Goal: Information Seeking & Learning: Learn about a topic

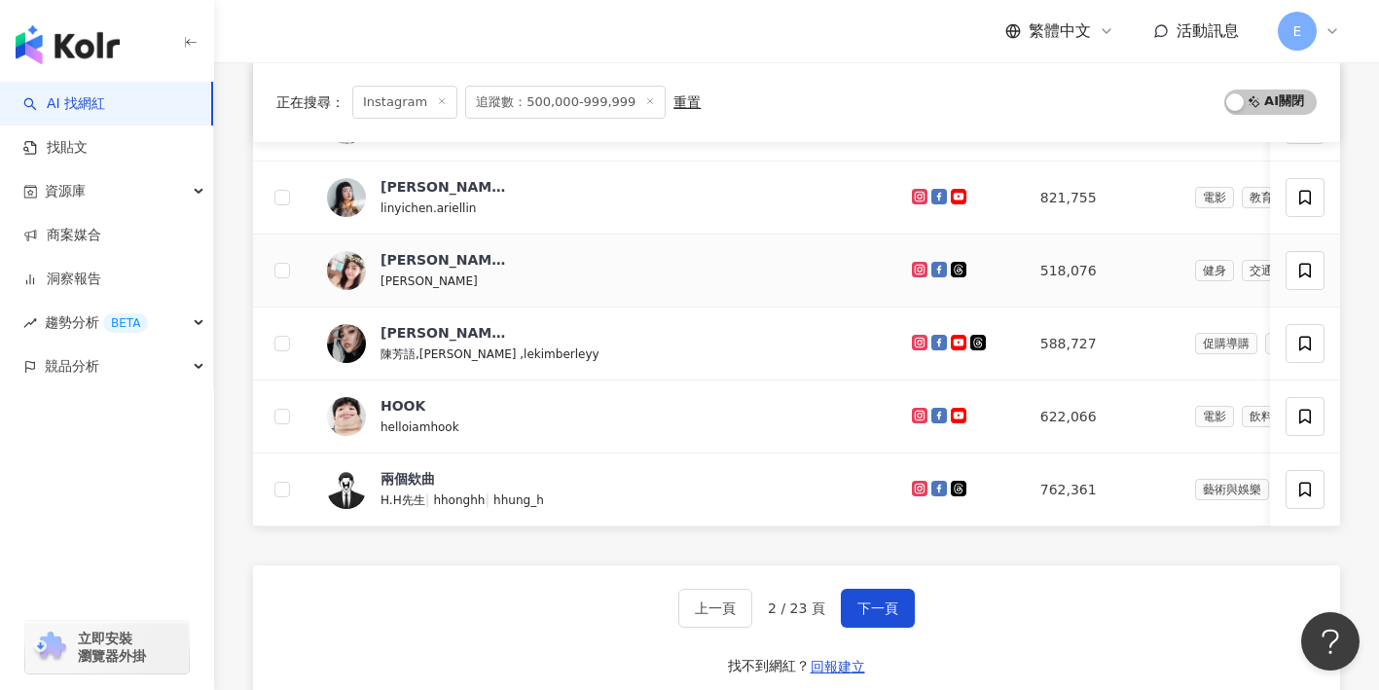
scroll to position [748, 0]
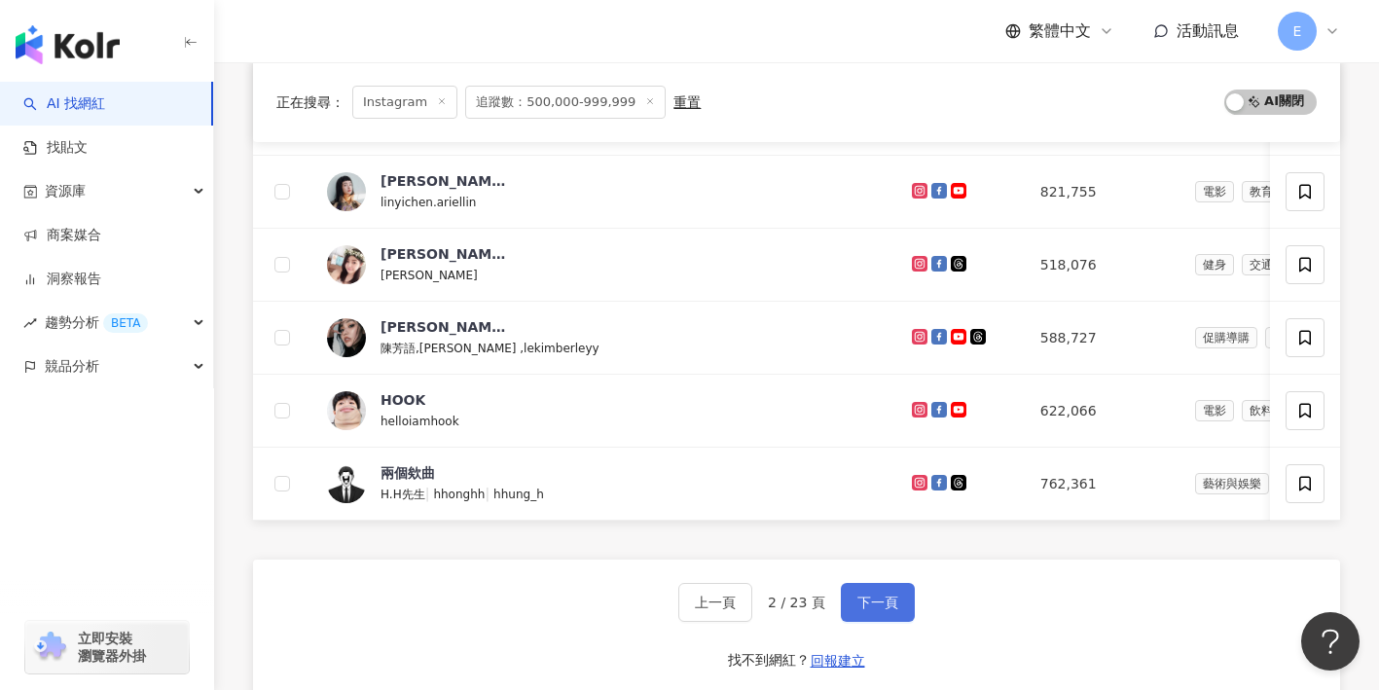
click at [861, 595] on span "下一頁" at bounding box center [878, 603] width 41 height 16
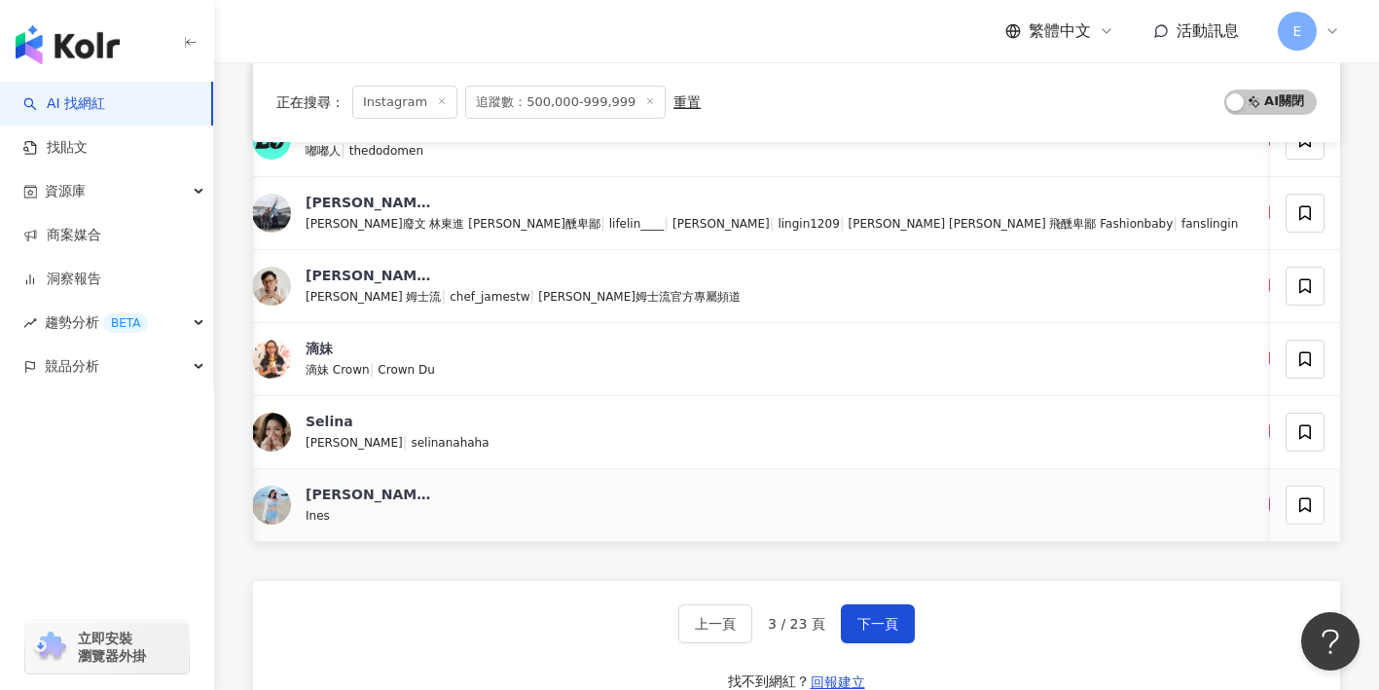
scroll to position [754, 0]
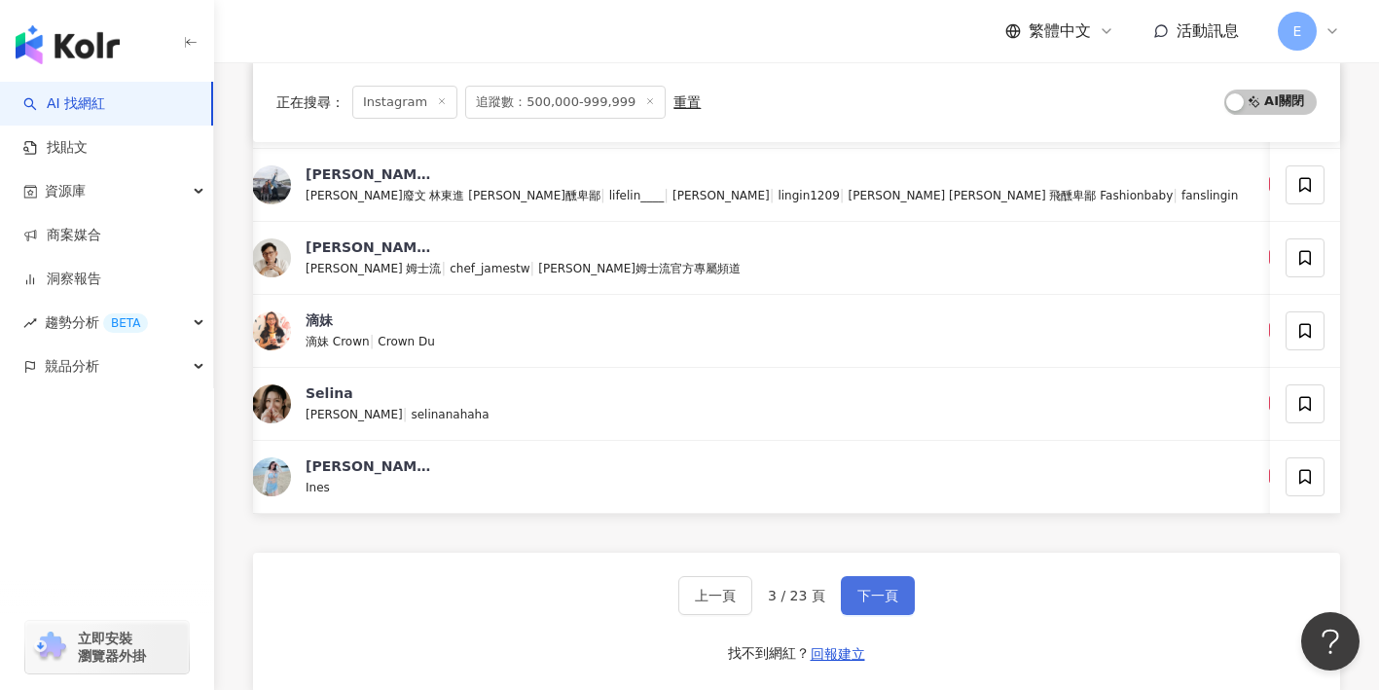
click at [868, 597] on span "下一頁" at bounding box center [878, 596] width 41 height 16
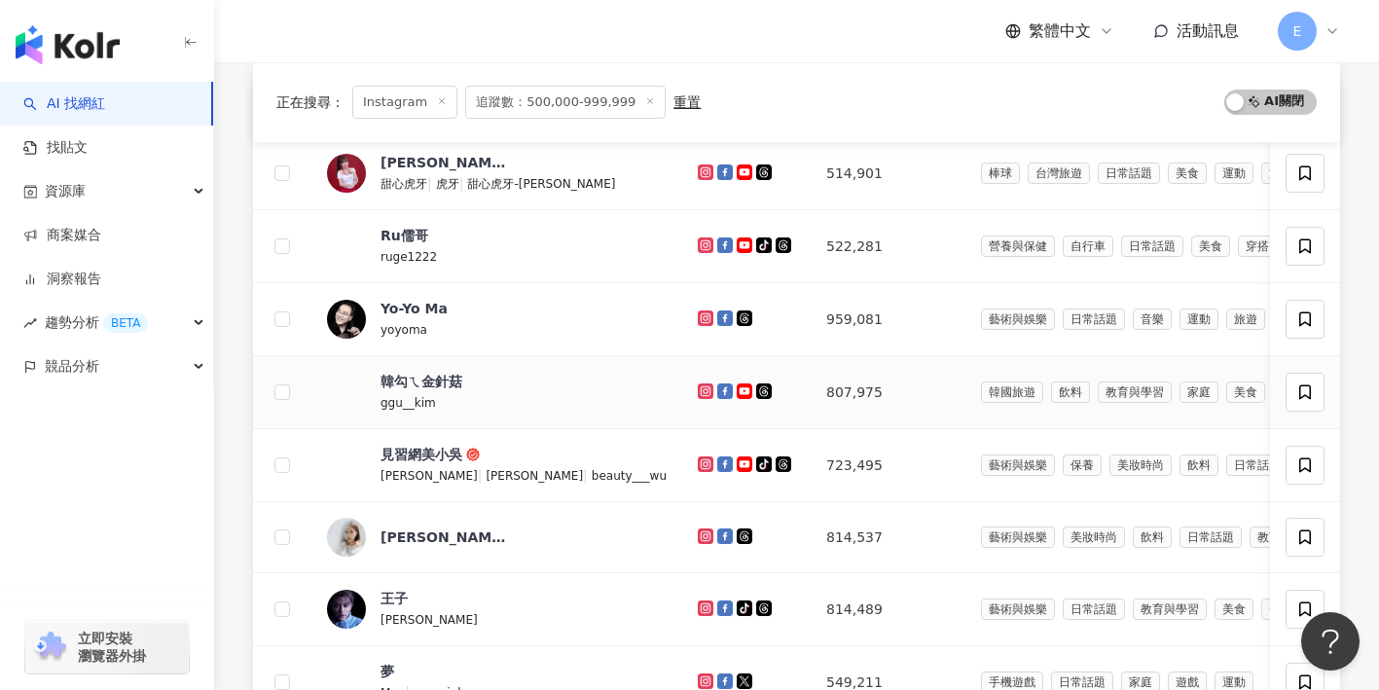
scroll to position [254, 0]
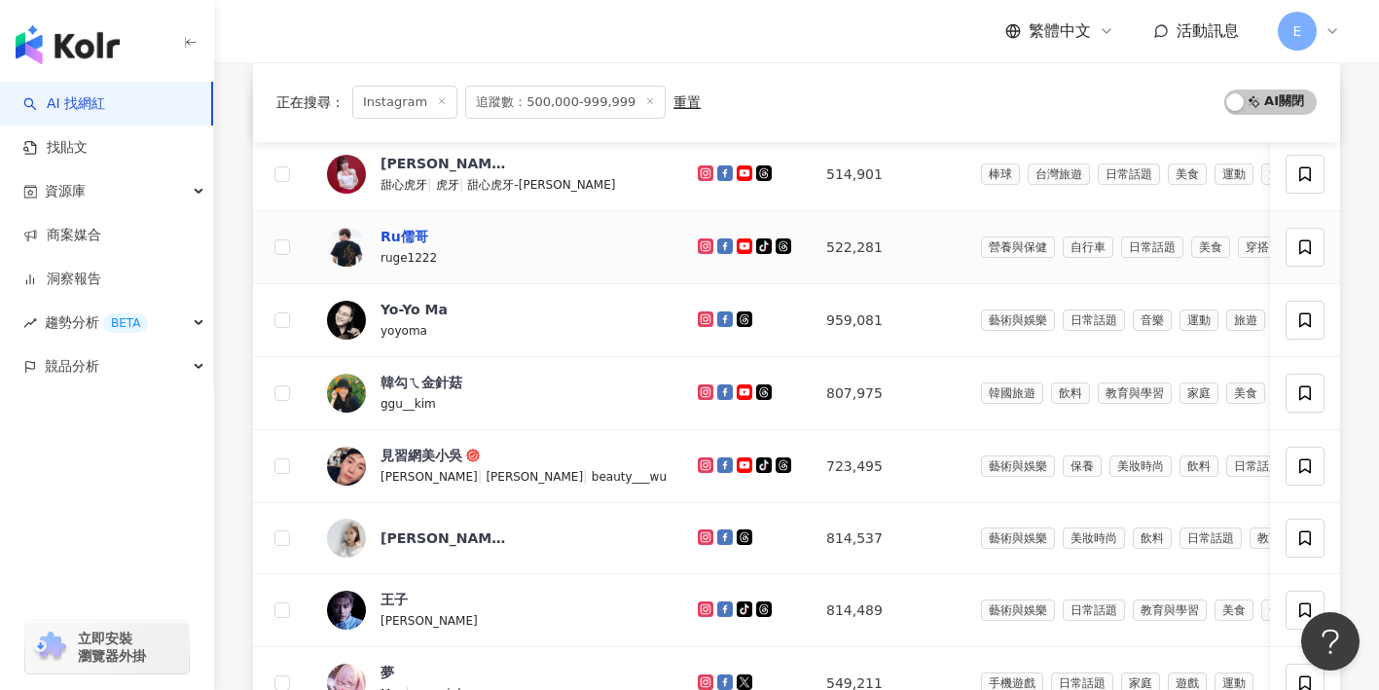
click at [420, 238] on div "Ru儒哥" at bounding box center [405, 236] width 48 height 19
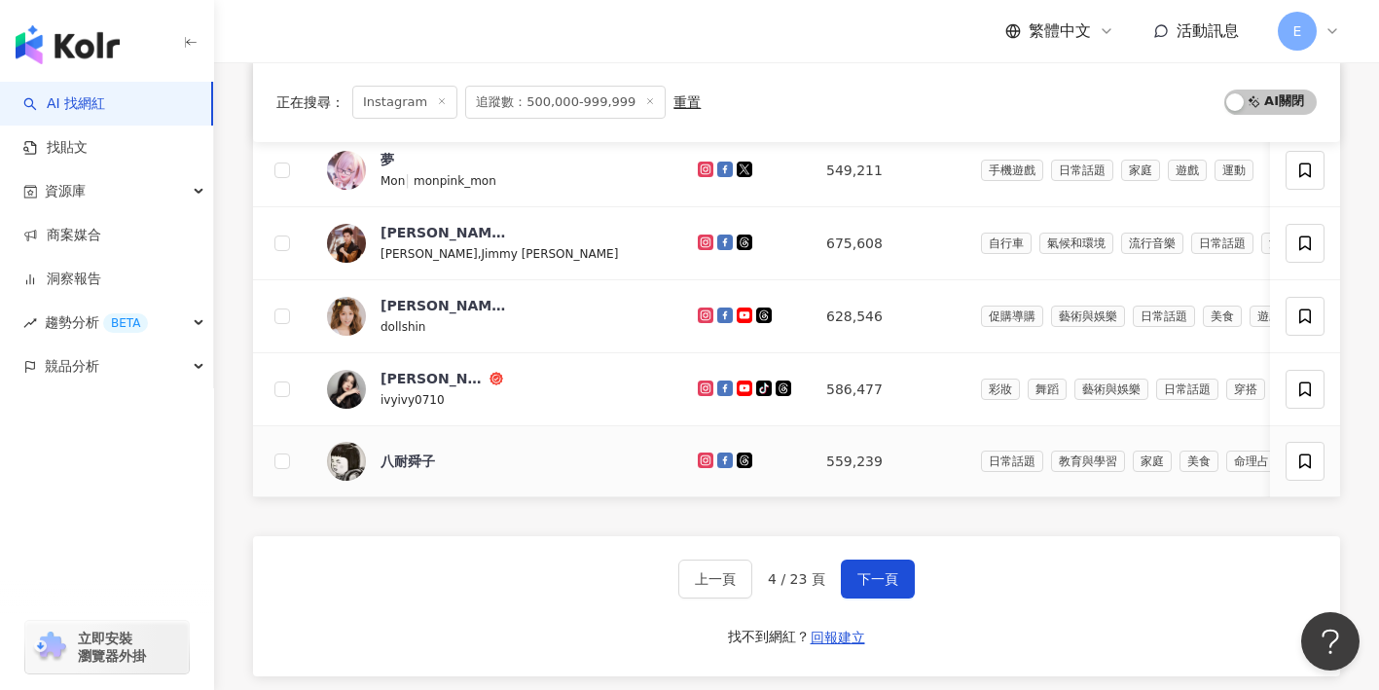
scroll to position [771, 0]
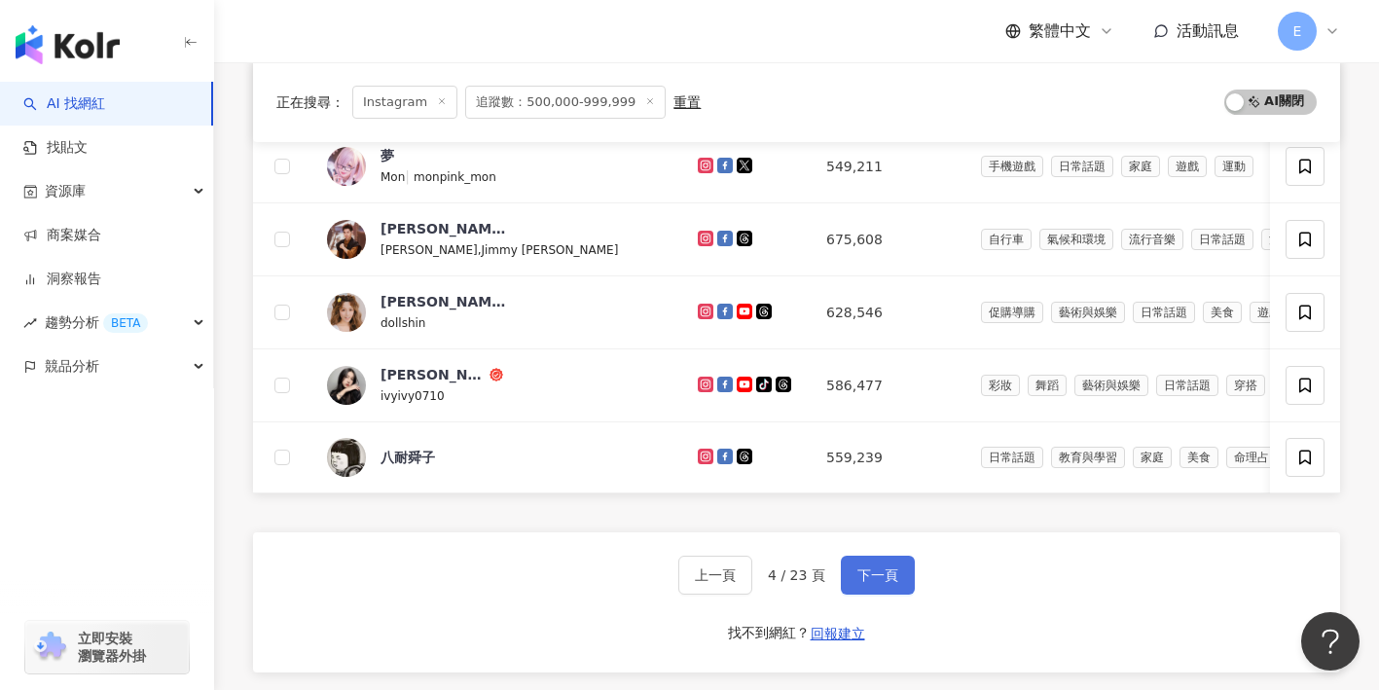
click at [863, 571] on span "下一頁" at bounding box center [878, 576] width 41 height 16
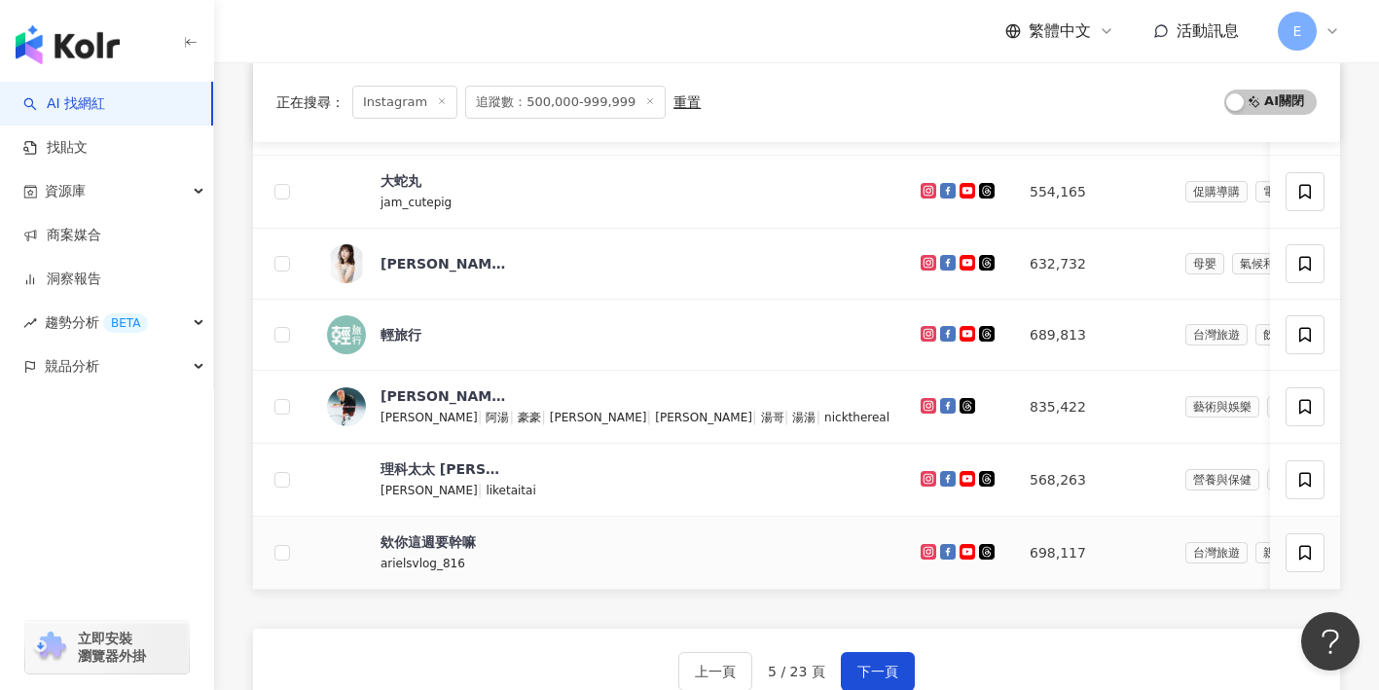
scroll to position [732, 0]
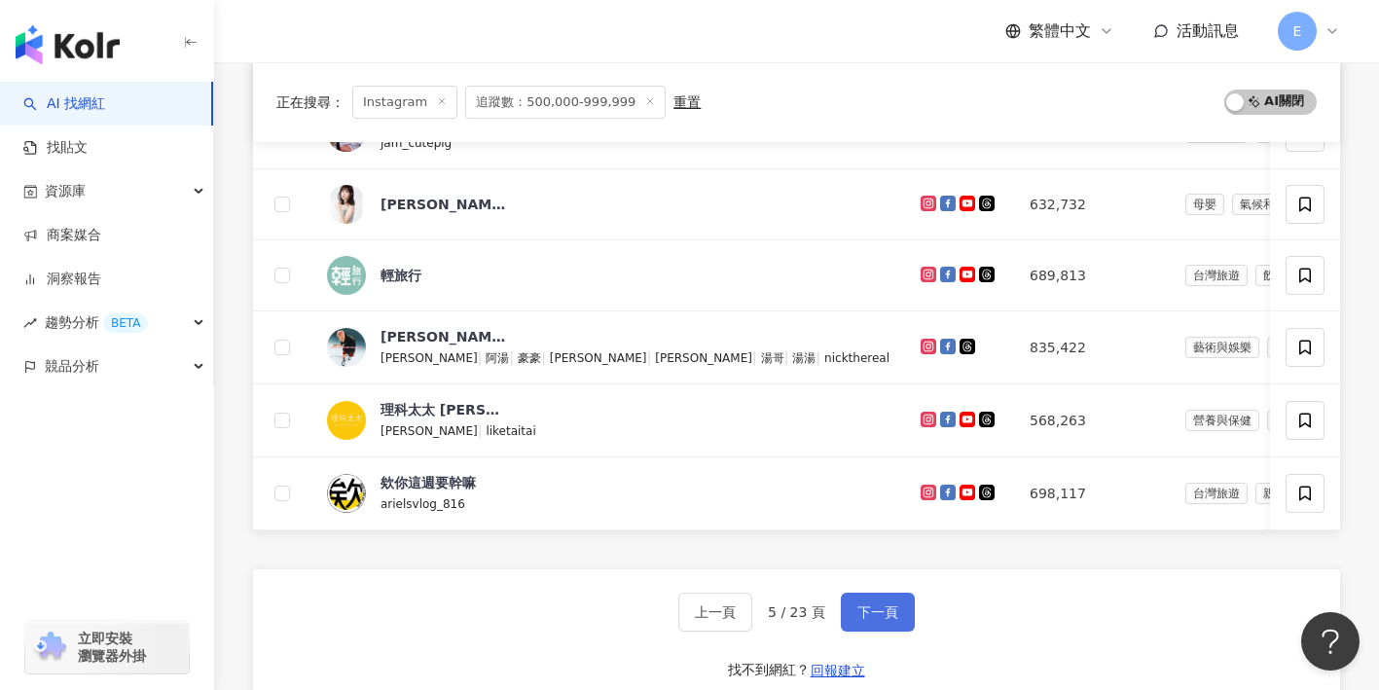
click at [874, 613] on span "下一頁" at bounding box center [878, 613] width 41 height 16
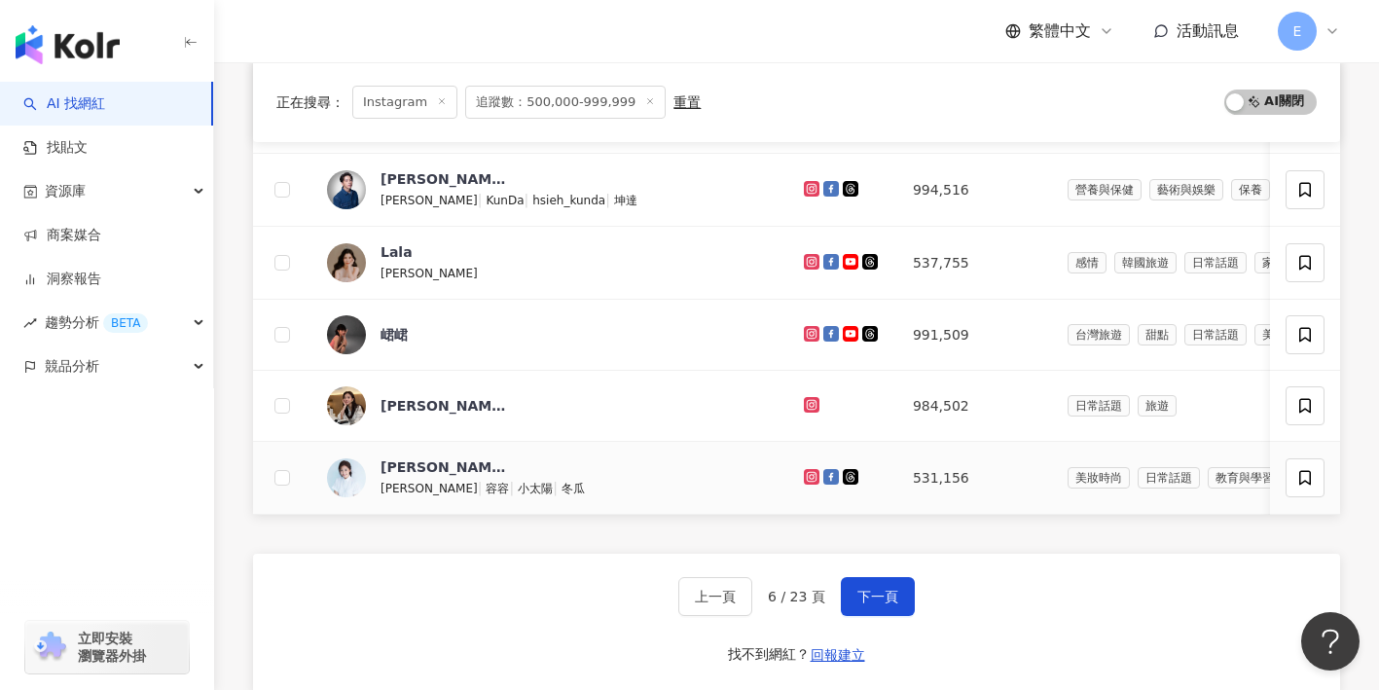
scroll to position [751, 0]
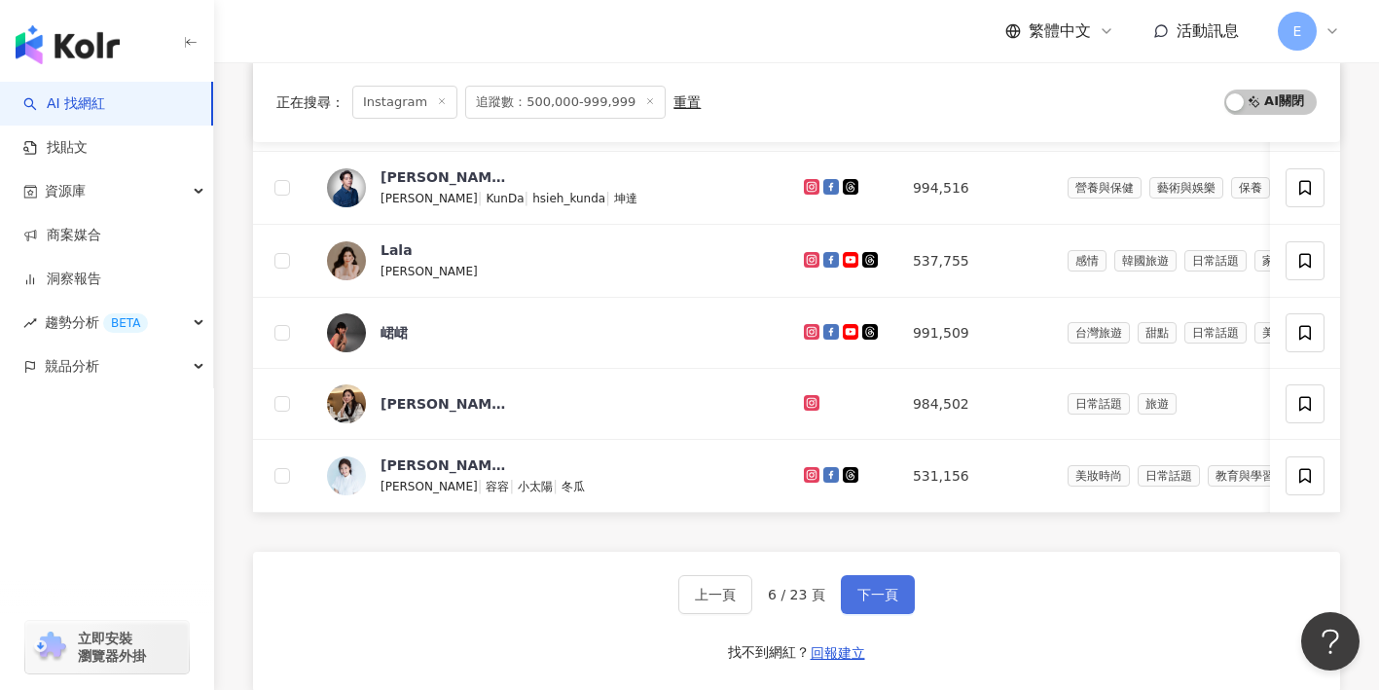
click at [868, 593] on span "下一頁" at bounding box center [878, 595] width 41 height 16
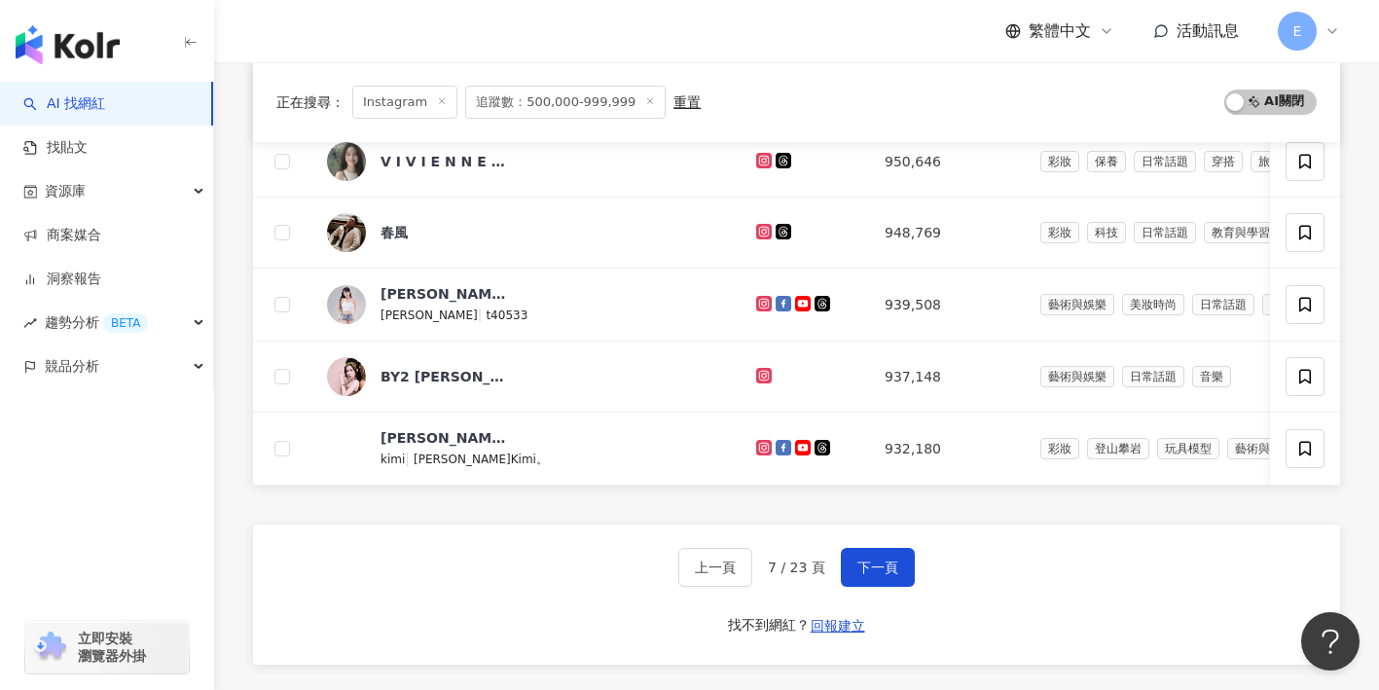
scroll to position [800, 0]
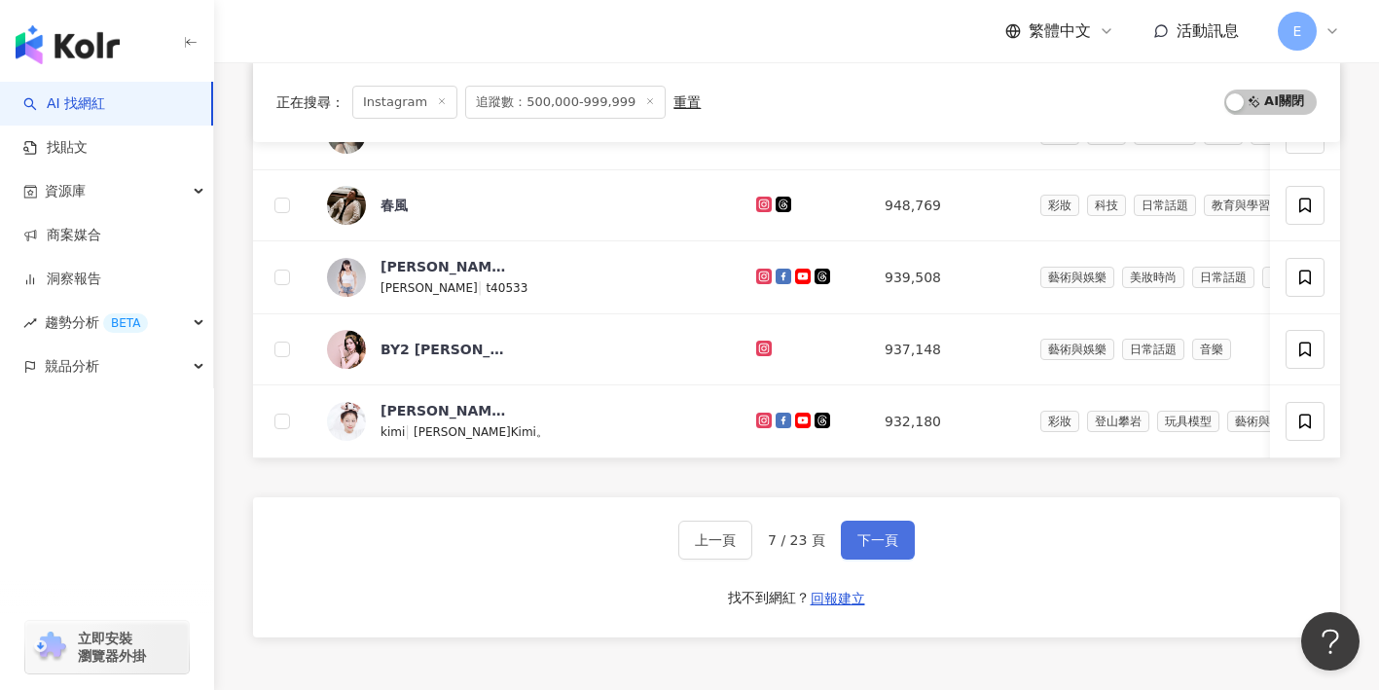
click at [859, 540] on span "下一頁" at bounding box center [878, 540] width 41 height 16
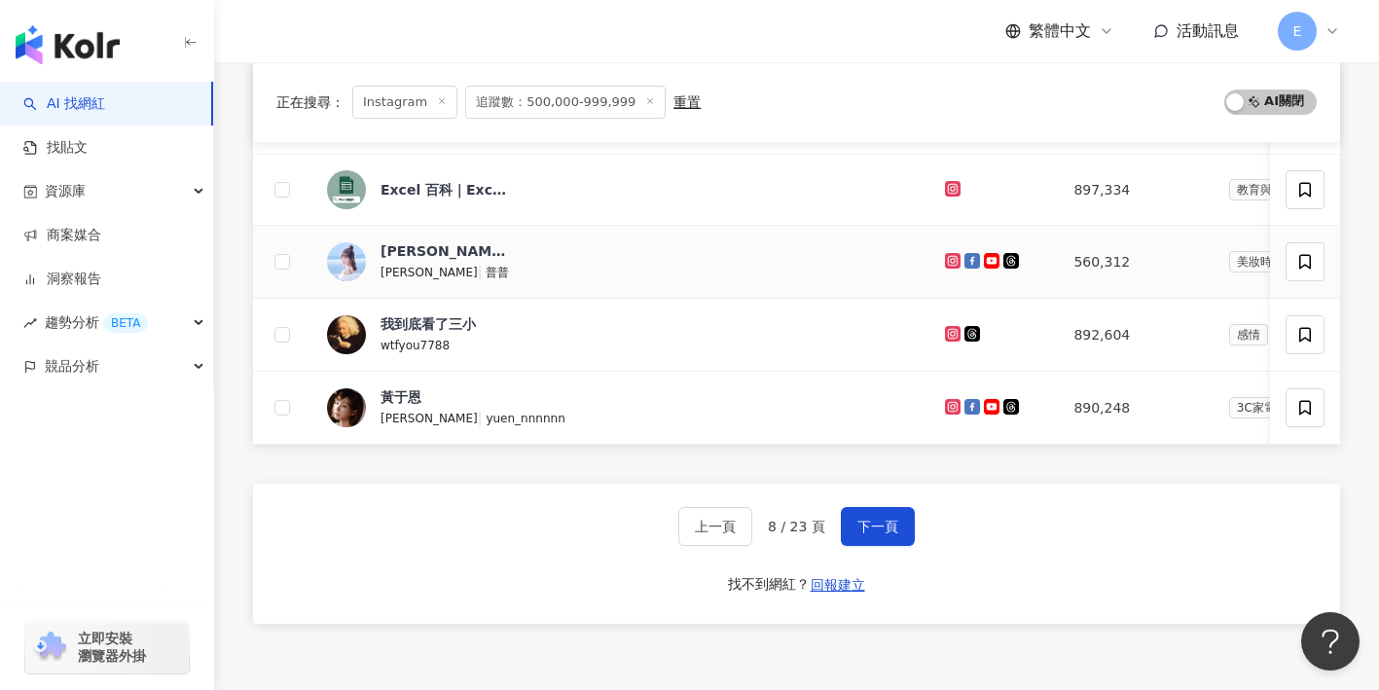
scroll to position [819, 0]
click at [876, 531] on span "下一頁" at bounding box center [878, 528] width 41 height 16
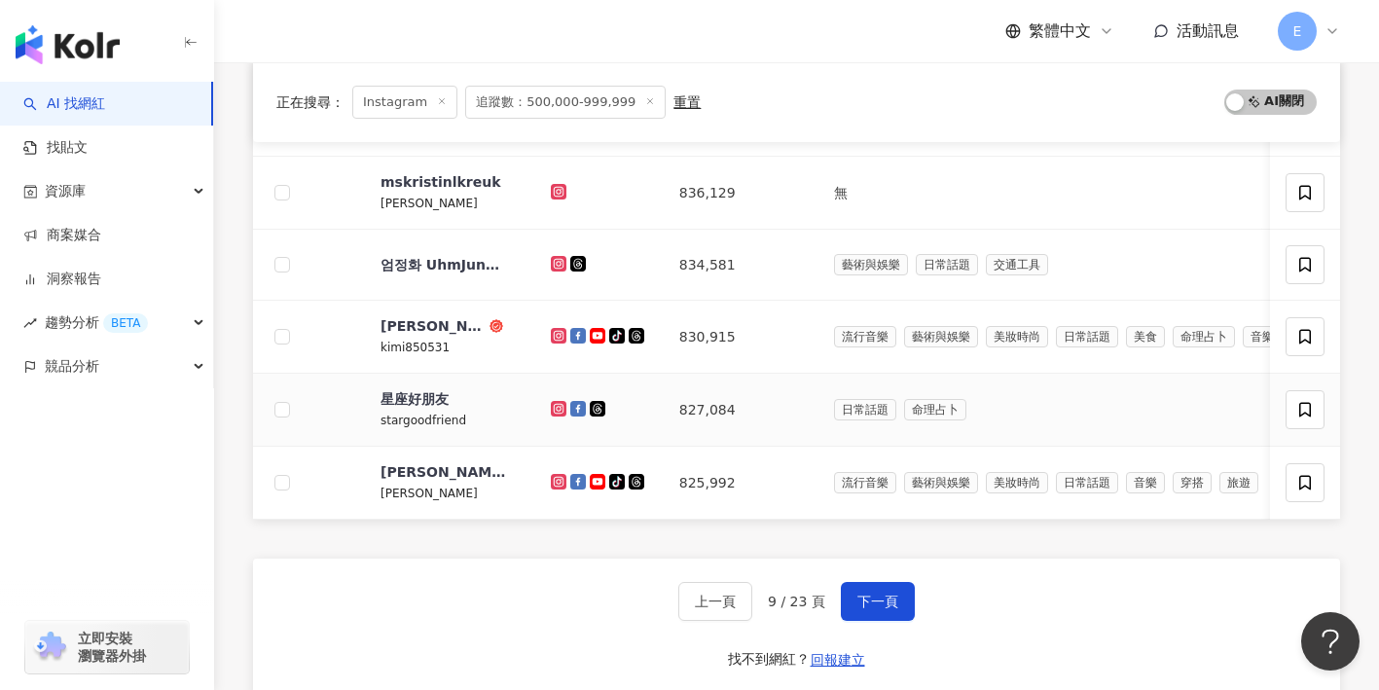
scroll to position [788, 0]
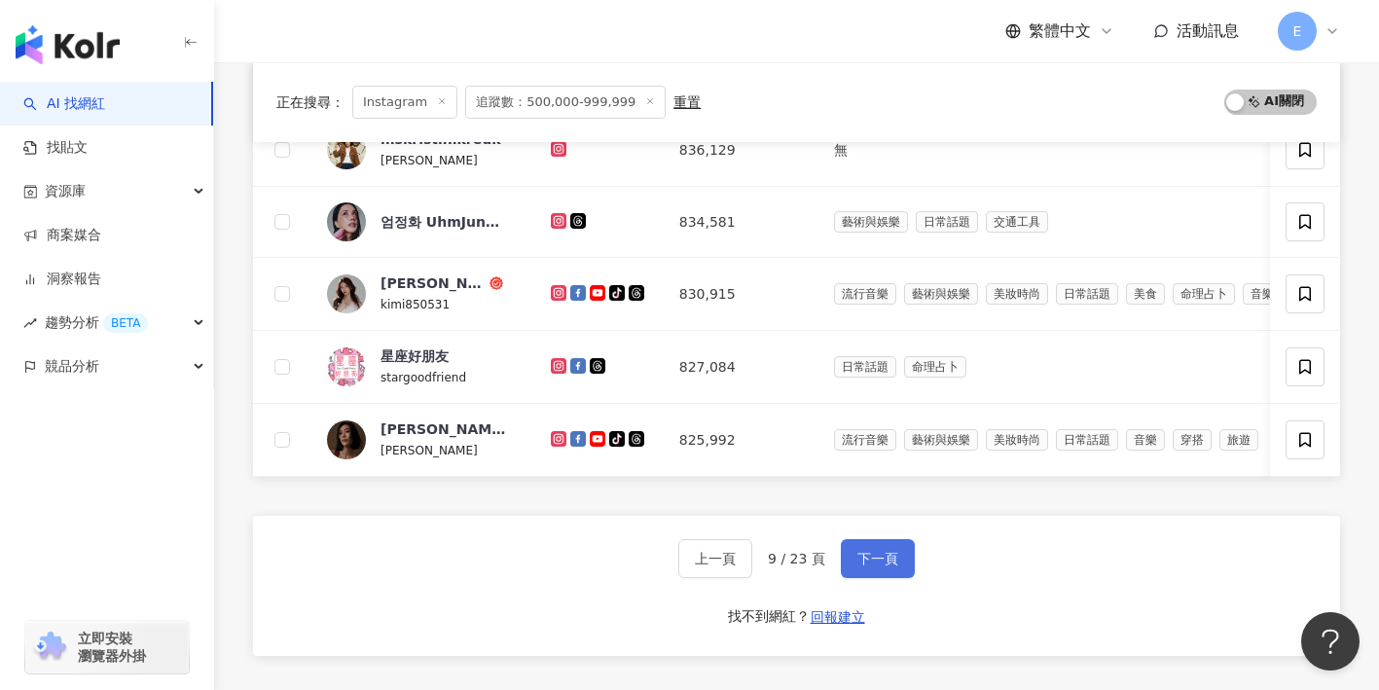
click at [874, 547] on button "下一頁" at bounding box center [878, 558] width 74 height 39
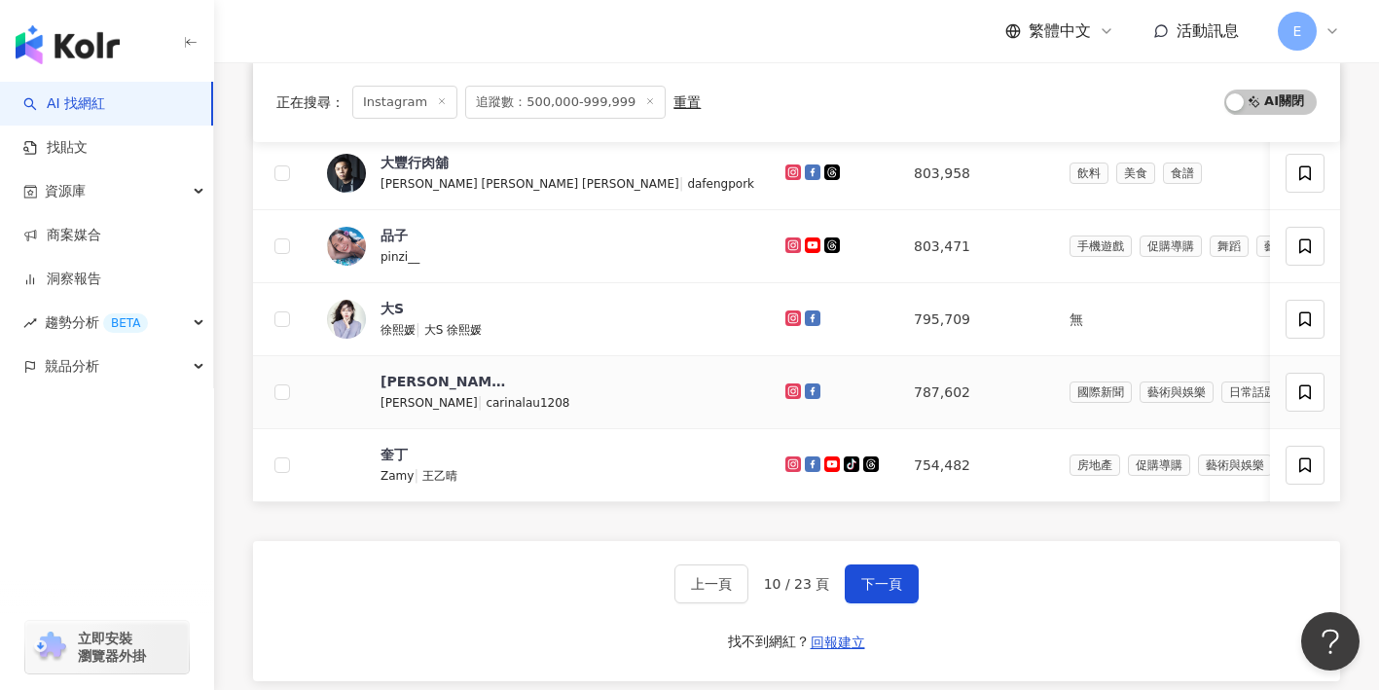
scroll to position [777, 0]
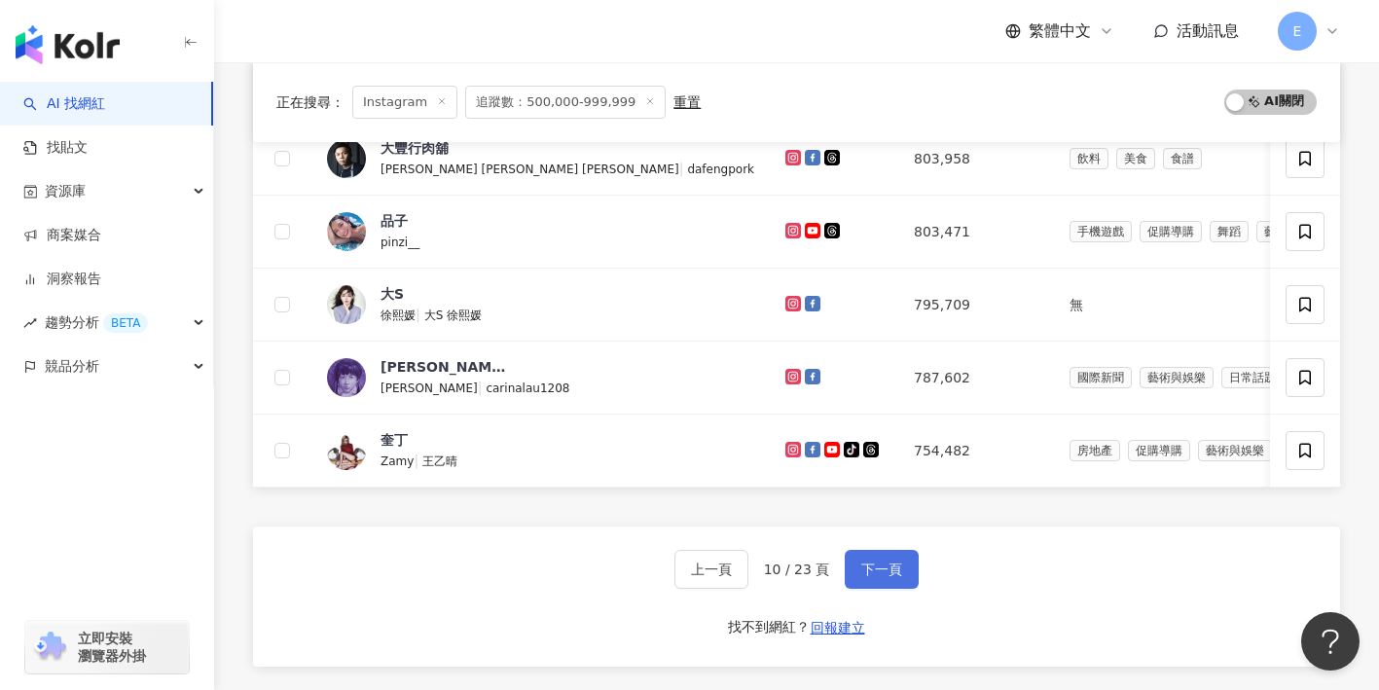
click at [890, 584] on button "下一頁" at bounding box center [882, 569] width 74 height 39
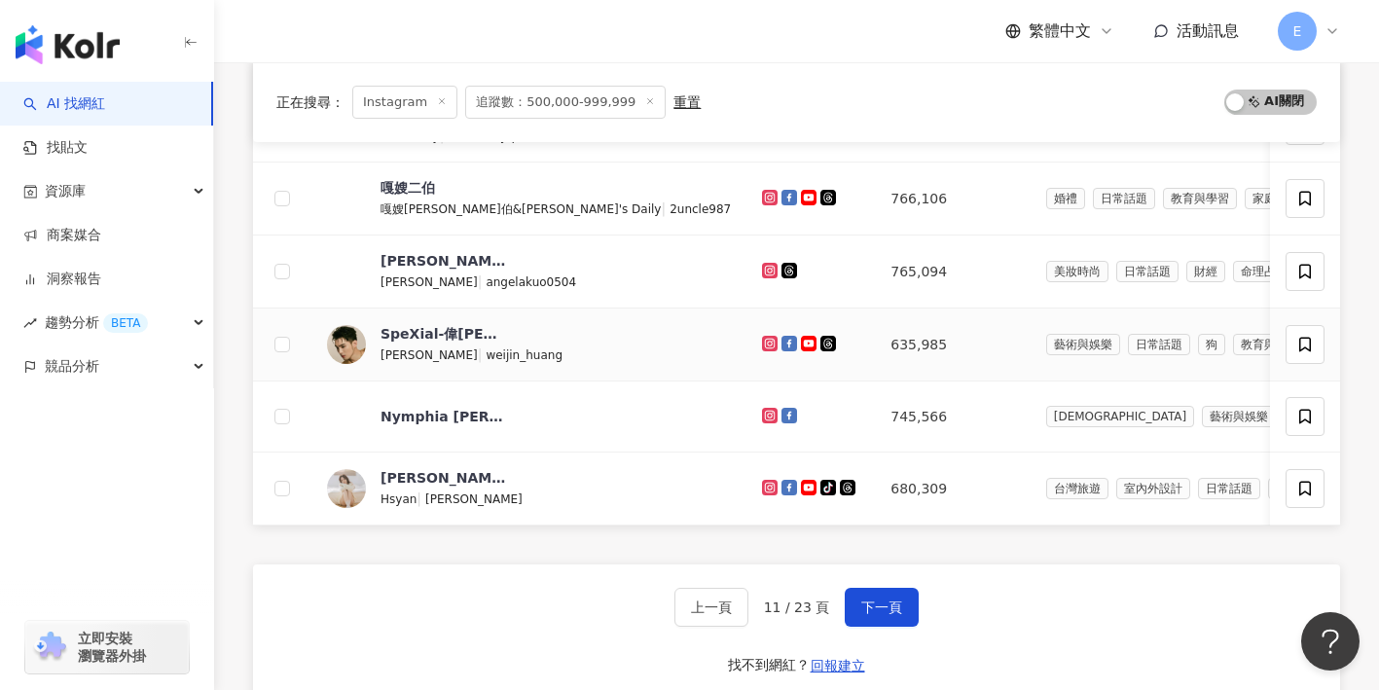
scroll to position [780, 0]
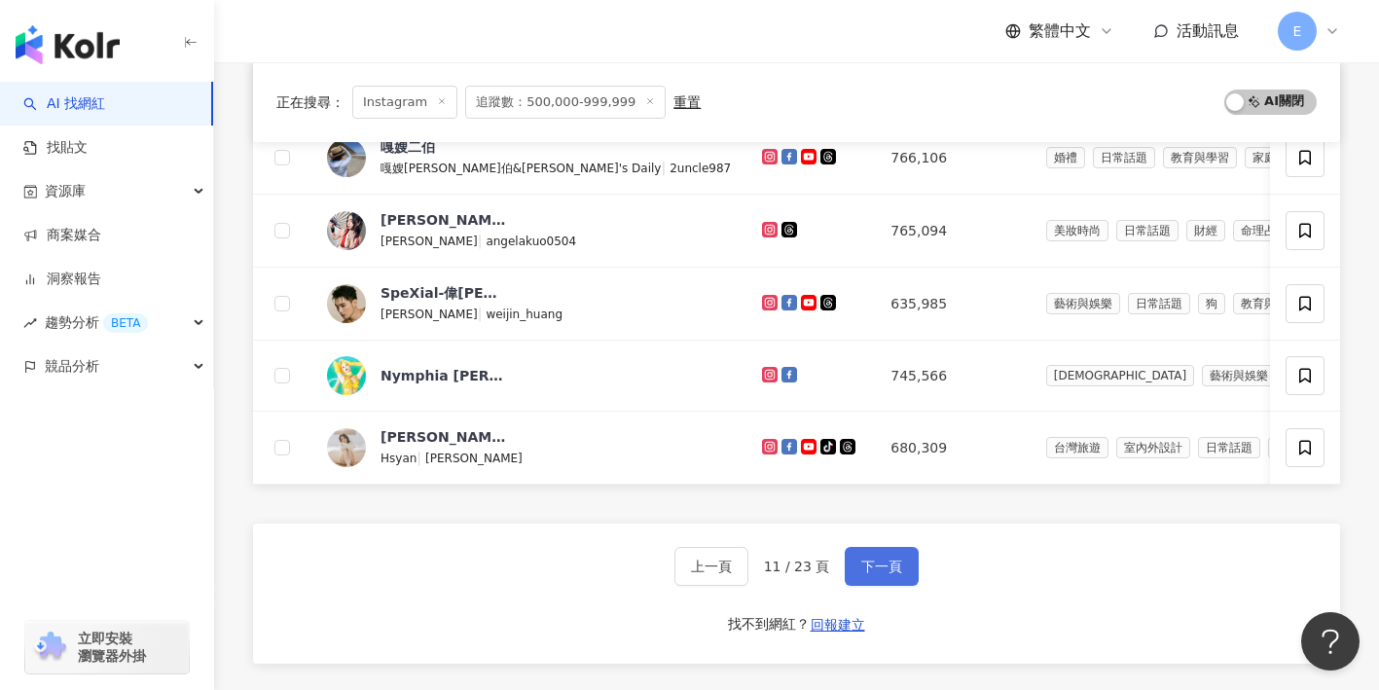
click at [901, 586] on button "下一頁" at bounding box center [882, 566] width 74 height 39
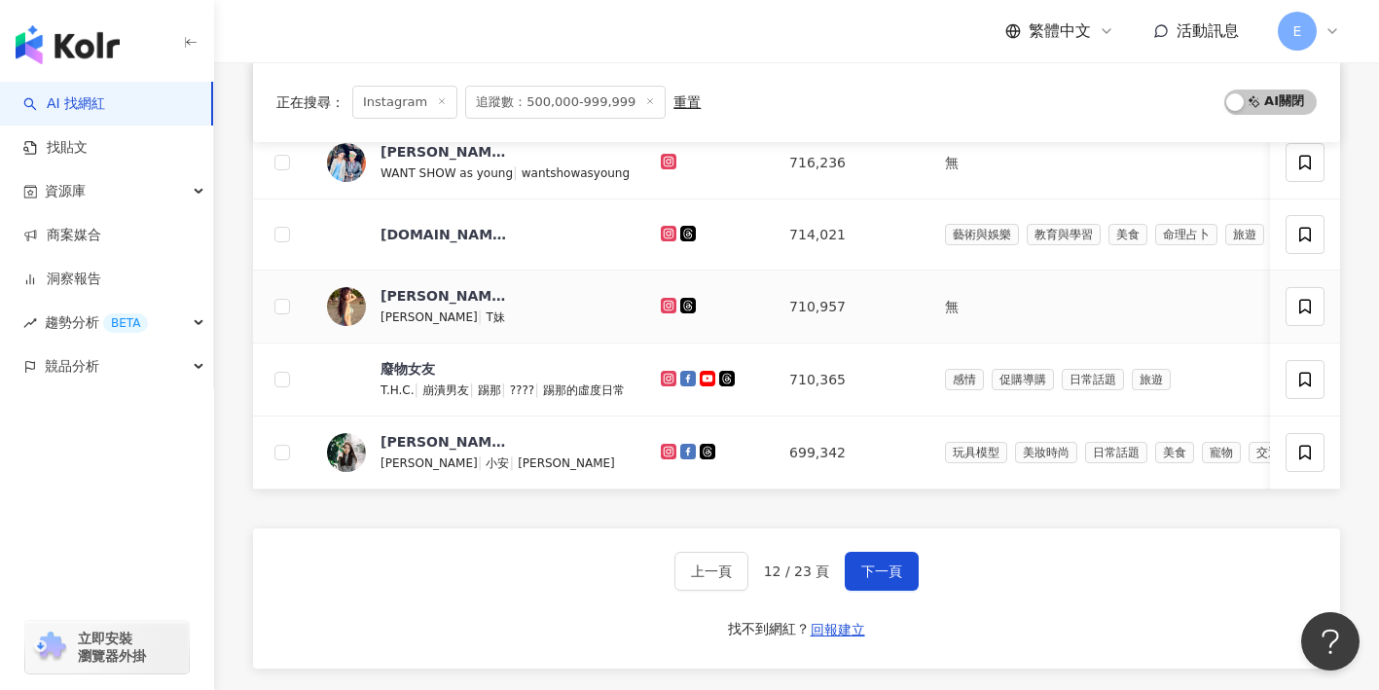
scroll to position [825, 0]
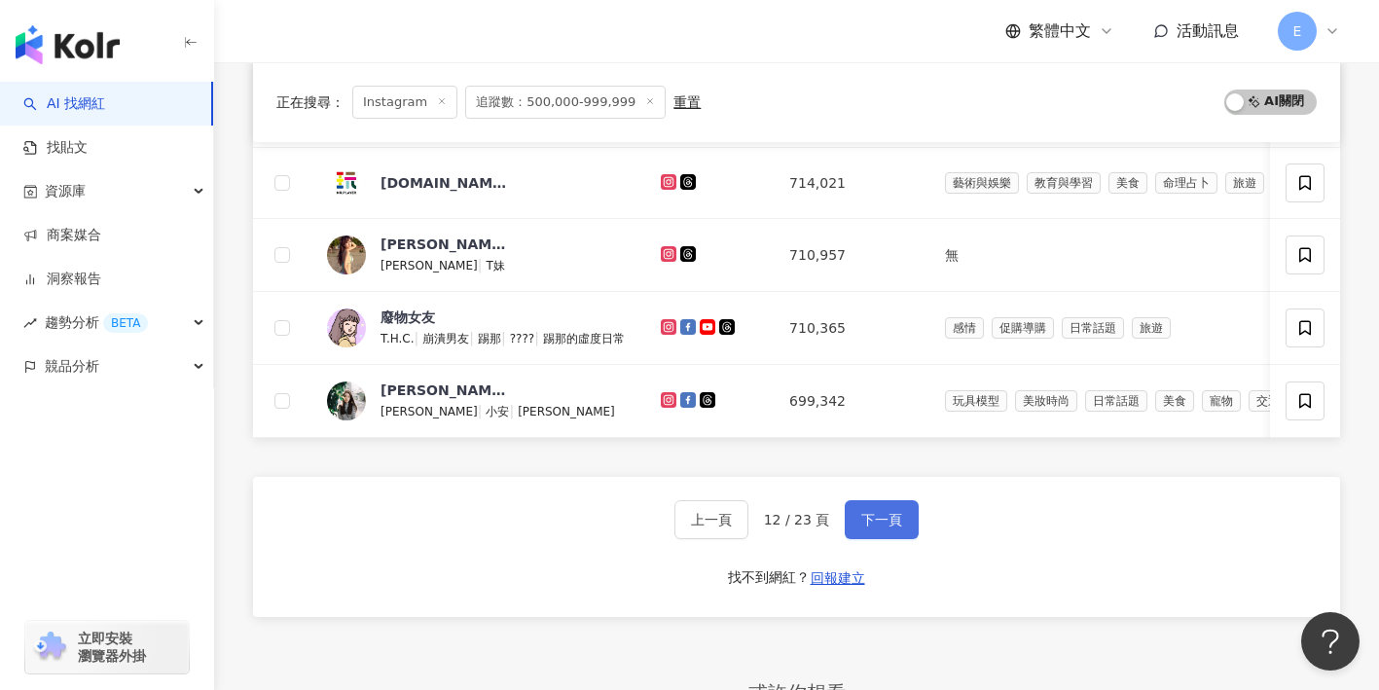
click at [874, 513] on span "下一頁" at bounding box center [881, 520] width 41 height 16
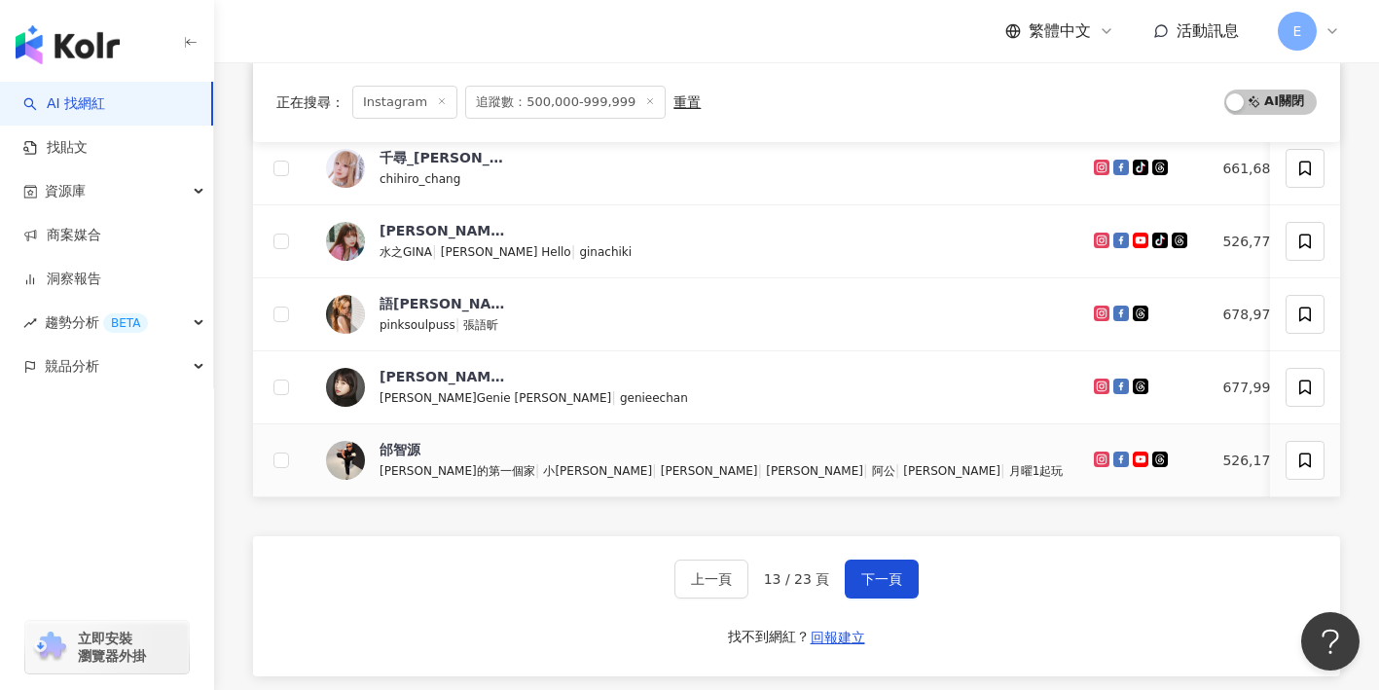
scroll to position [0, 0]
click at [878, 588] on button "下一頁" at bounding box center [882, 579] width 74 height 39
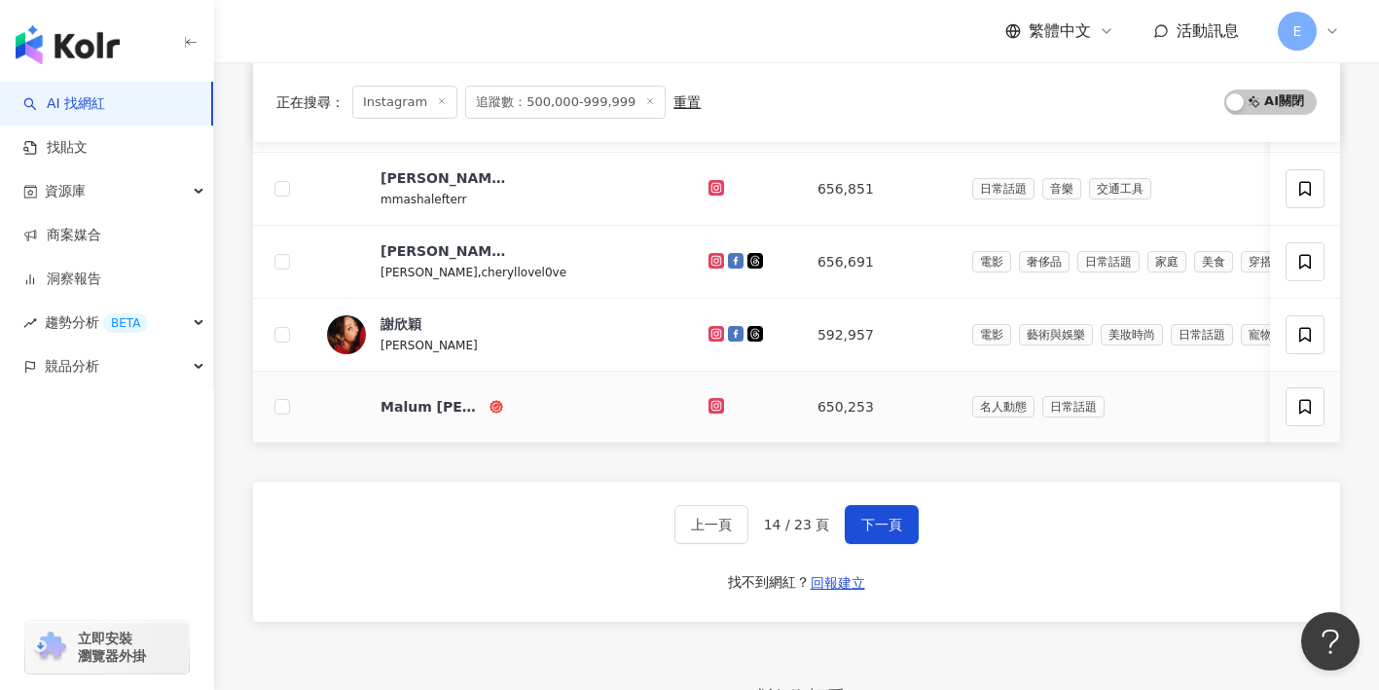
scroll to position [813, 0]
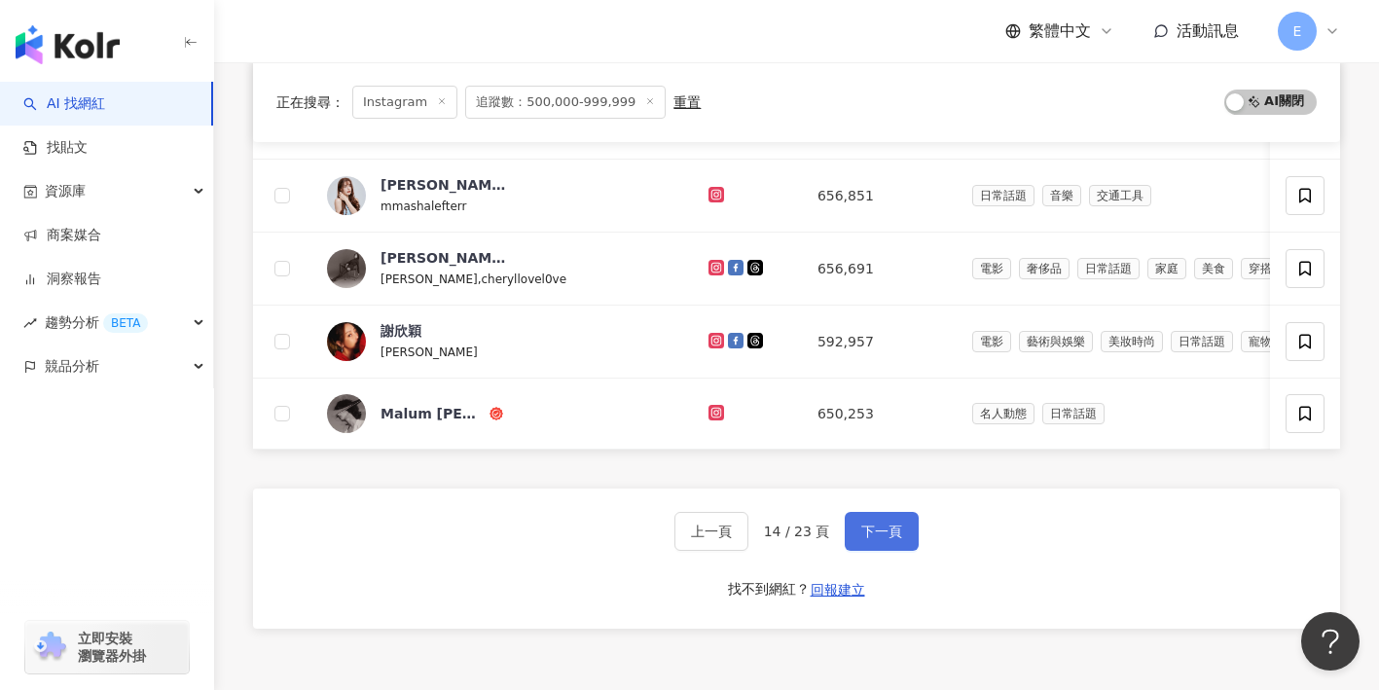
click at [882, 535] on span "下一頁" at bounding box center [881, 532] width 41 height 16
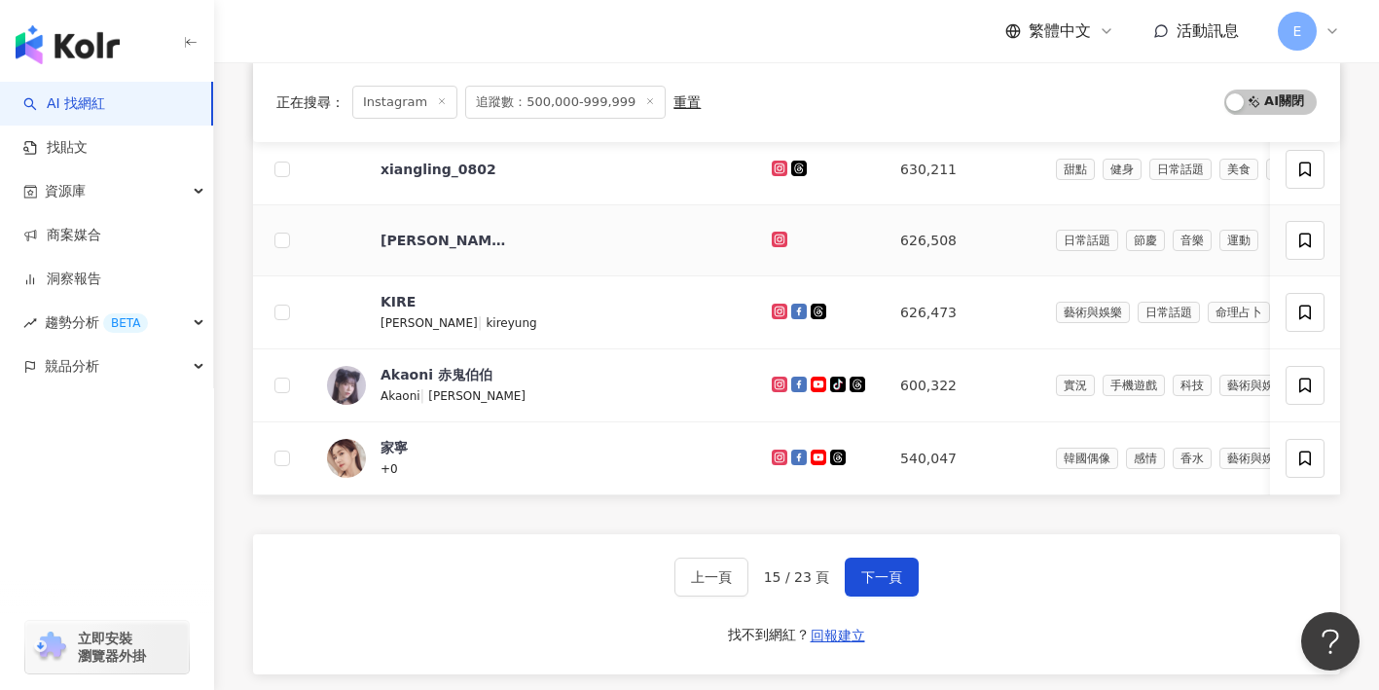
scroll to position [771, 0]
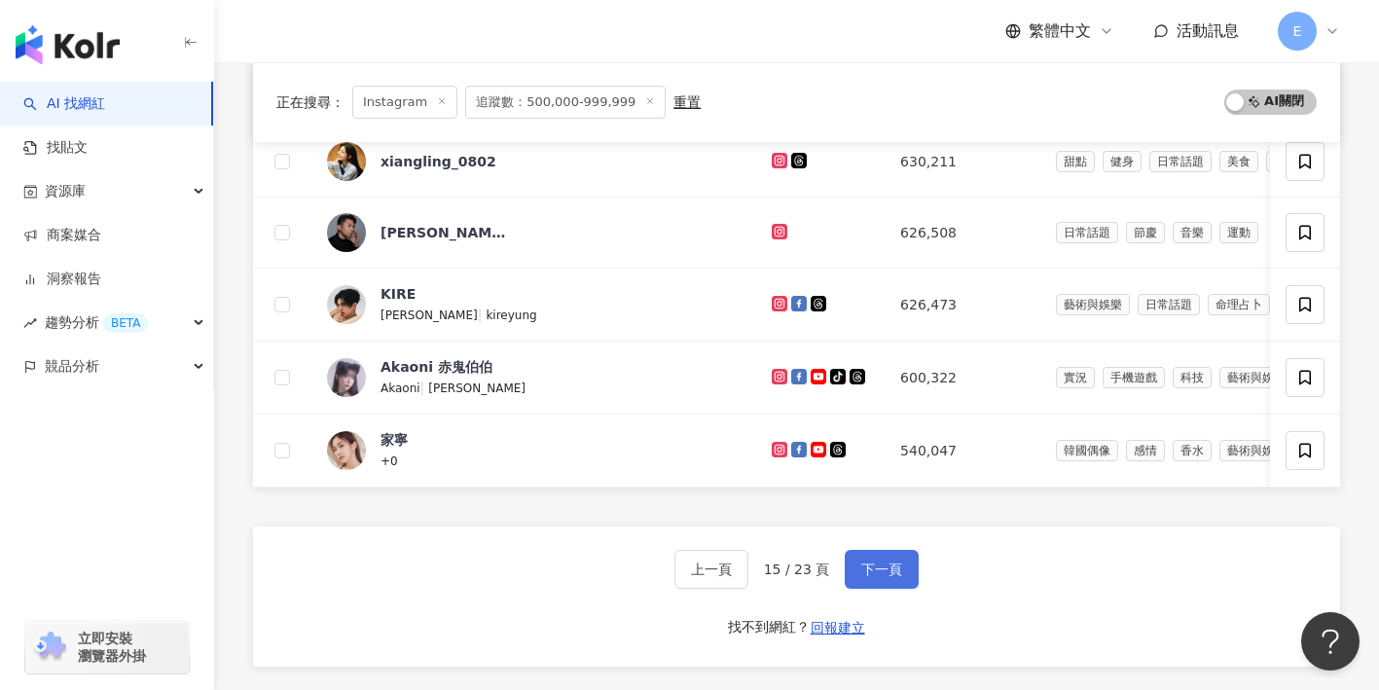
click at [883, 566] on span "下一頁" at bounding box center [881, 570] width 41 height 16
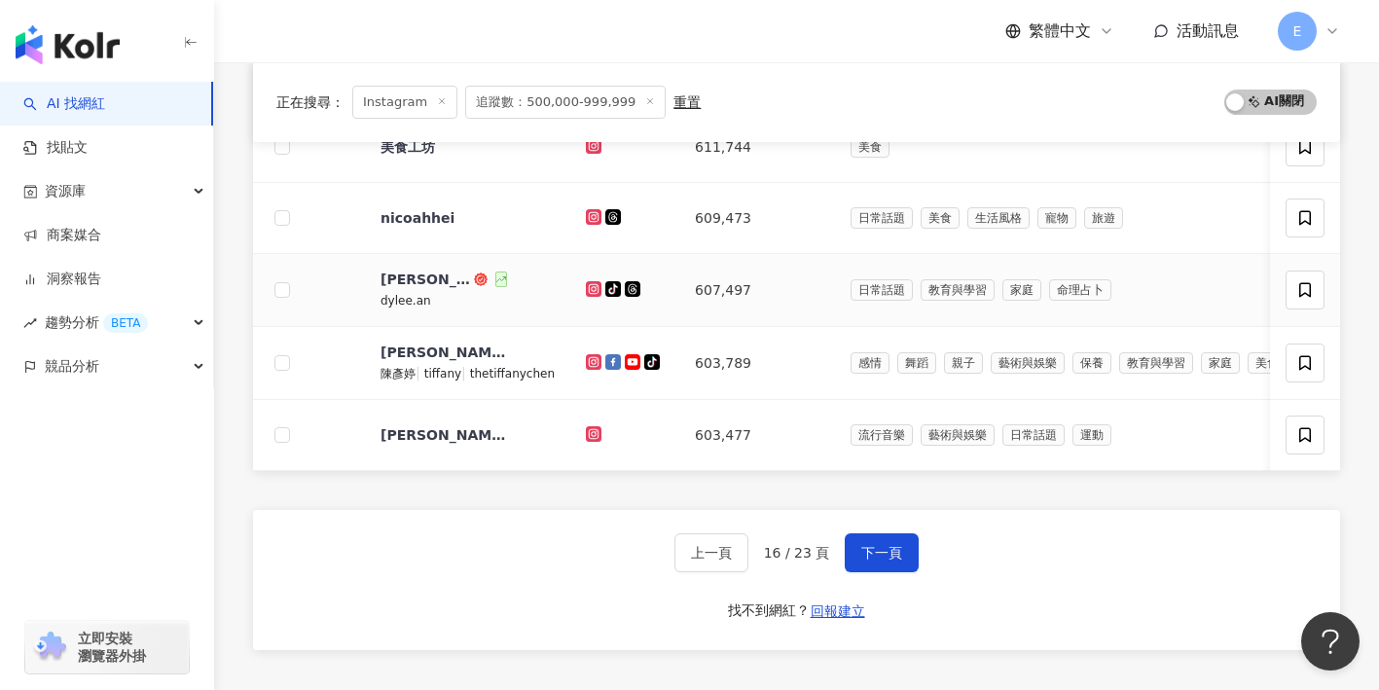
scroll to position [837, 0]
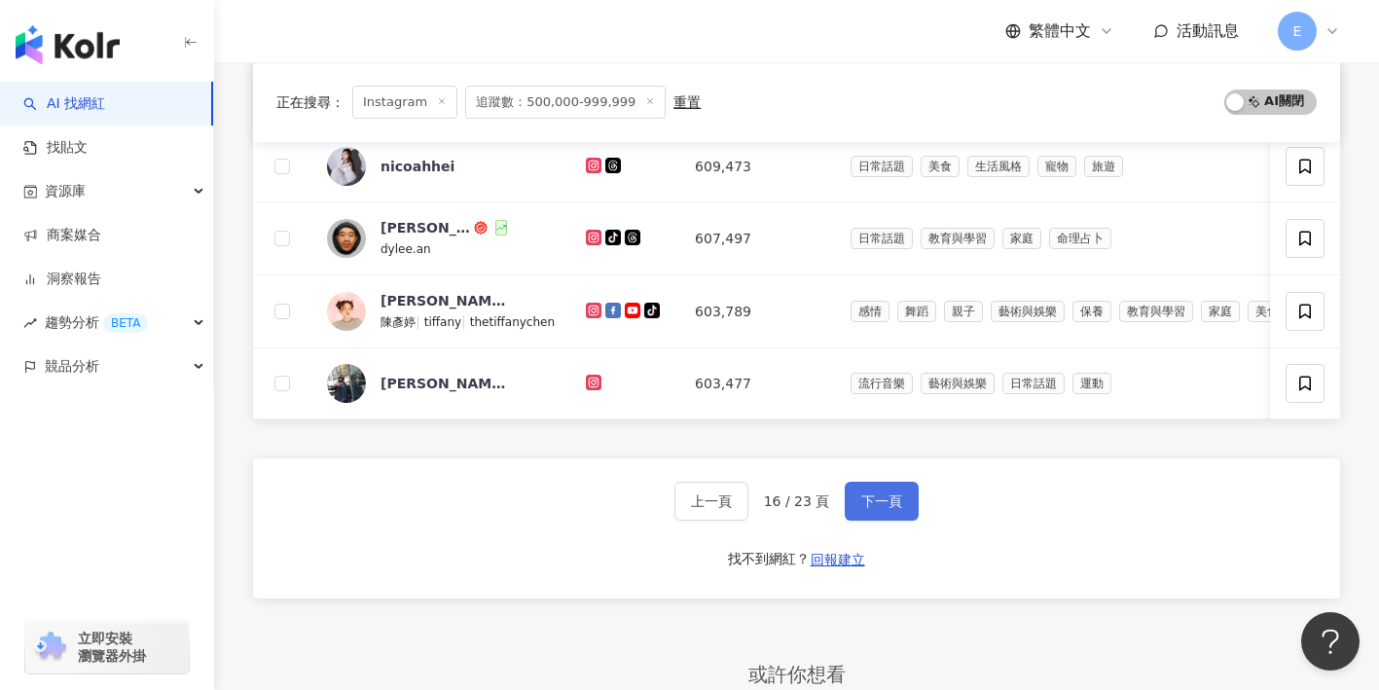
click at [856, 501] on button "下一頁" at bounding box center [882, 501] width 74 height 39
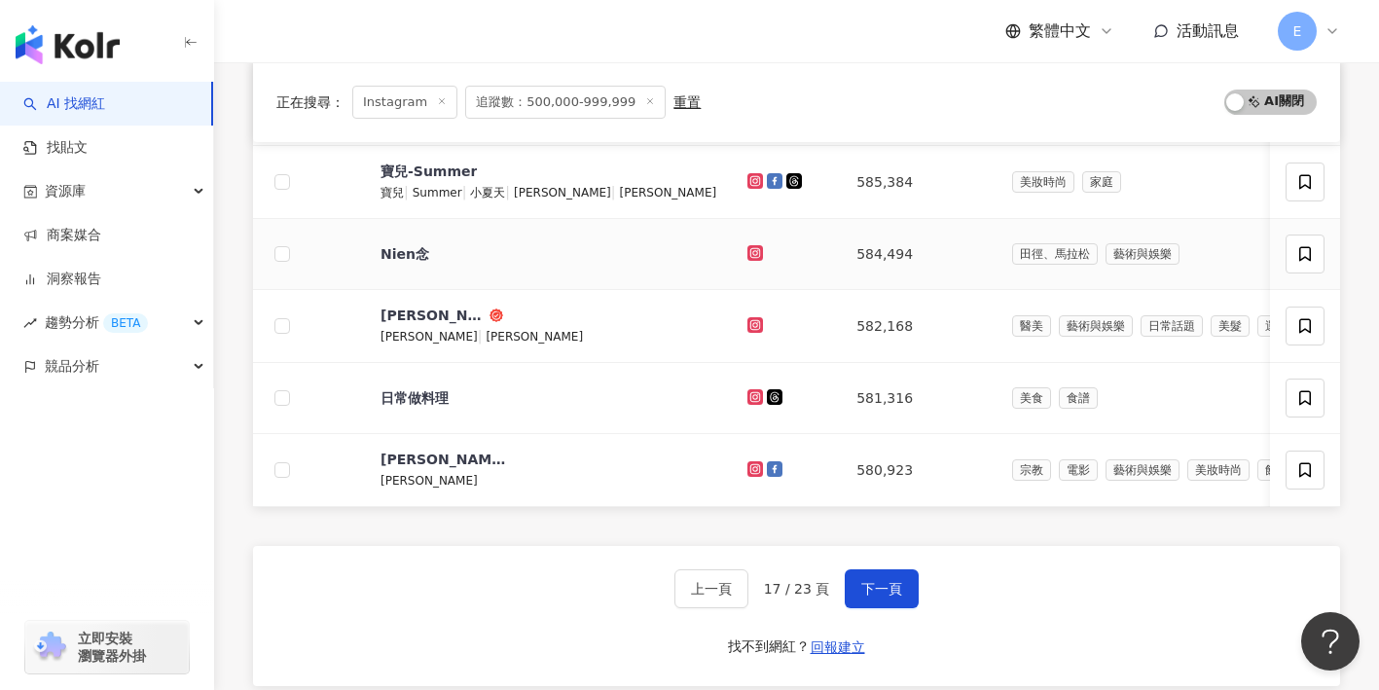
scroll to position [760, 0]
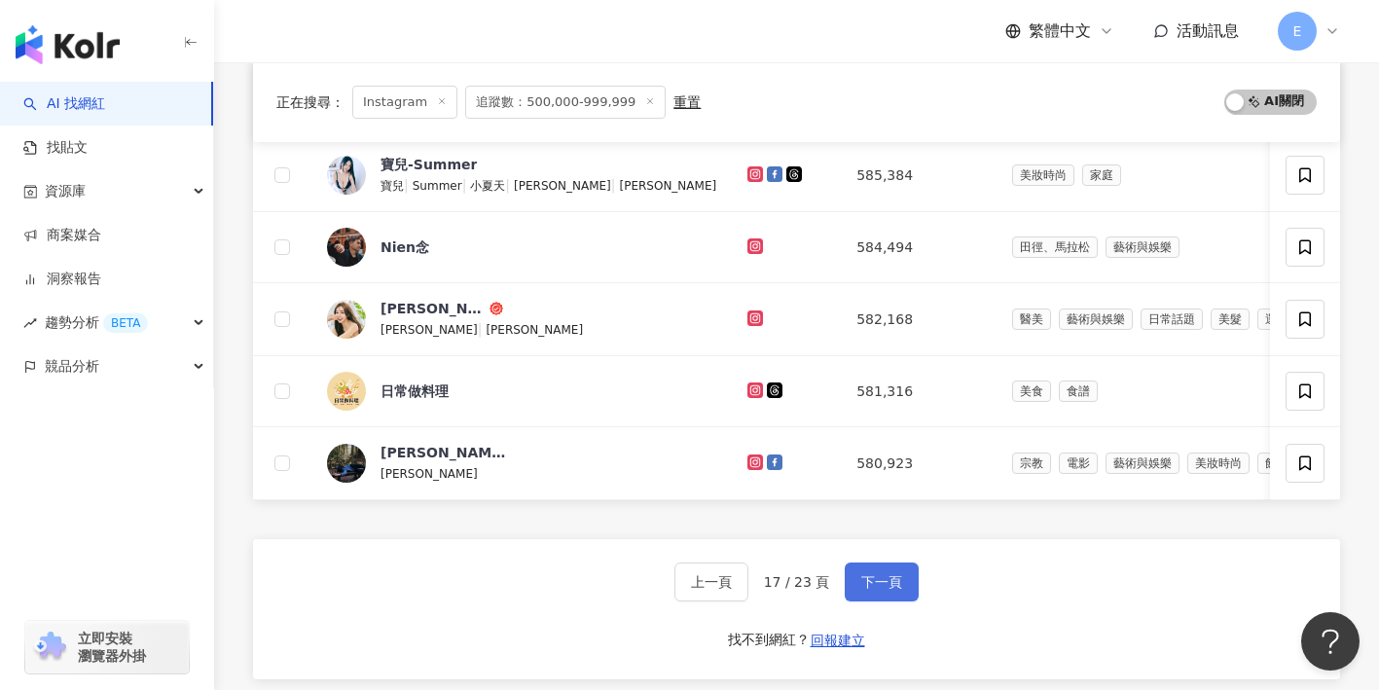
click at [870, 575] on span "下一頁" at bounding box center [881, 582] width 41 height 16
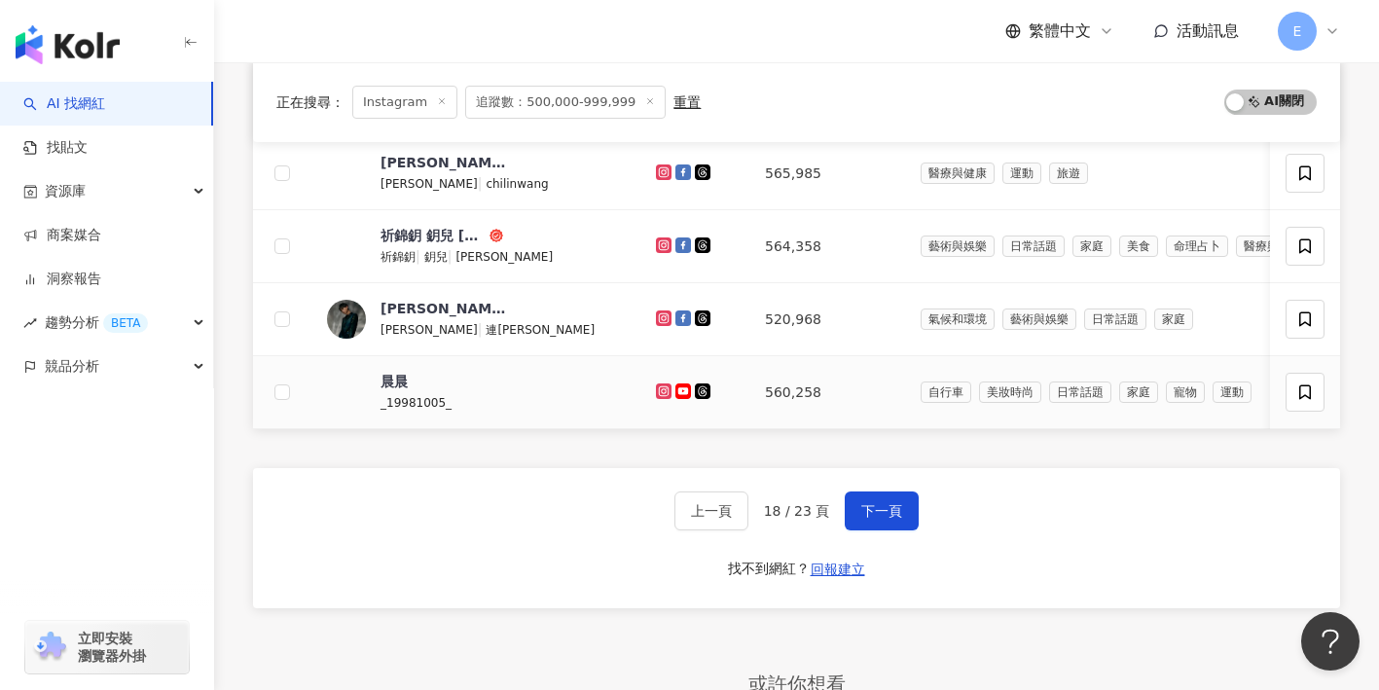
scroll to position [835, 0]
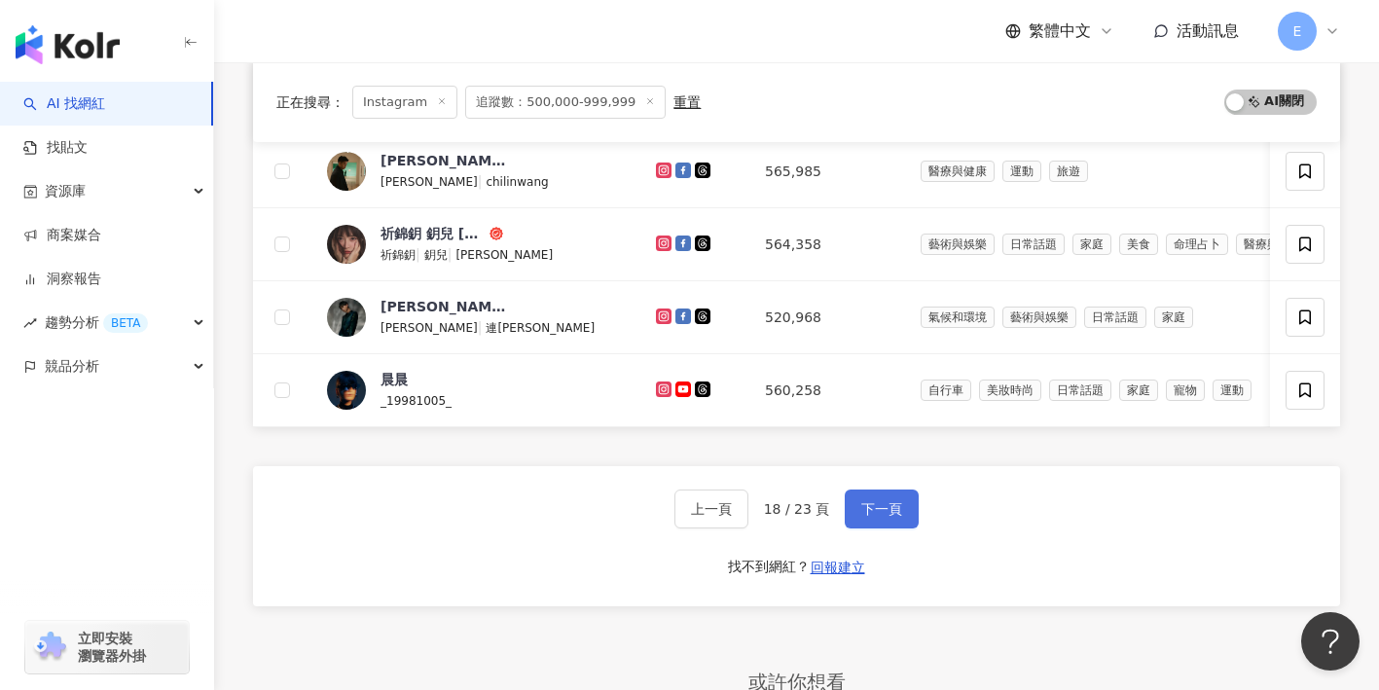
click at [883, 507] on span "下一頁" at bounding box center [881, 509] width 41 height 16
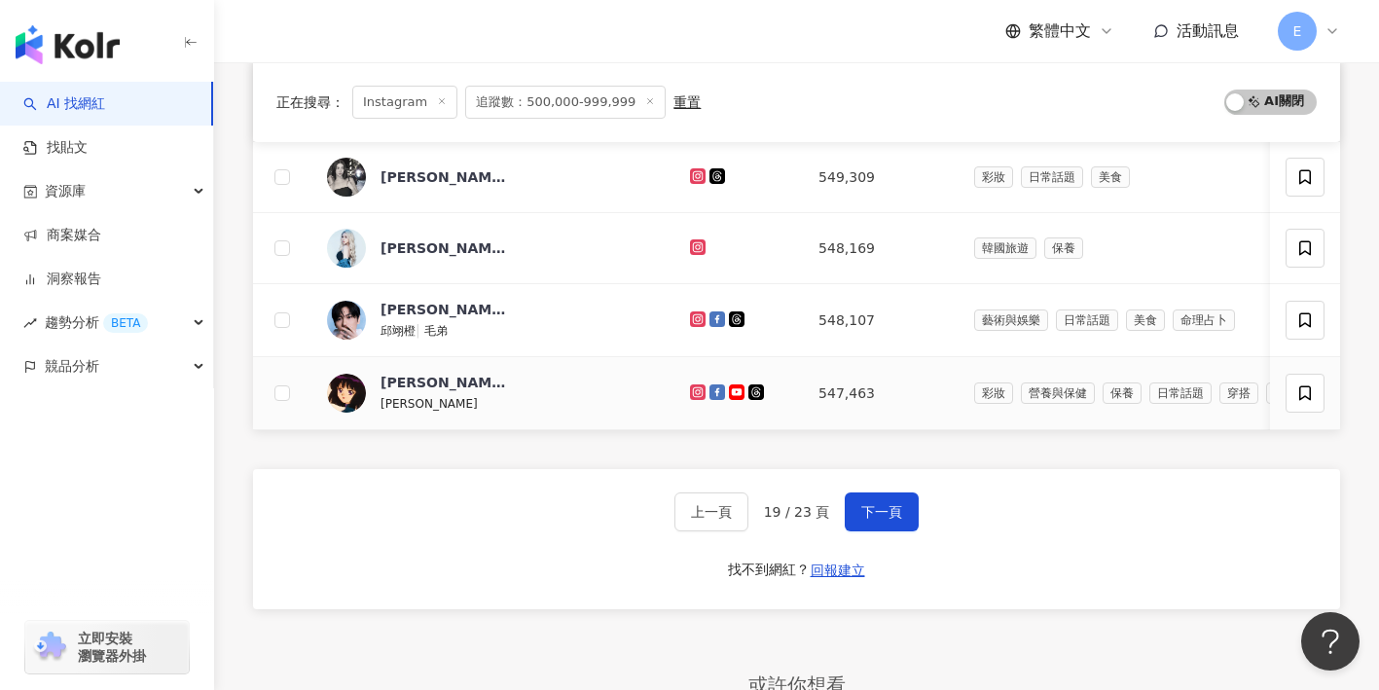
scroll to position [832, 0]
click at [886, 514] on span "下一頁" at bounding box center [881, 510] width 41 height 16
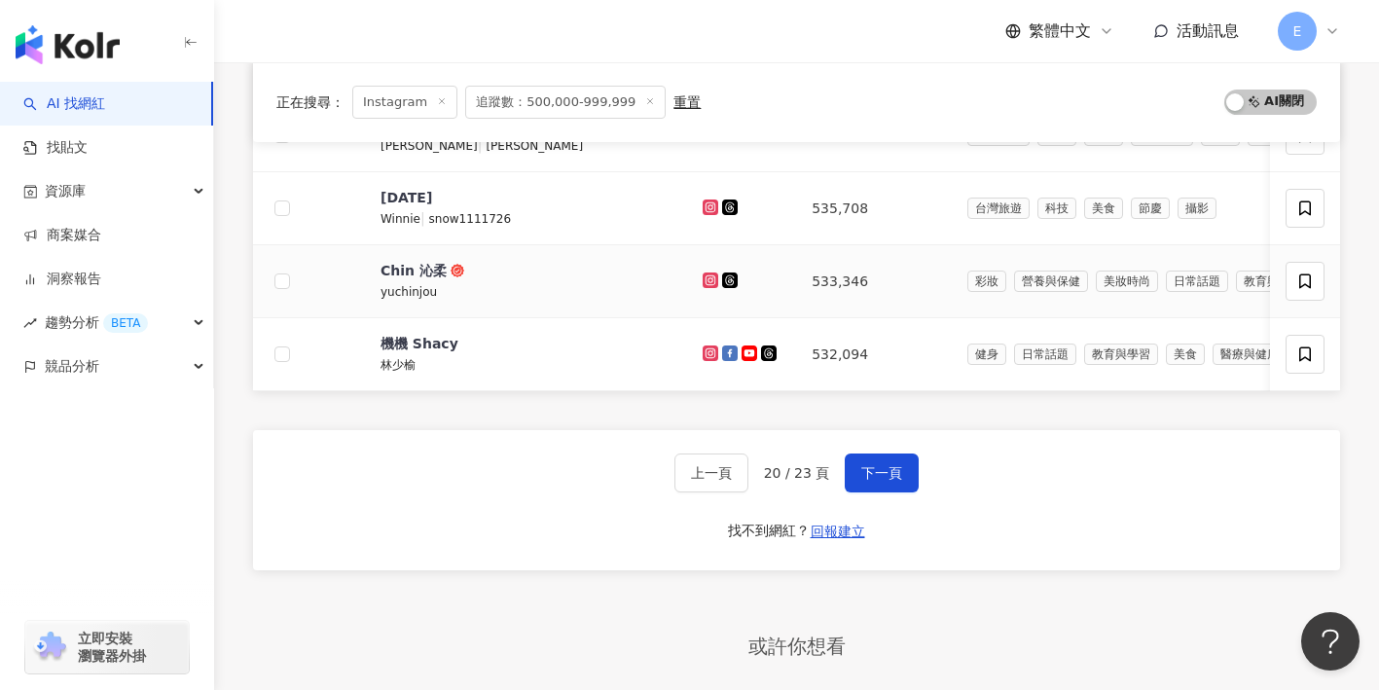
scroll to position [875, 0]
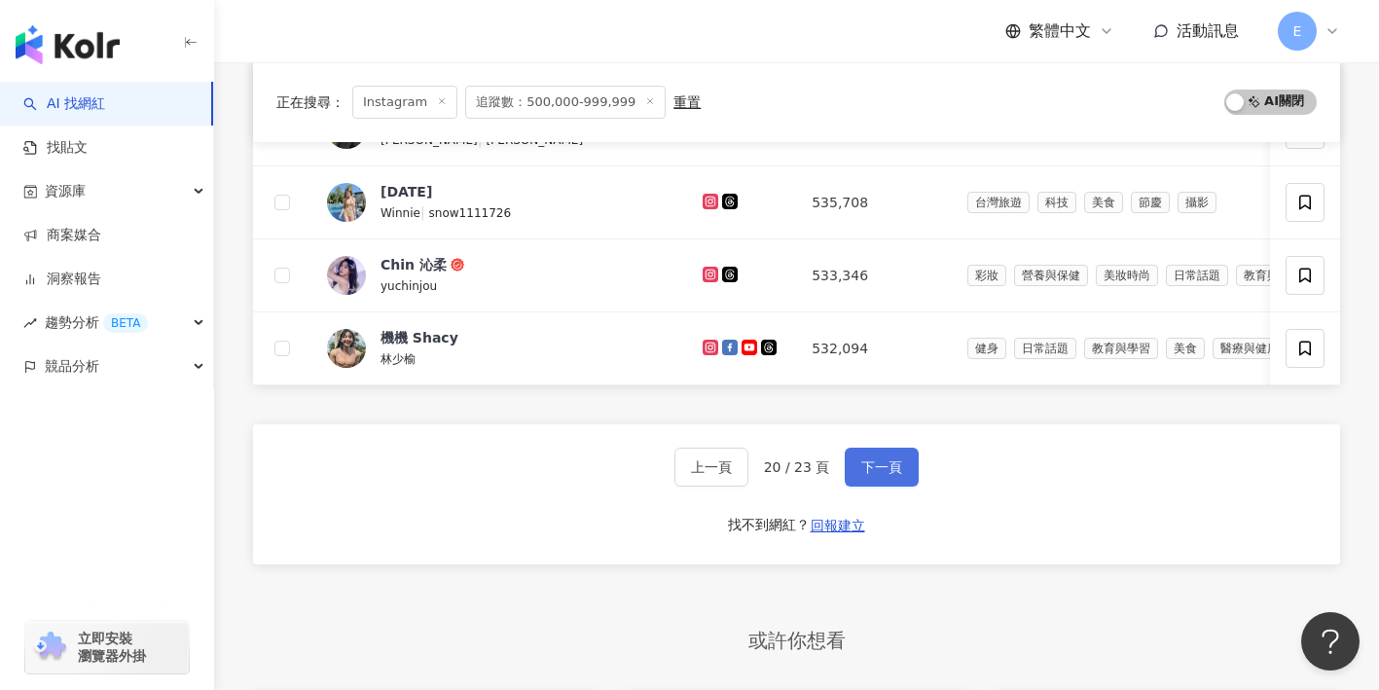
click at [864, 454] on button "下一頁" at bounding box center [882, 467] width 74 height 39
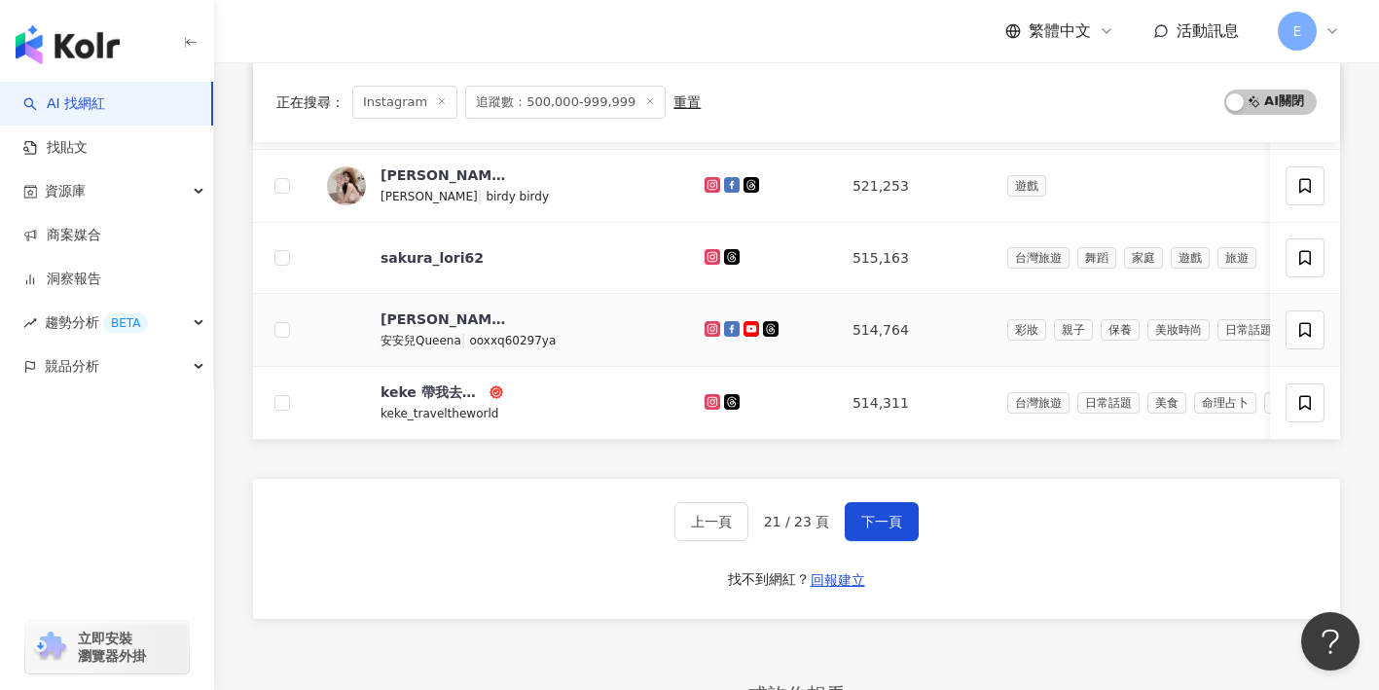
scroll to position [827, 0]
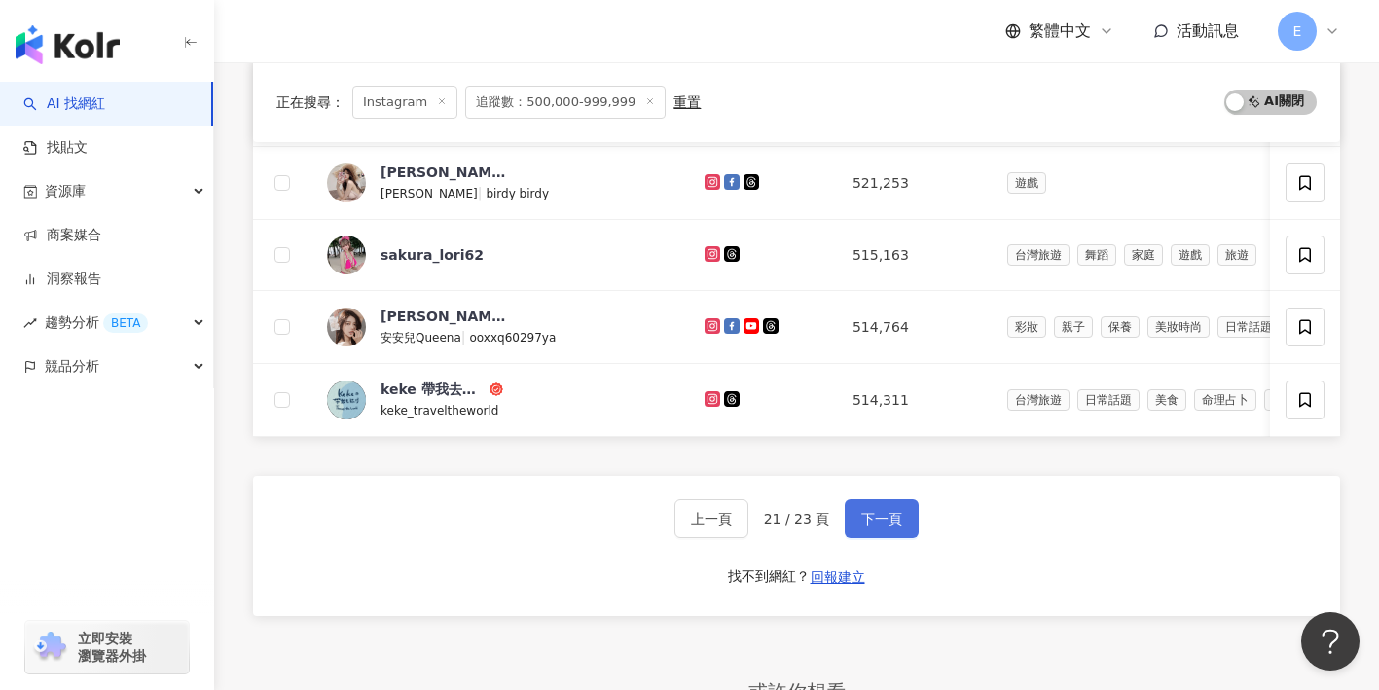
click at [870, 506] on button "下一頁" at bounding box center [882, 518] width 74 height 39
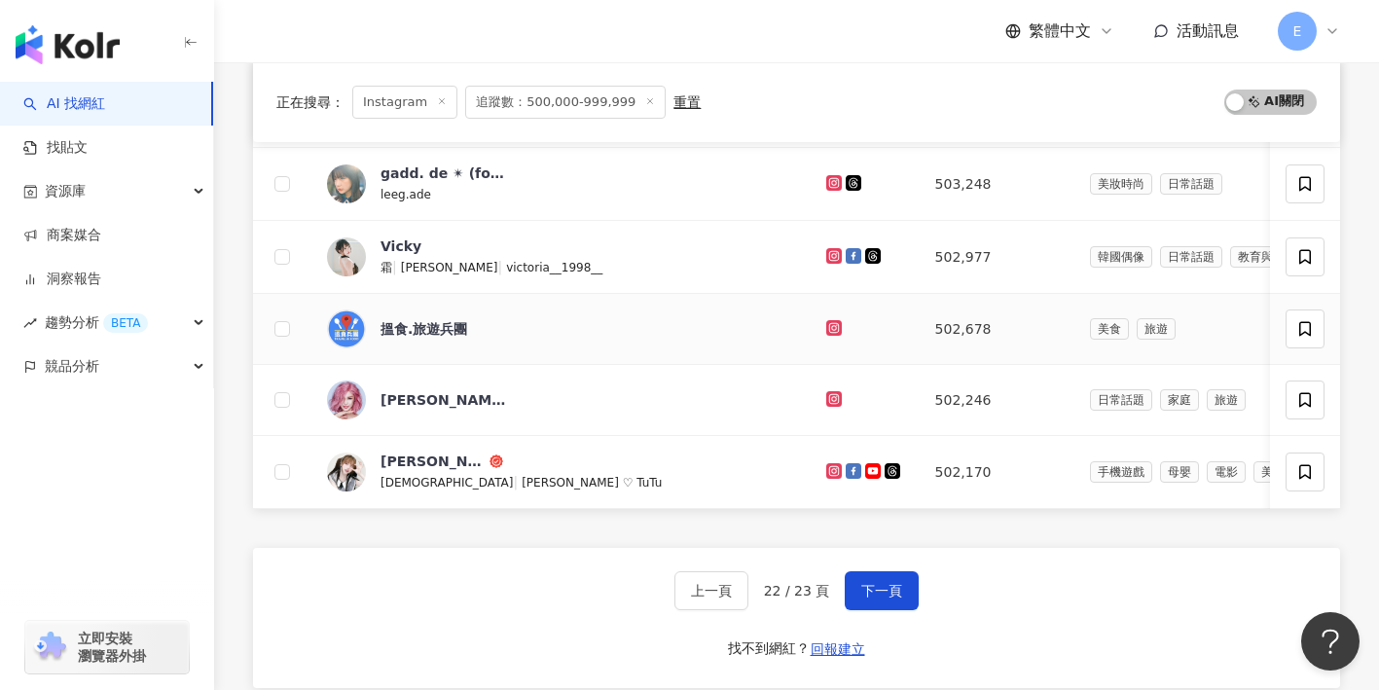
scroll to position [754, 0]
click at [895, 593] on span "下一頁" at bounding box center [881, 590] width 41 height 16
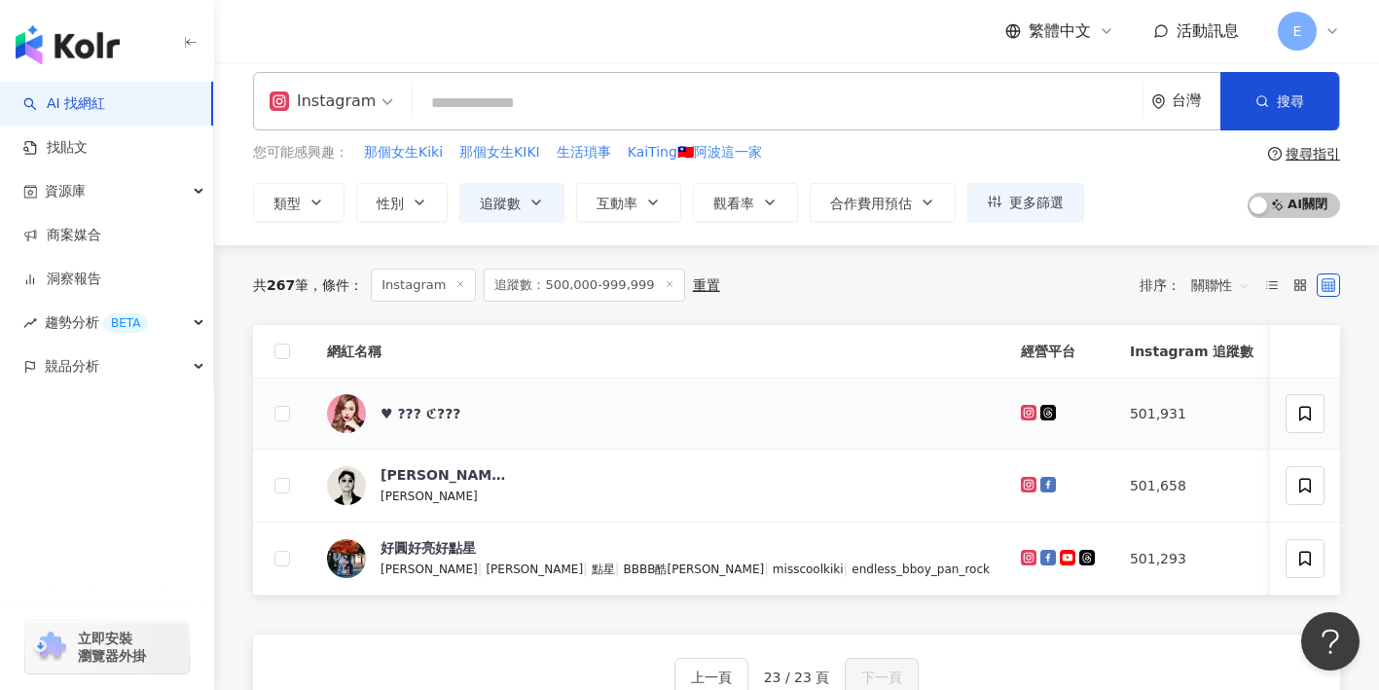
scroll to position [4, 0]
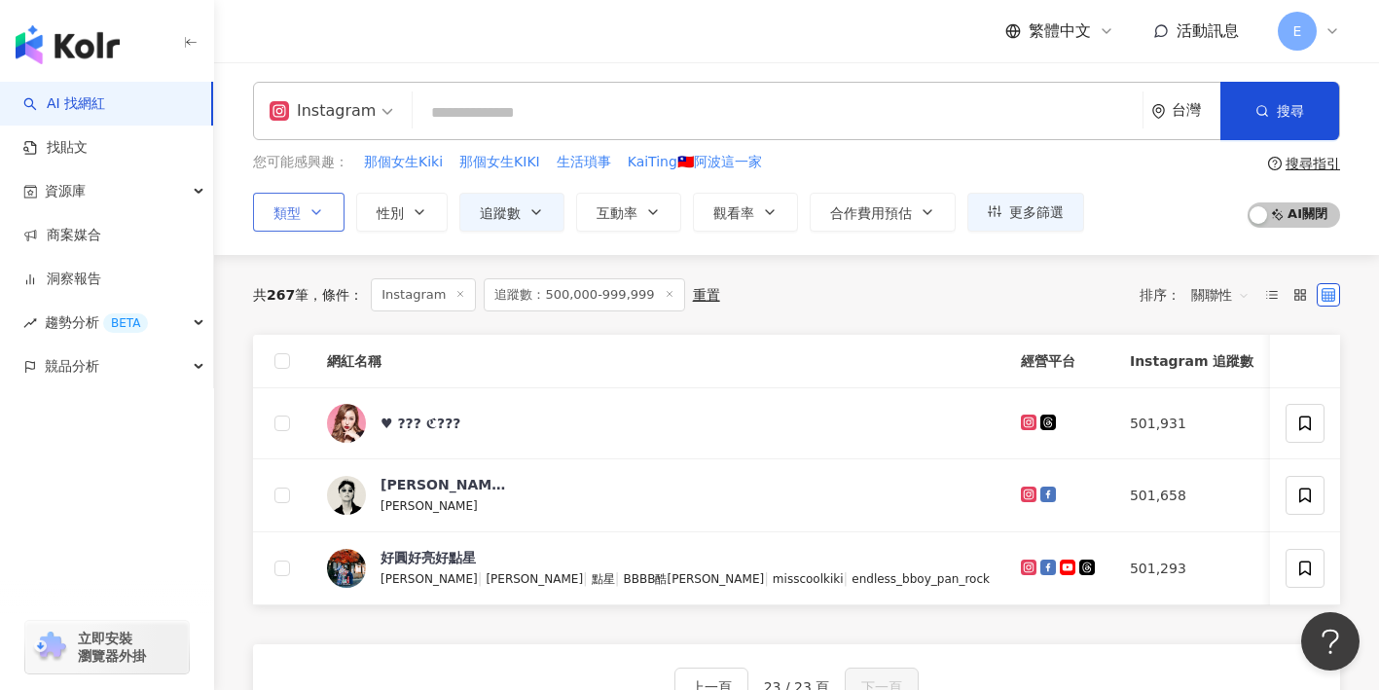
click at [333, 206] on button "類型" at bounding box center [299, 212] width 92 height 39
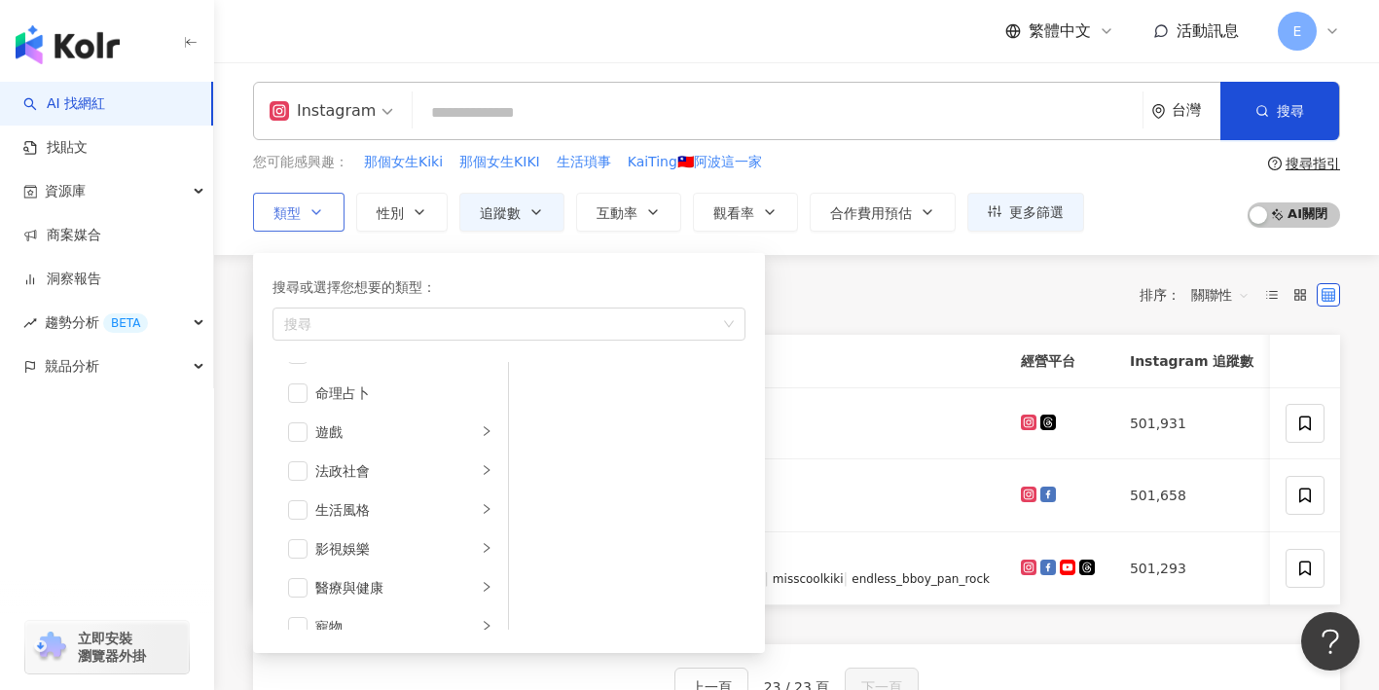
scroll to position [384, 0]
click at [347, 436] on div "生活風格" at bounding box center [396, 430] width 162 height 21
click at [302, 427] on span "button" at bounding box center [297, 430] width 19 height 19
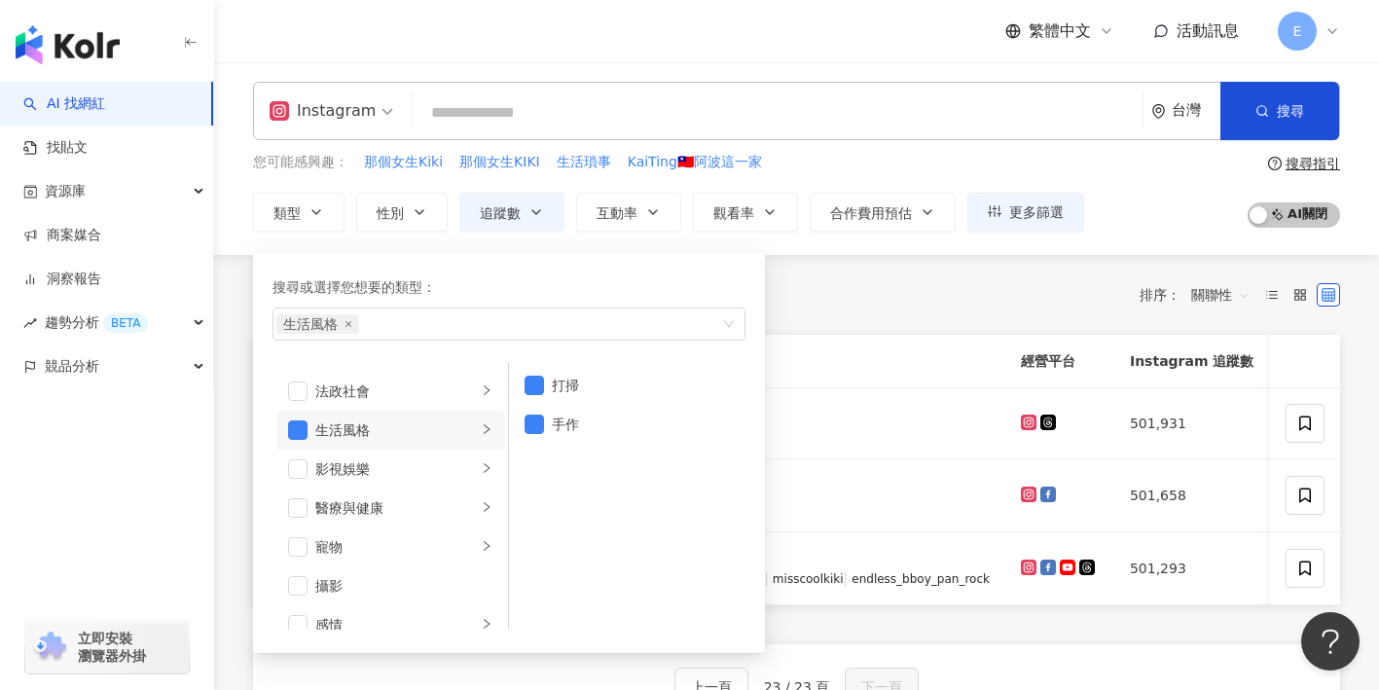
click at [228, 344] on div "共 267 筆 條件 ： Instagram 追蹤數：500,000-999,999 重置 排序： 關聯性 網紅名稱 經營平台 Instagram 追蹤數 網…" at bounding box center [796, 659] width 1165 height 809
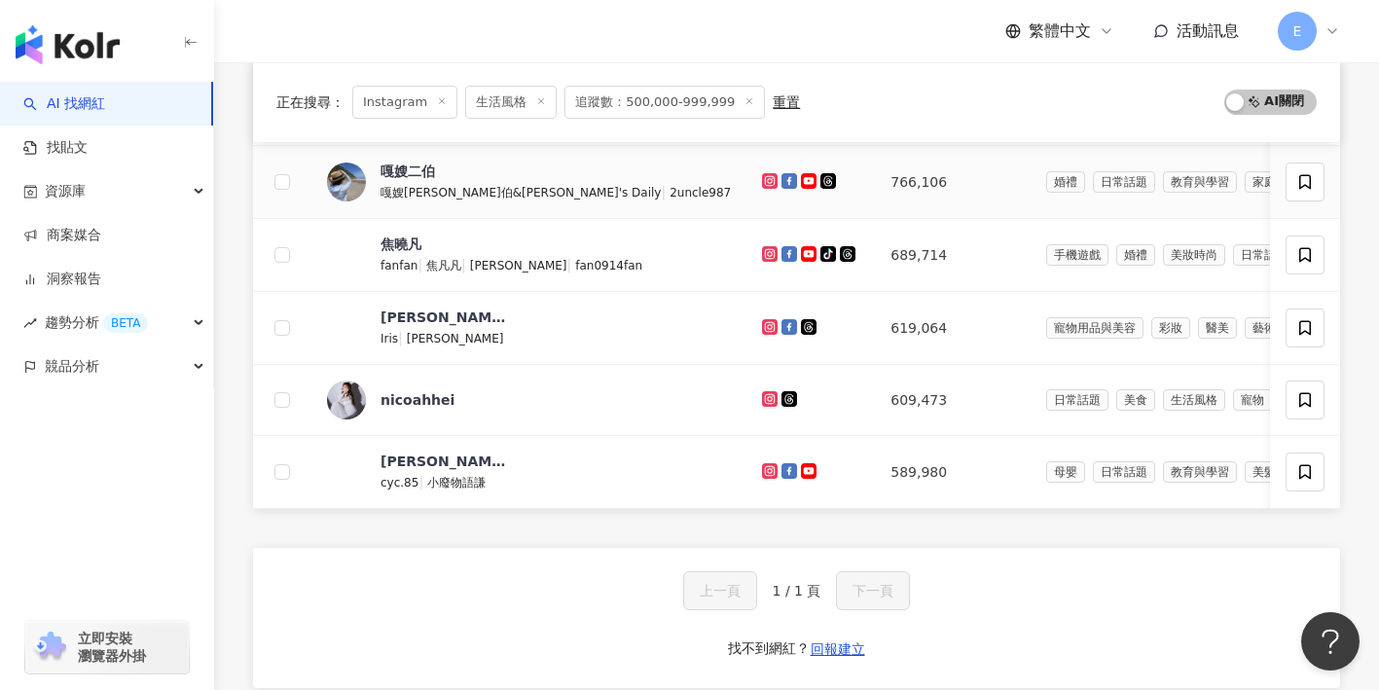
scroll to position [611, 0]
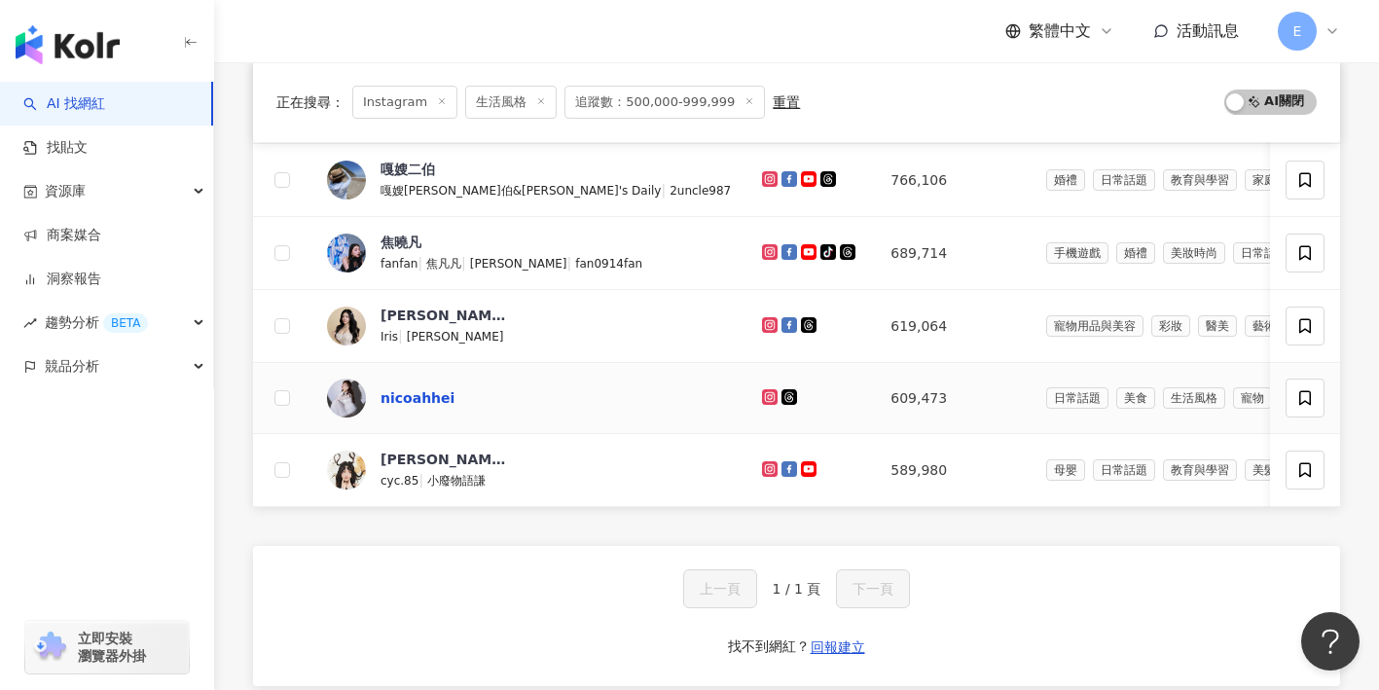
click at [415, 404] on div "nicoahhei" at bounding box center [418, 397] width 74 height 19
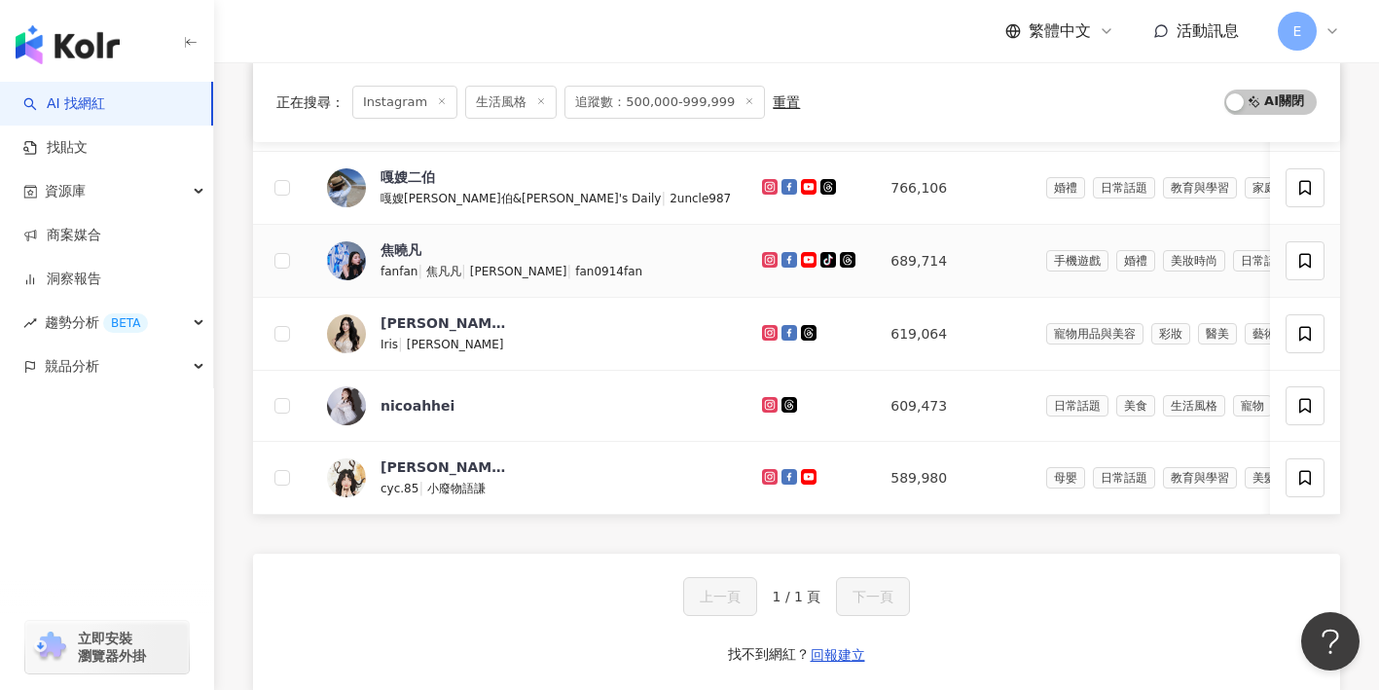
scroll to position [625, 0]
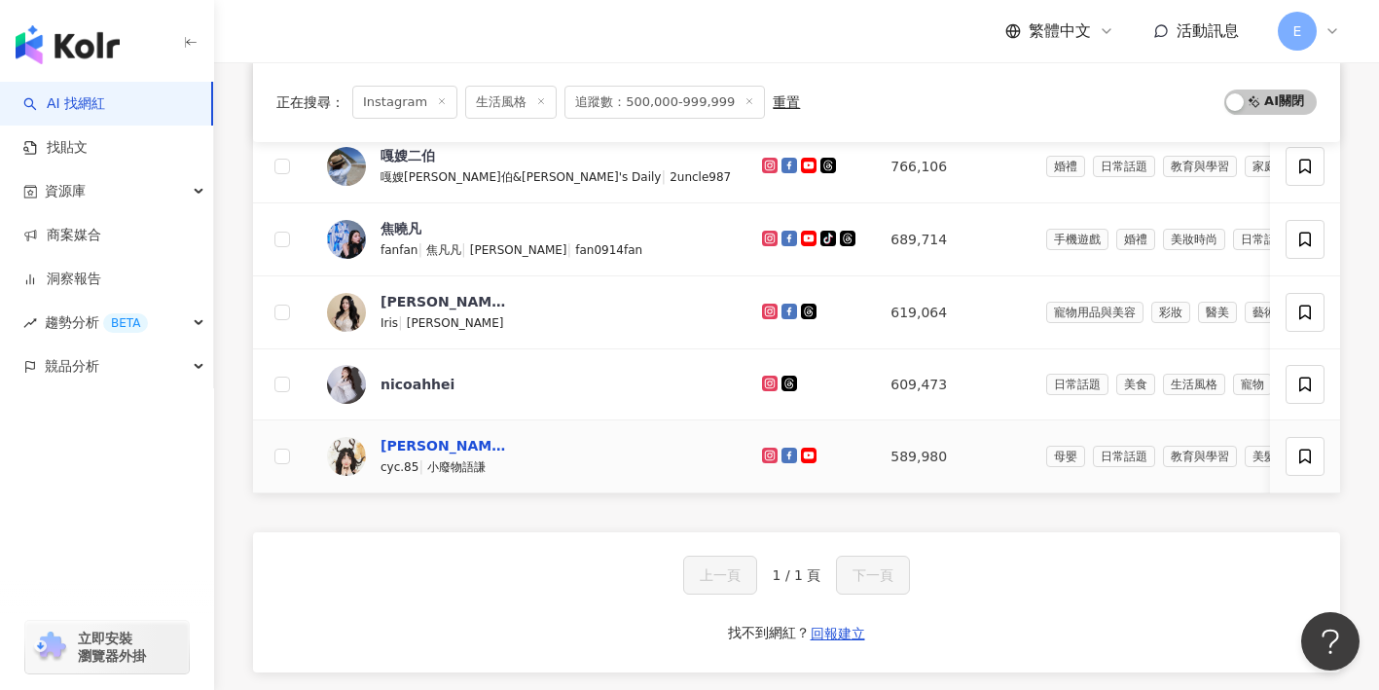
click at [395, 446] on div "陳語謙" at bounding box center [444, 445] width 127 height 19
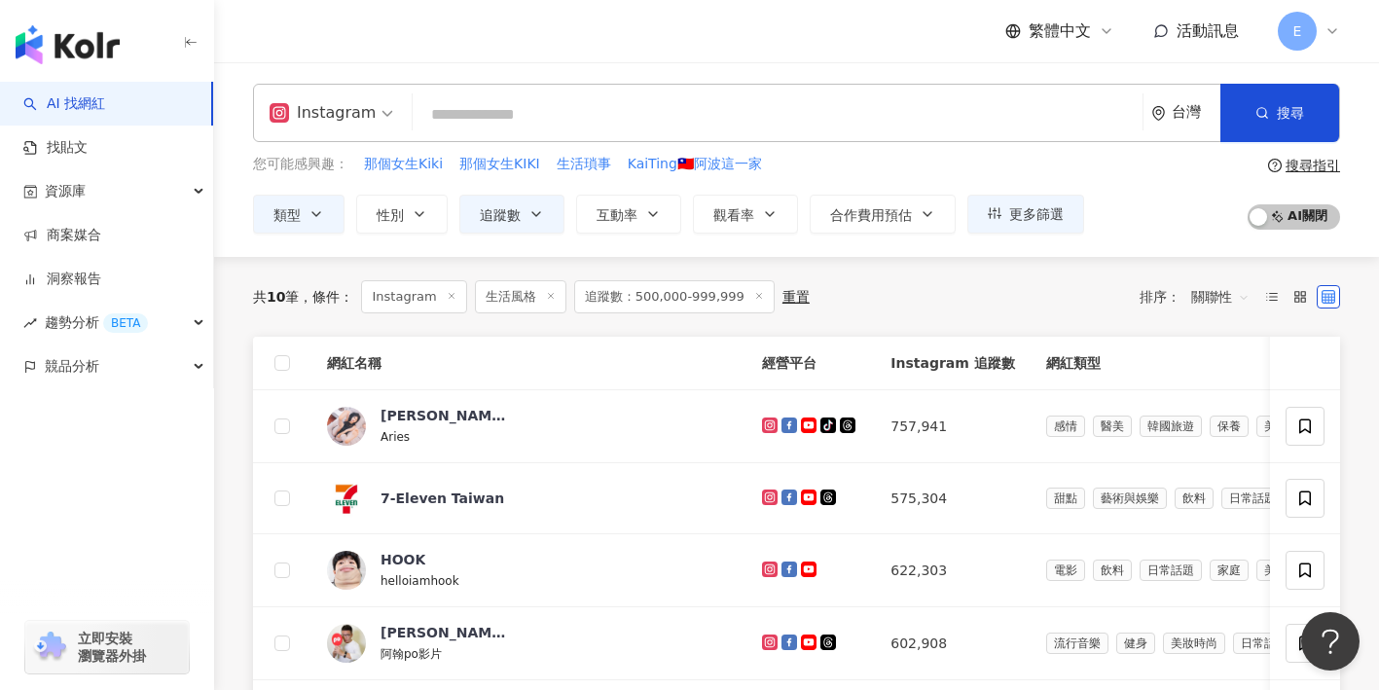
scroll to position [0, 0]
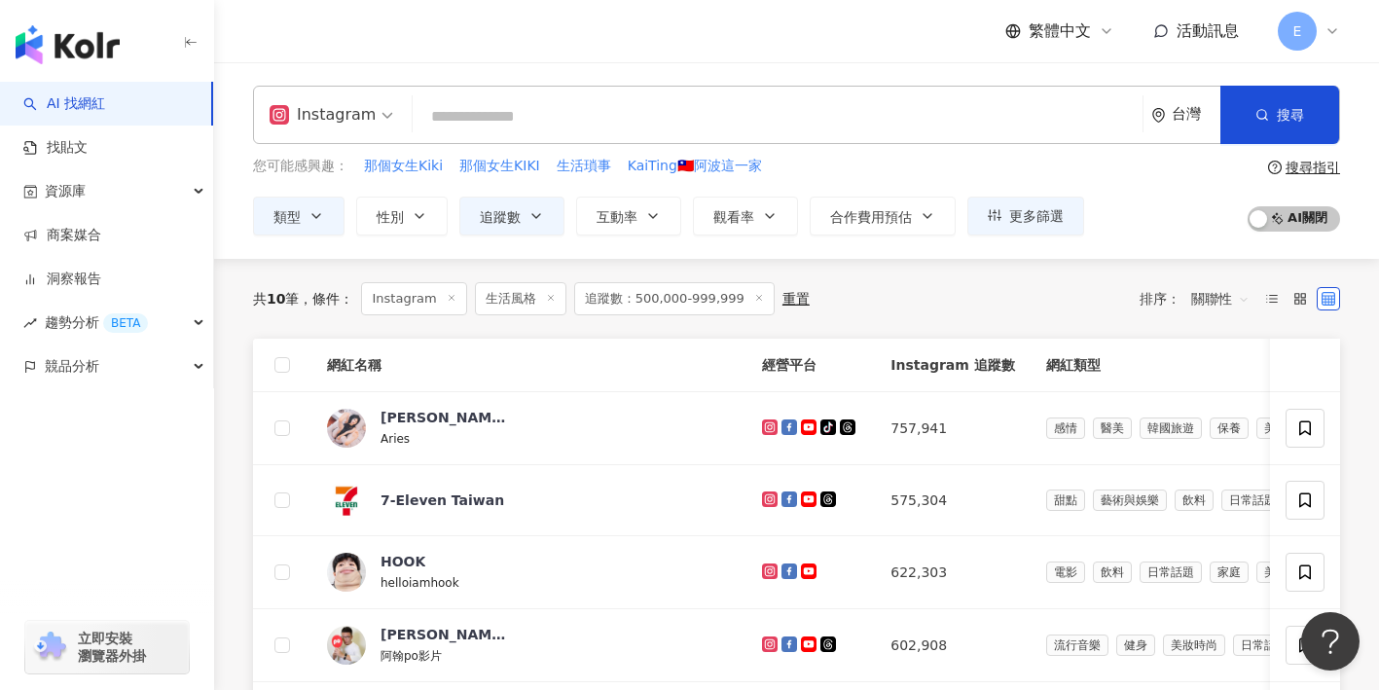
click at [548, 128] on input "search" at bounding box center [778, 116] width 715 height 37
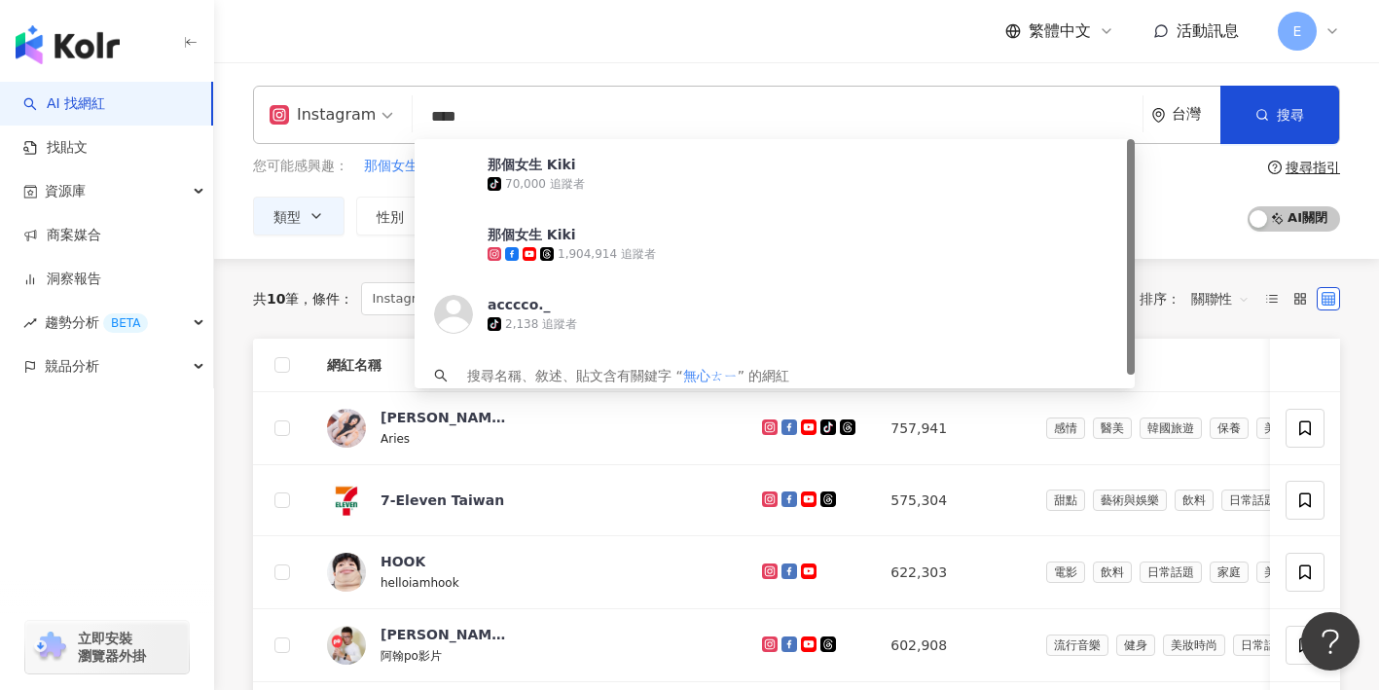
type input "***"
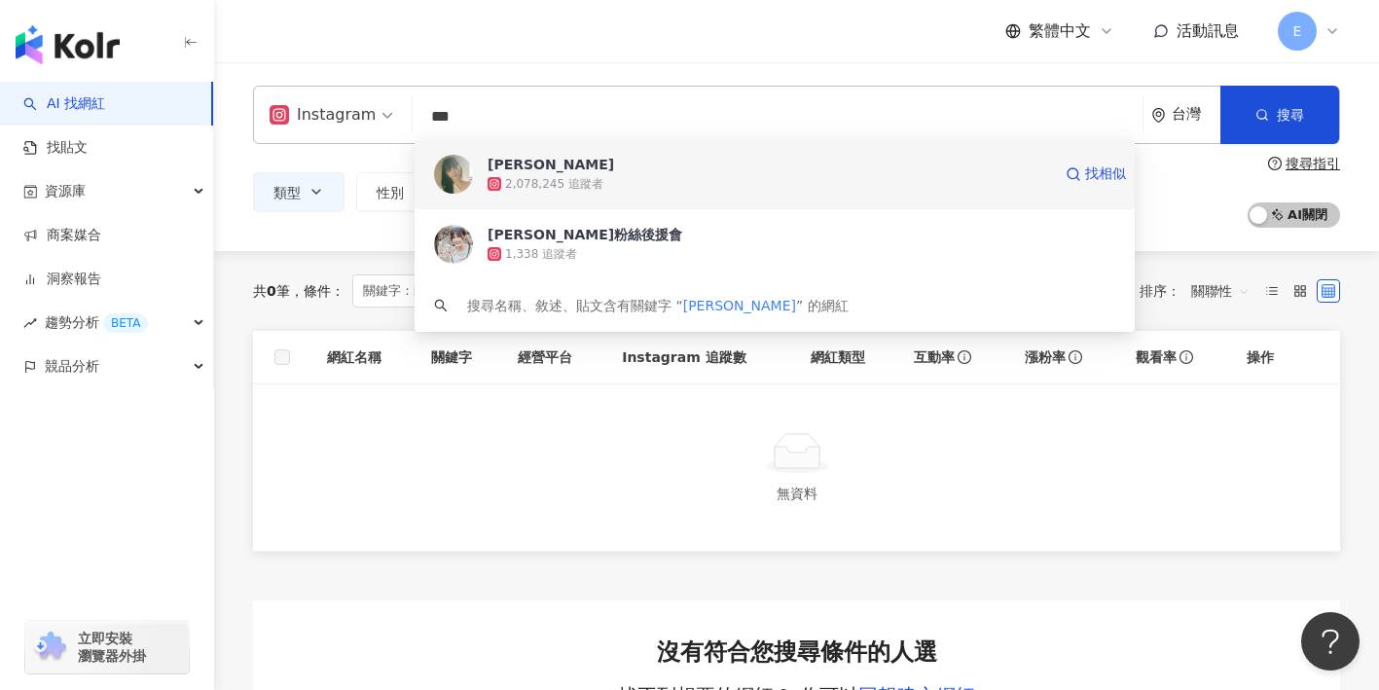
click at [516, 169] on div "吳心緹" at bounding box center [551, 164] width 127 height 19
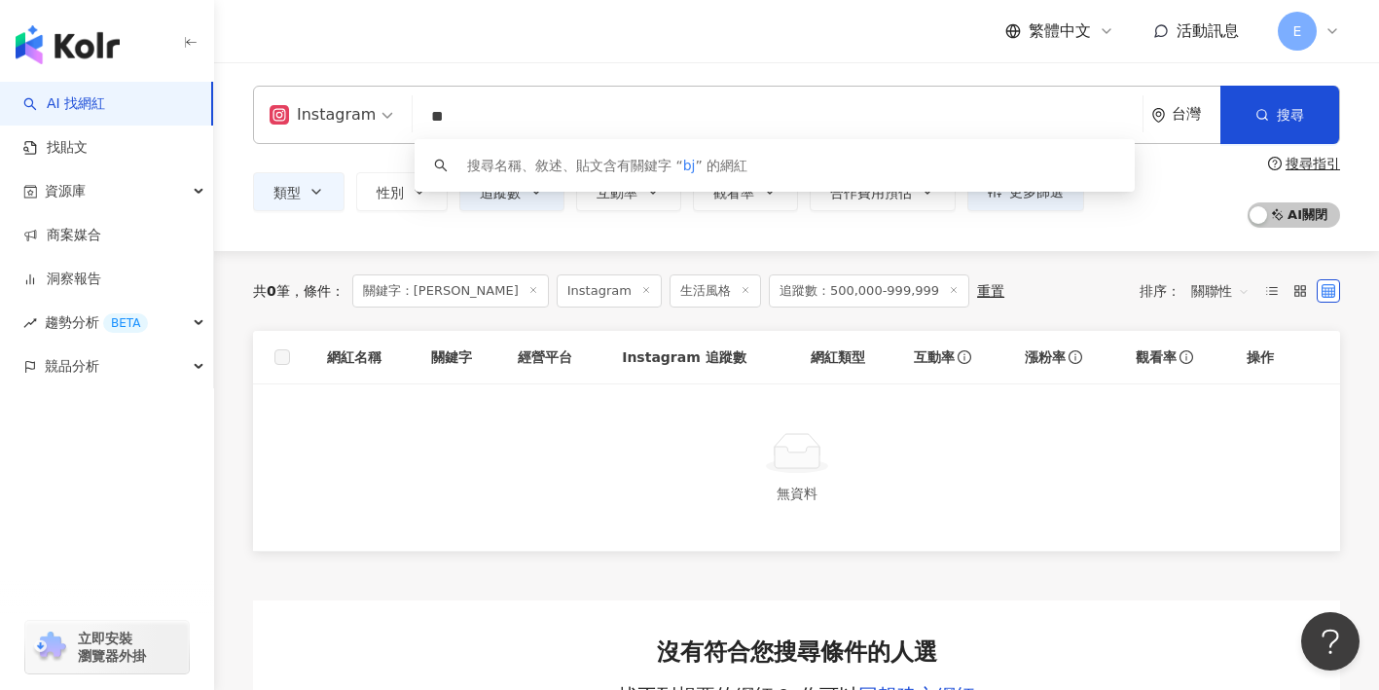
type input "*"
type input "**"
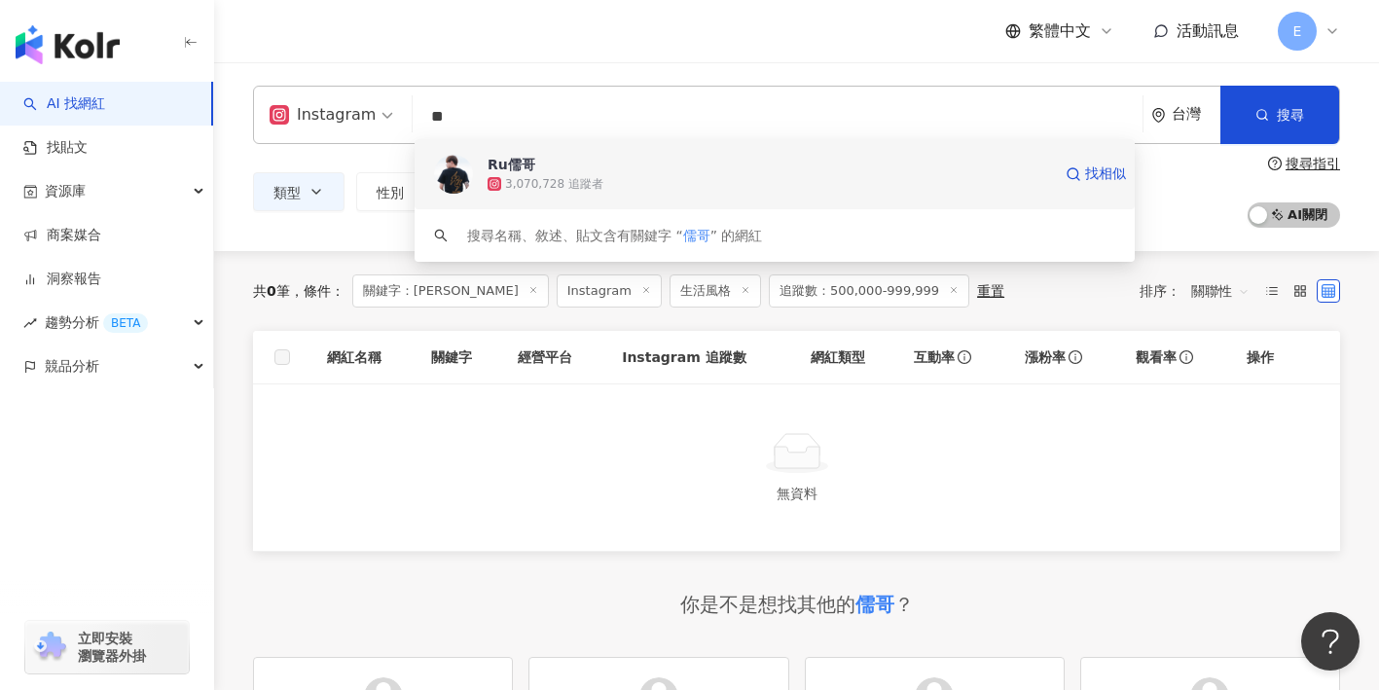
click at [550, 176] on div "3,070,728 追蹤者" at bounding box center [554, 184] width 98 height 17
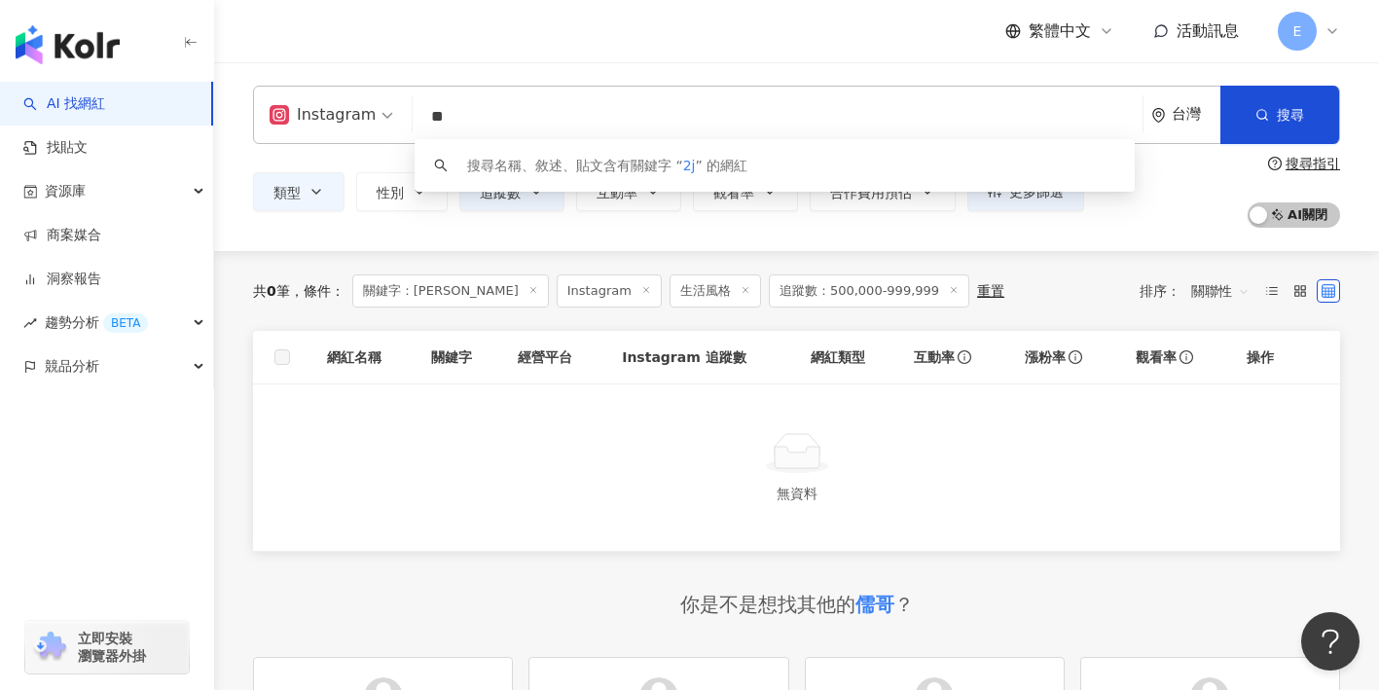
type input "*"
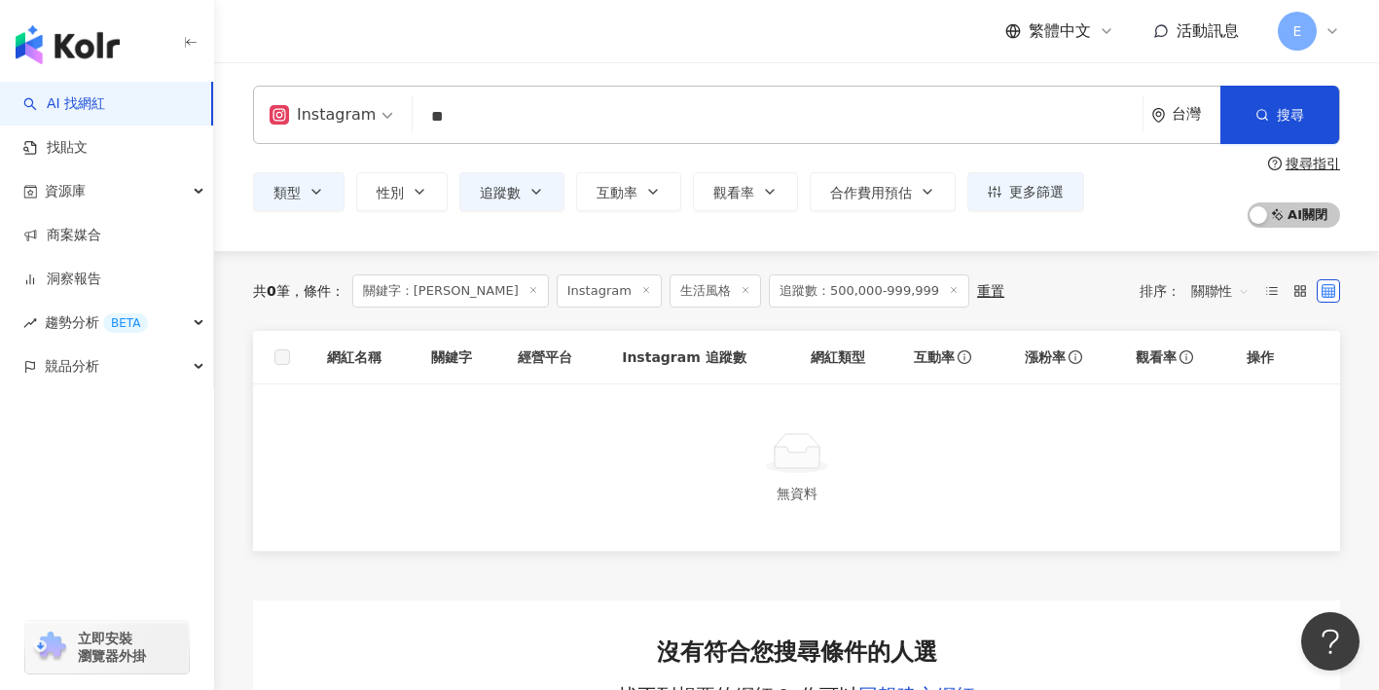
click at [641, 291] on icon at bounding box center [646, 290] width 10 height 10
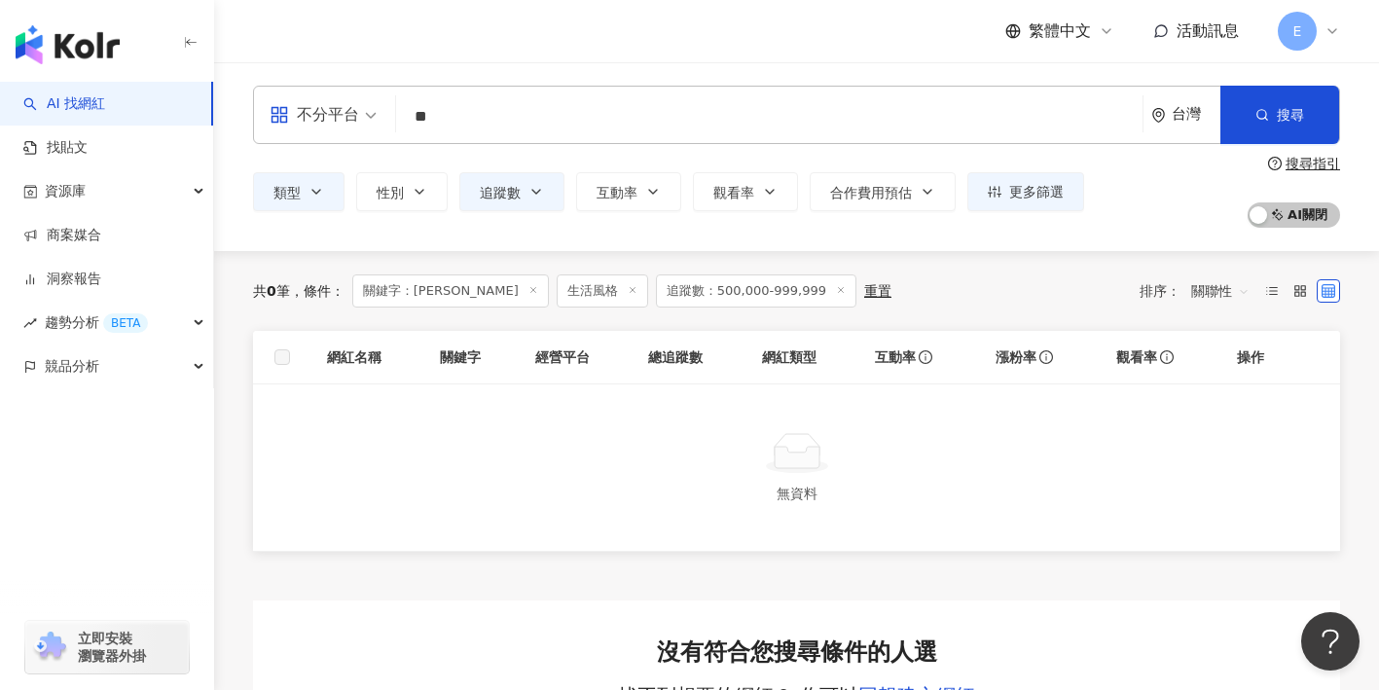
click at [630, 292] on line at bounding box center [632, 290] width 5 height 5
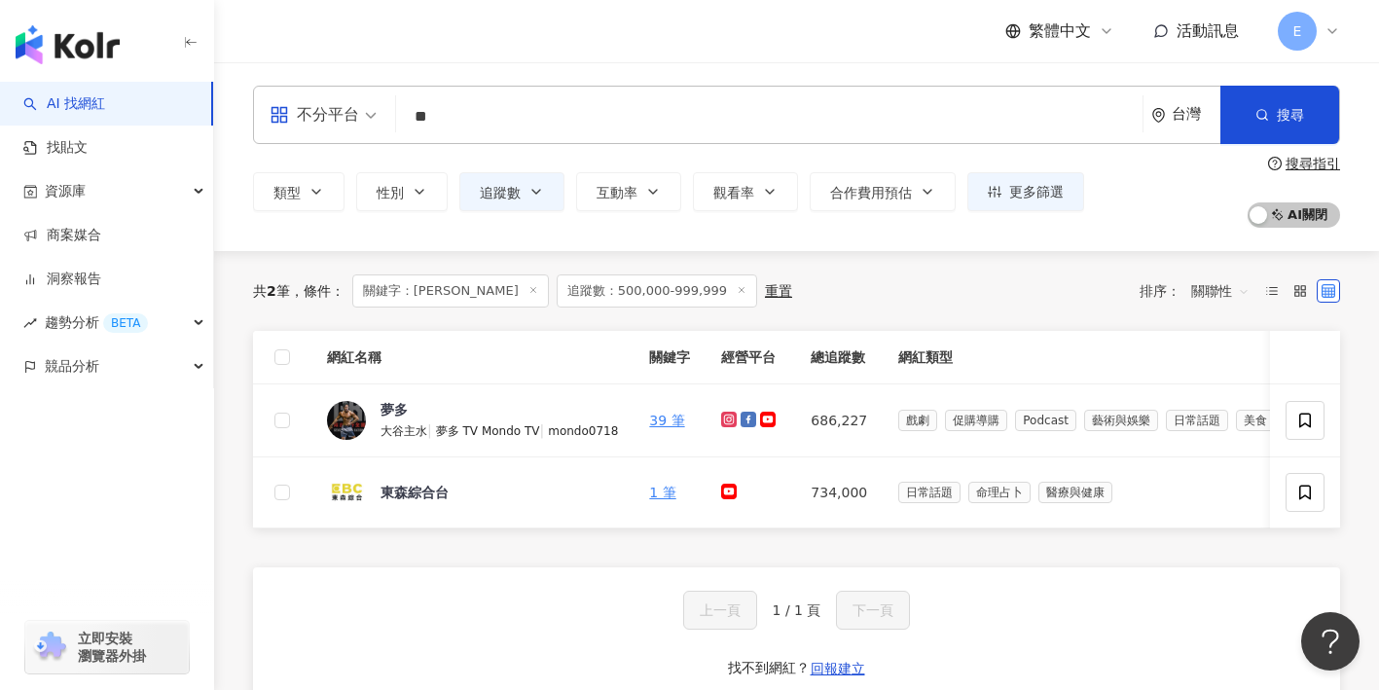
click at [771, 291] on div "共 2 筆 條件 ： 關鍵字：杜力 追蹤數：500,000-999,999 重置 排序： 關聯性" at bounding box center [796, 291] width 1087 height 33
click at [737, 290] on icon at bounding box center [742, 290] width 10 height 10
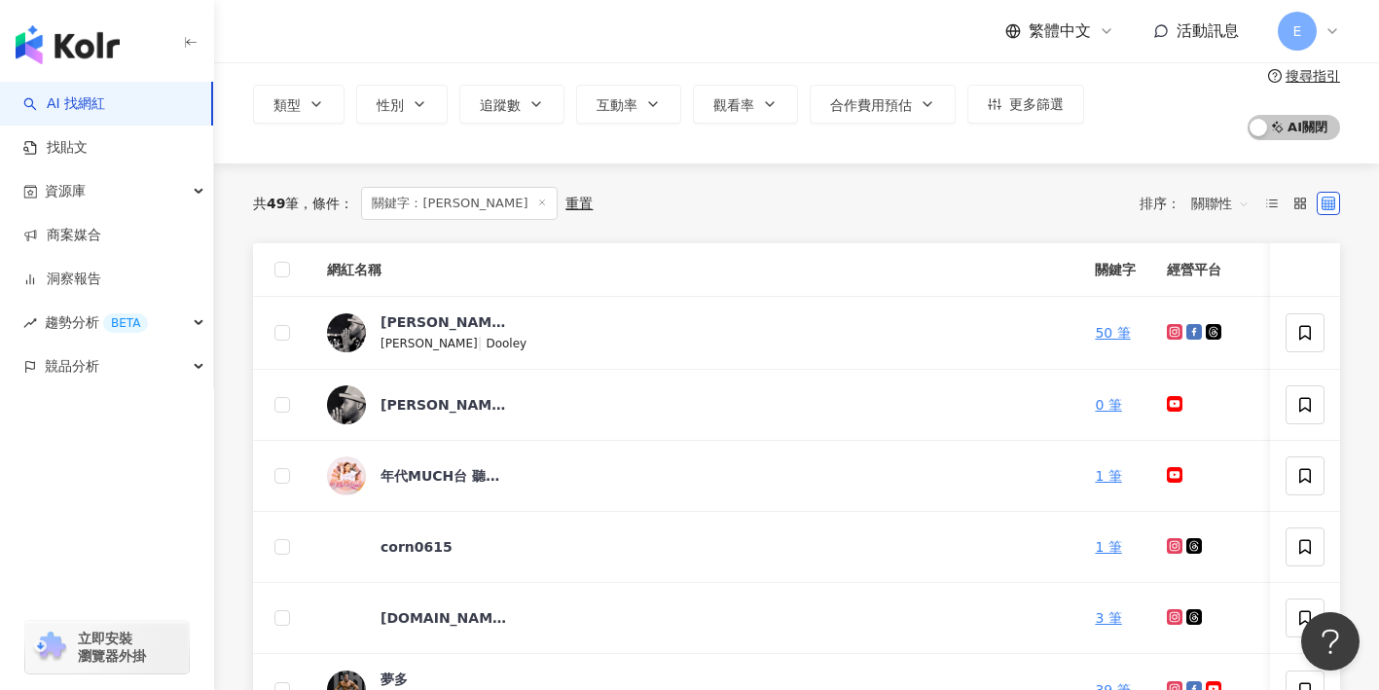
scroll to position [93, 0]
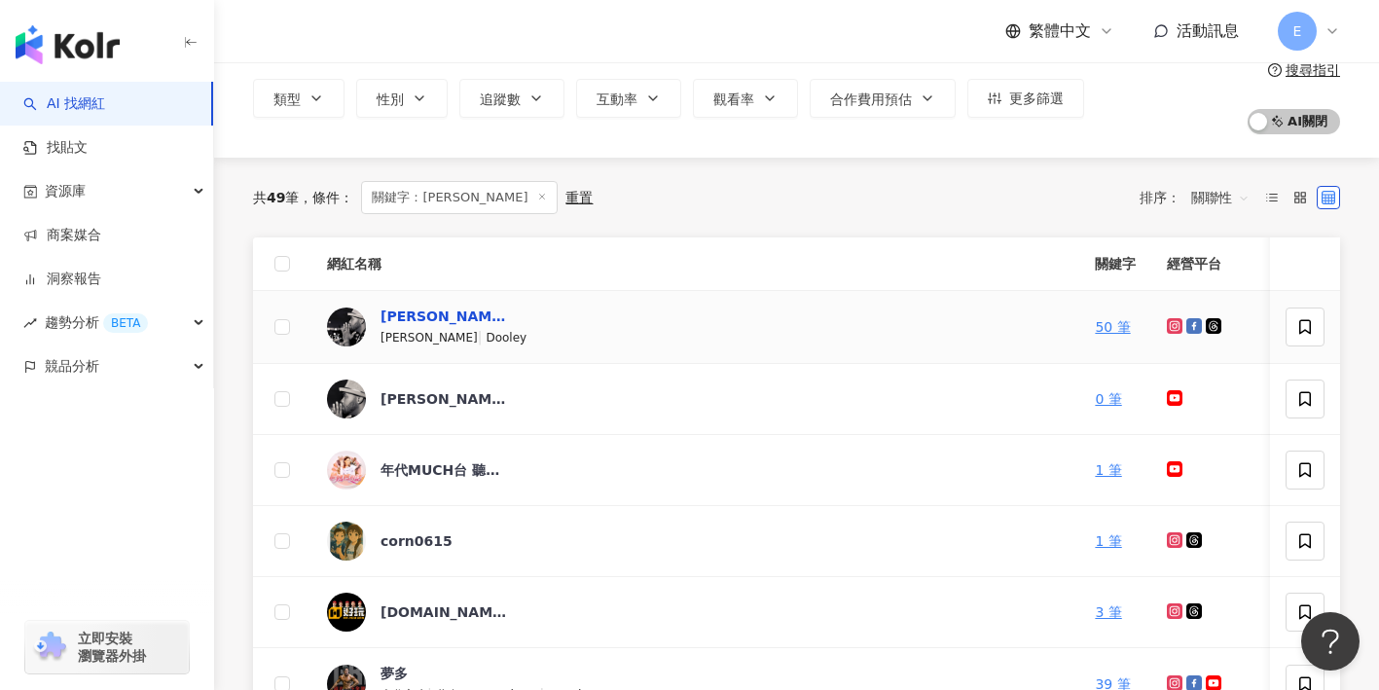
click at [436, 314] on div "杜力 Dooley" at bounding box center [444, 316] width 127 height 19
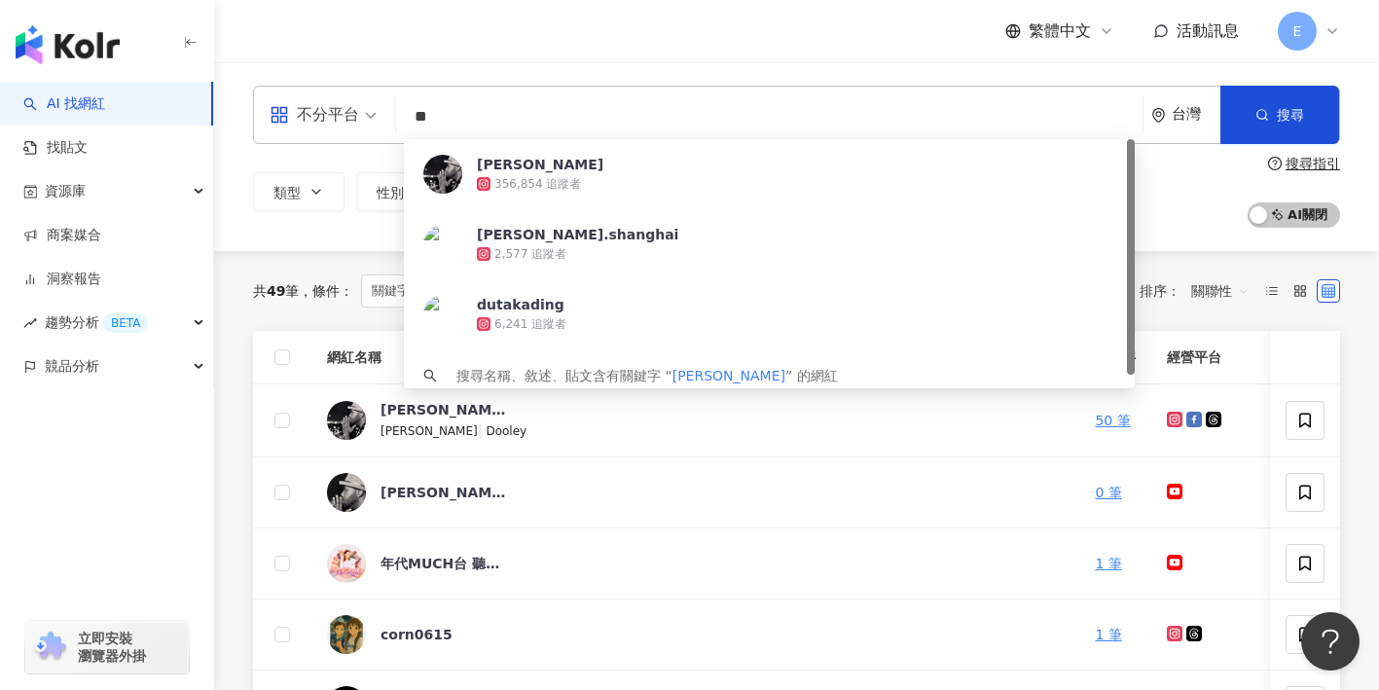
click at [490, 122] on input "**" at bounding box center [769, 116] width 731 height 37
type input "*"
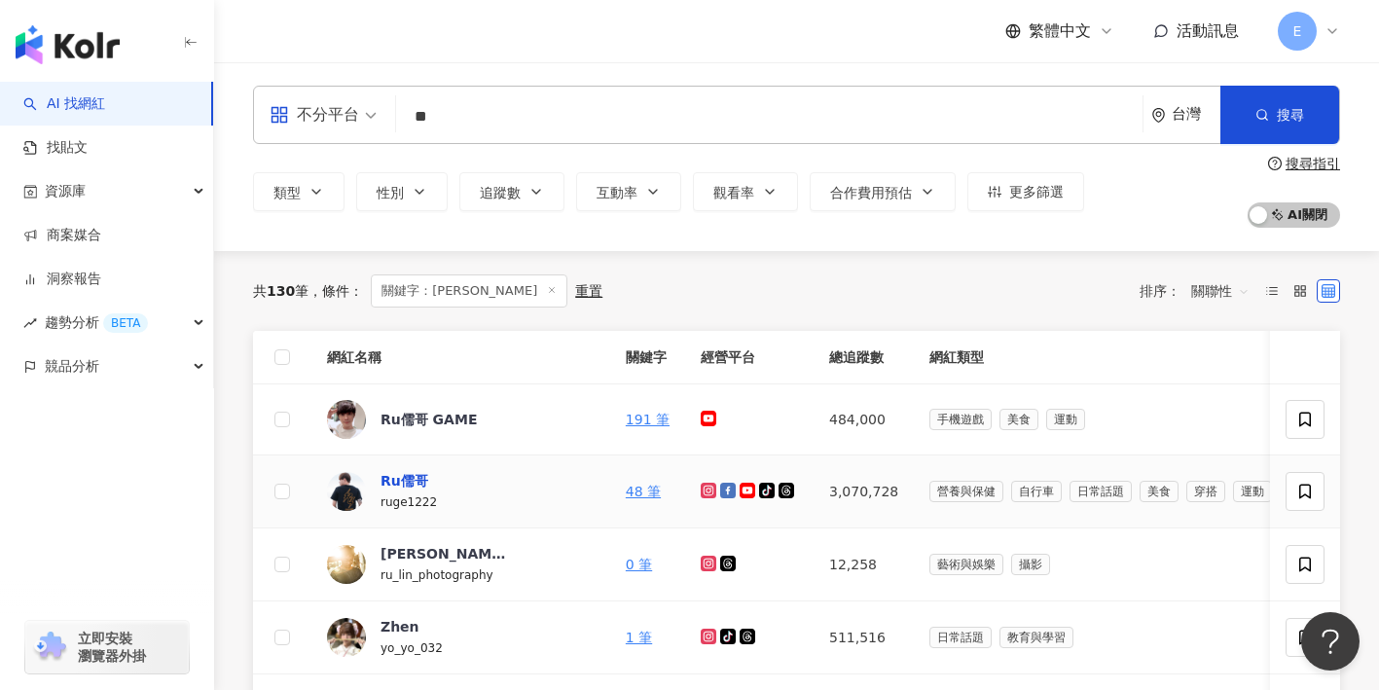
click at [412, 476] on div "Ru儒哥" at bounding box center [405, 480] width 48 height 19
click at [603, 102] on input "**" at bounding box center [769, 116] width 731 height 37
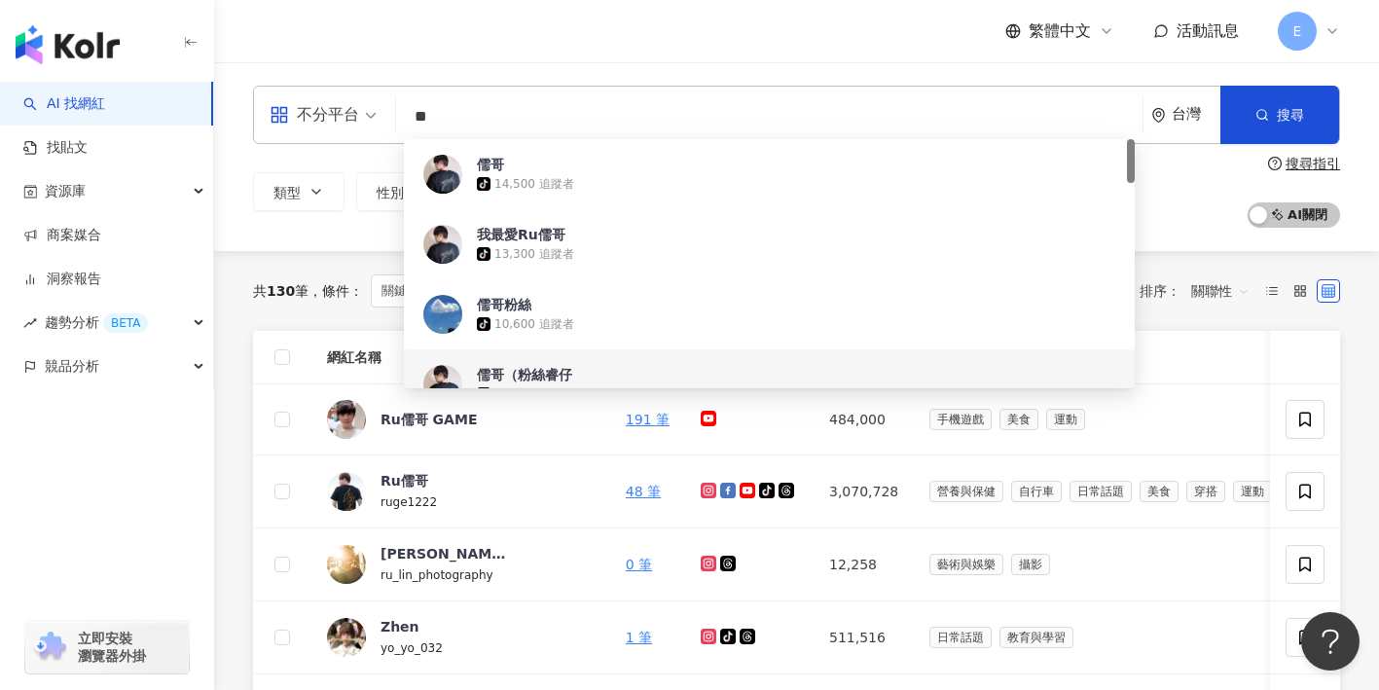
click at [601, 109] on input "**" at bounding box center [769, 116] width 731 height 37
type input "*"
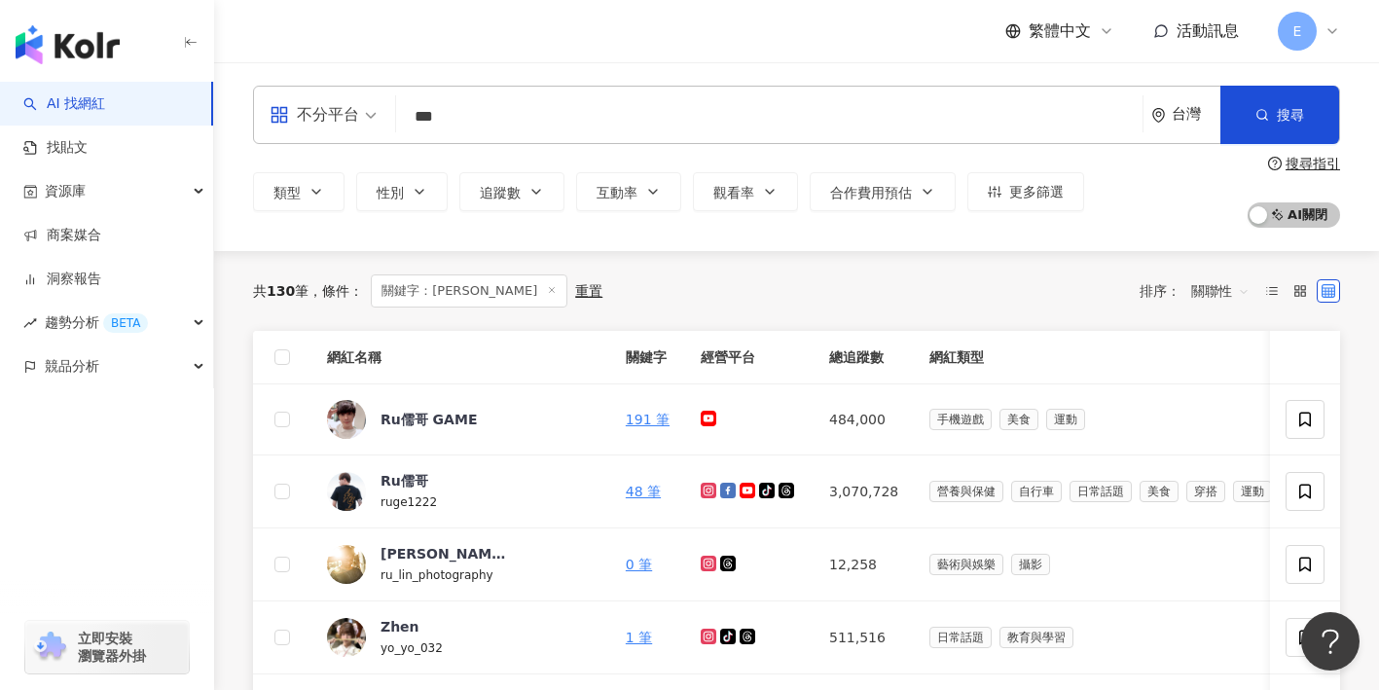
type input "***"
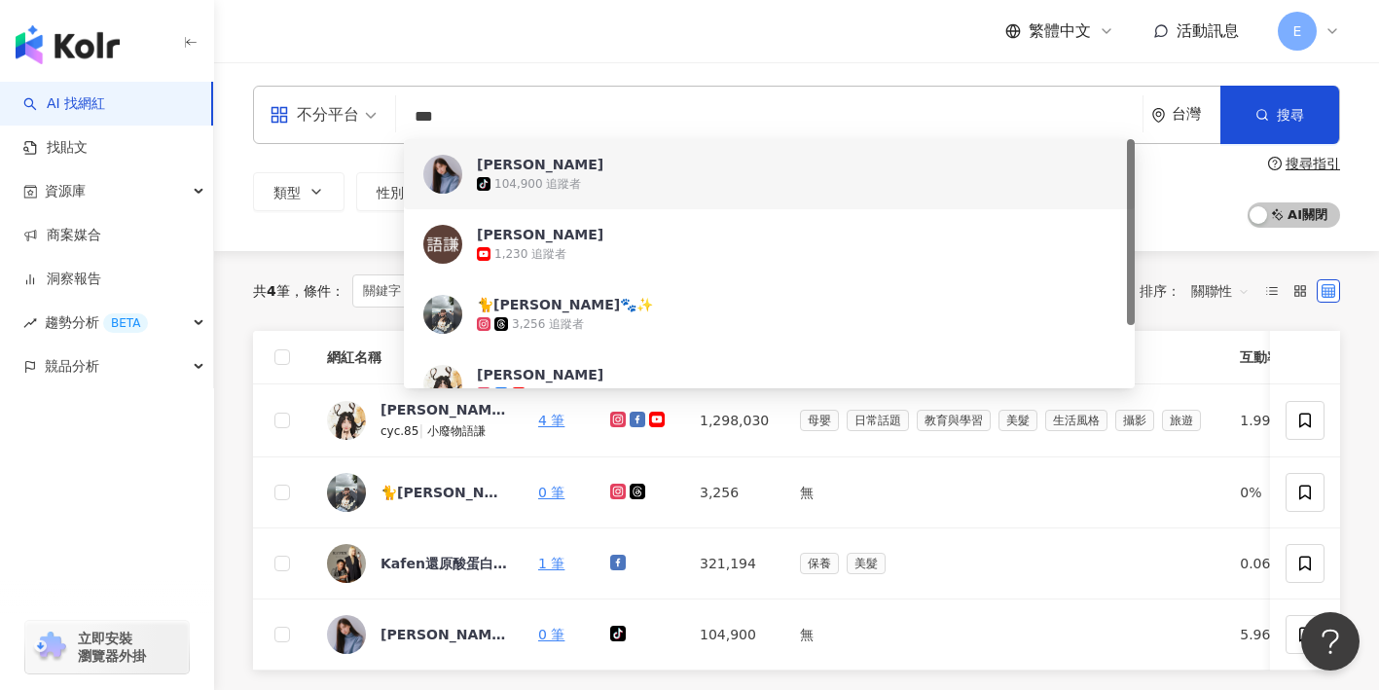
click at [550, 169] on span "陳語謙" at bounding box center [759, 164] width 564 height 19
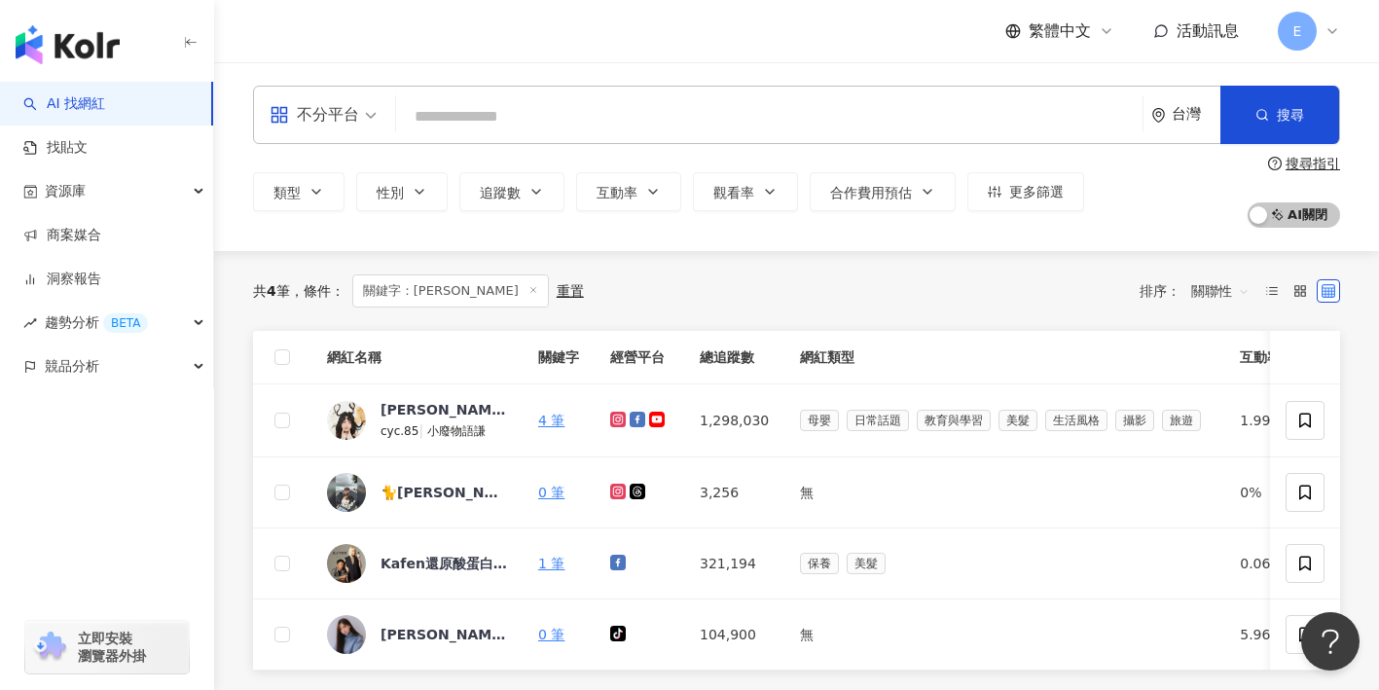
scroll to position [47, 0]
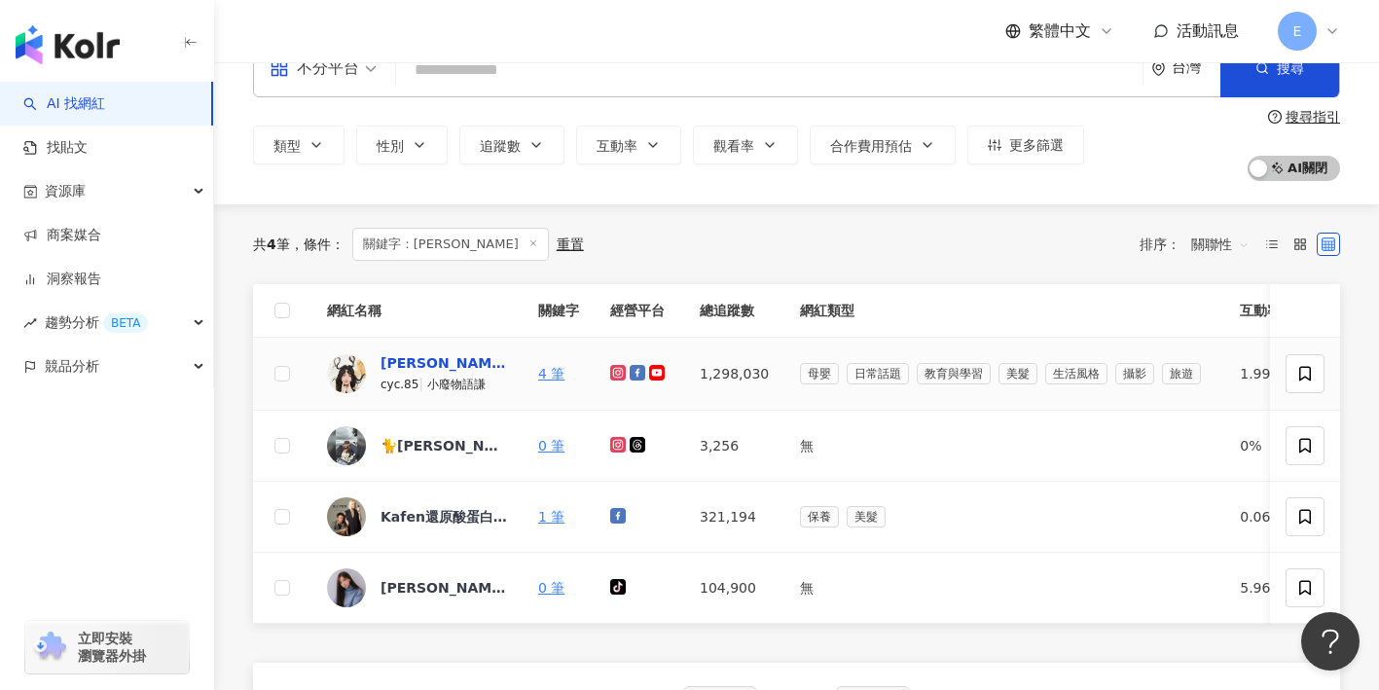
click at [410, 356] on div "陳語謙" at bounding box center [444, 362] width 127 height 19
click at [504, 80] on input "search" at bounding box center [769, 70] width 731 height 37
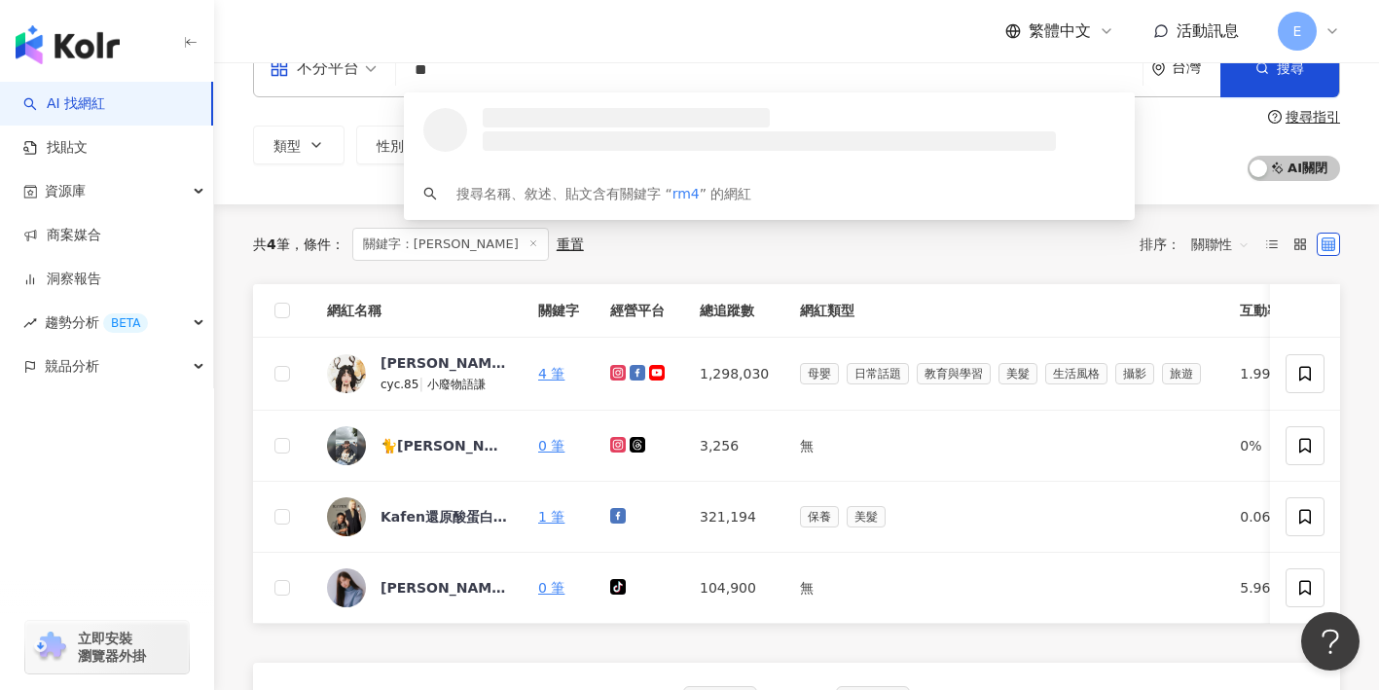
type input "*"
type input "***"
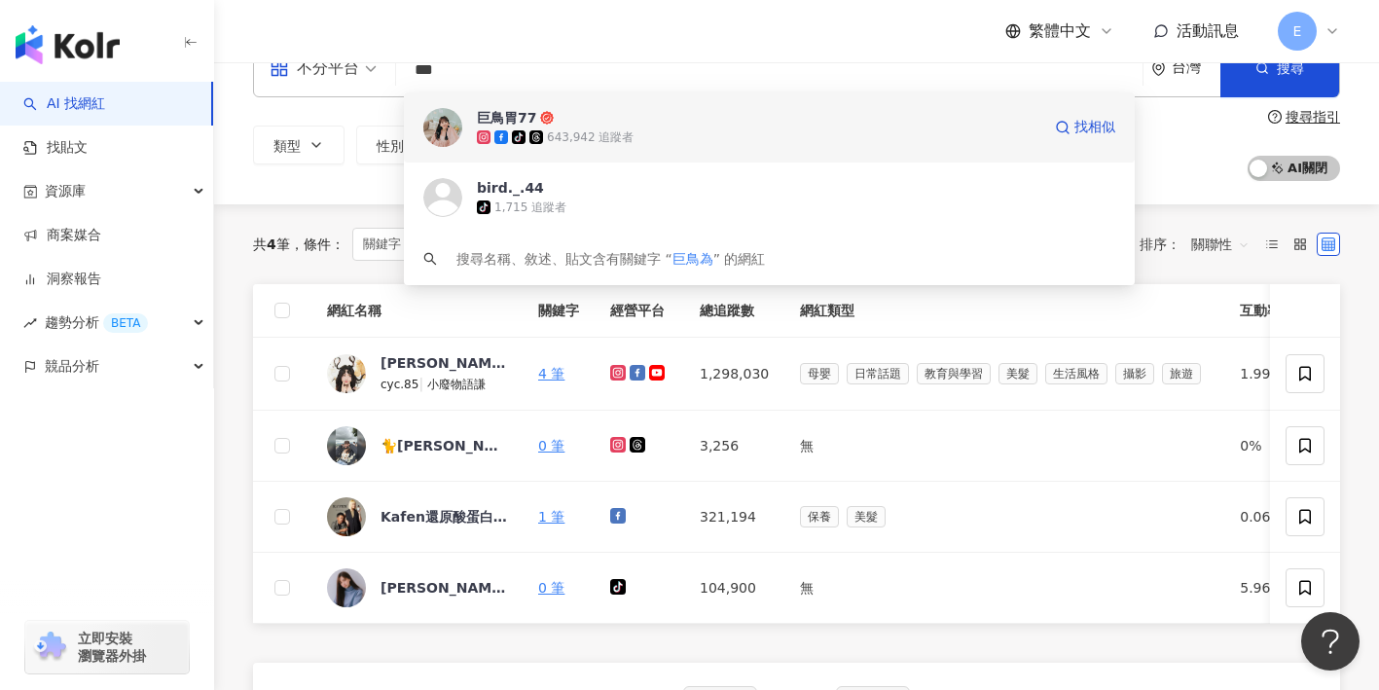
click at [436, 129] on img at bounding box center [442, 127] width 39 height 39
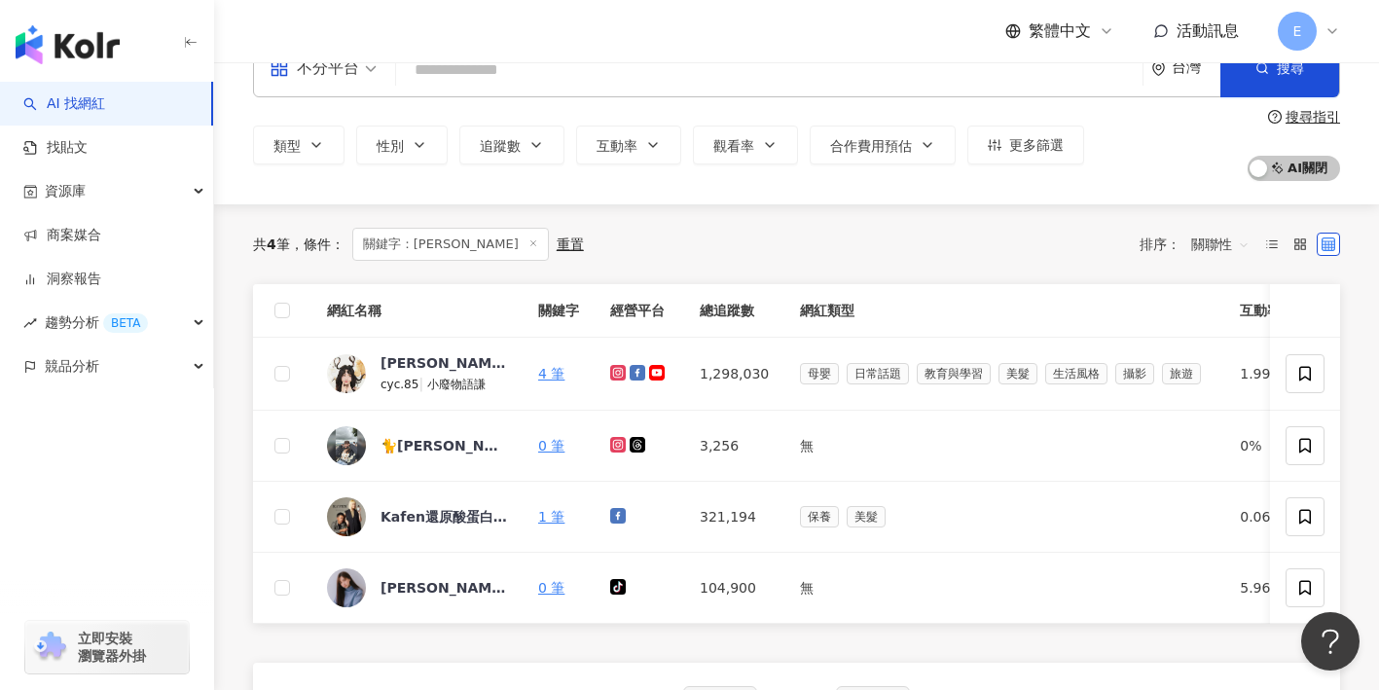
click at [516, 90] on div "不分平台 台灣 搜尋 63365f45-e471-4c0b-94de-a5b0653600b1 巨鳥胃77 tiktok-icon 643,942 追蹤者 b…" at bounding box center [796, 68] width 1087 height 58
click at [465, 80] on input "search" at bounding box center [769, 70] width 731 height 37
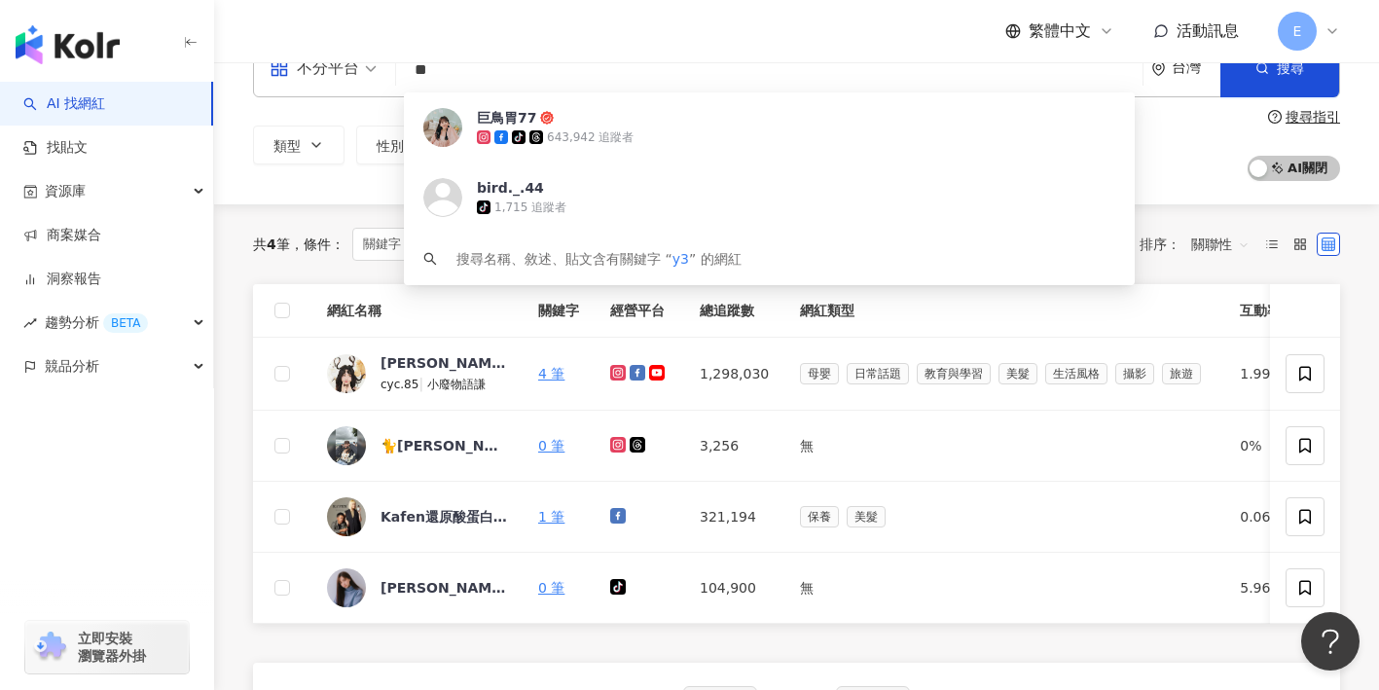
type input "*"
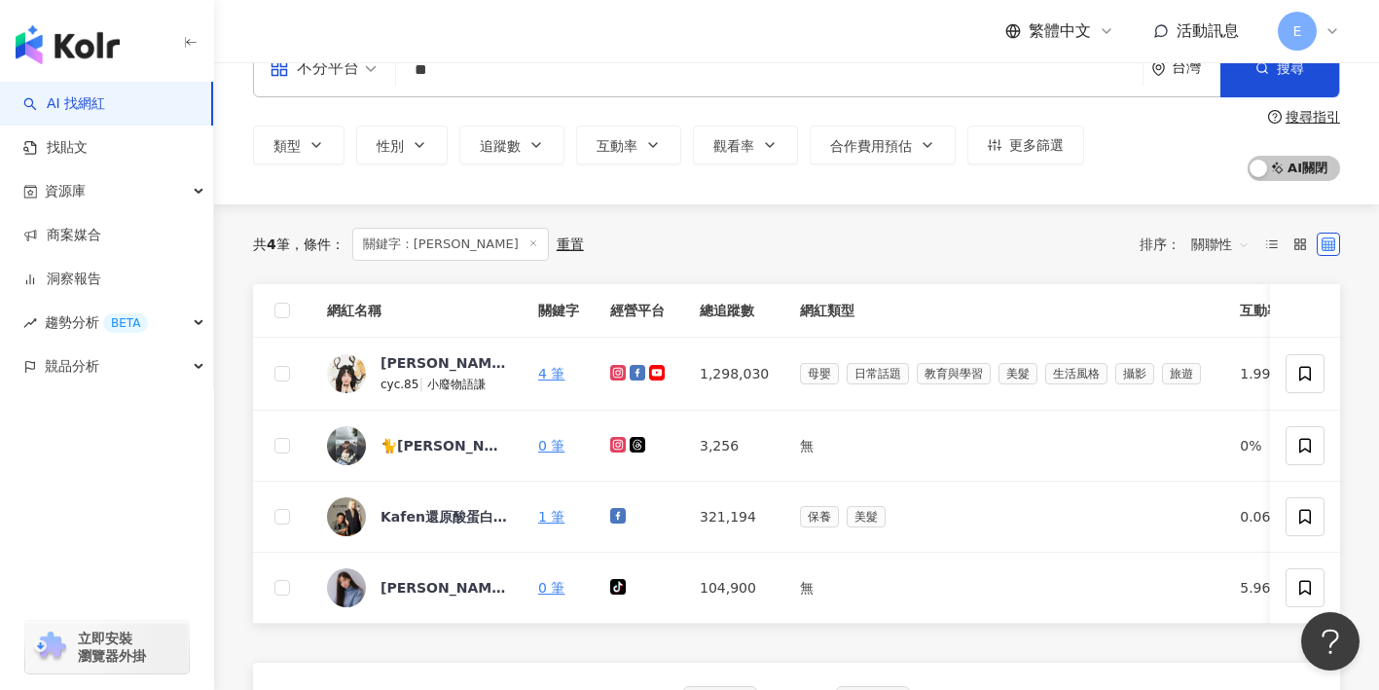
type input "*"
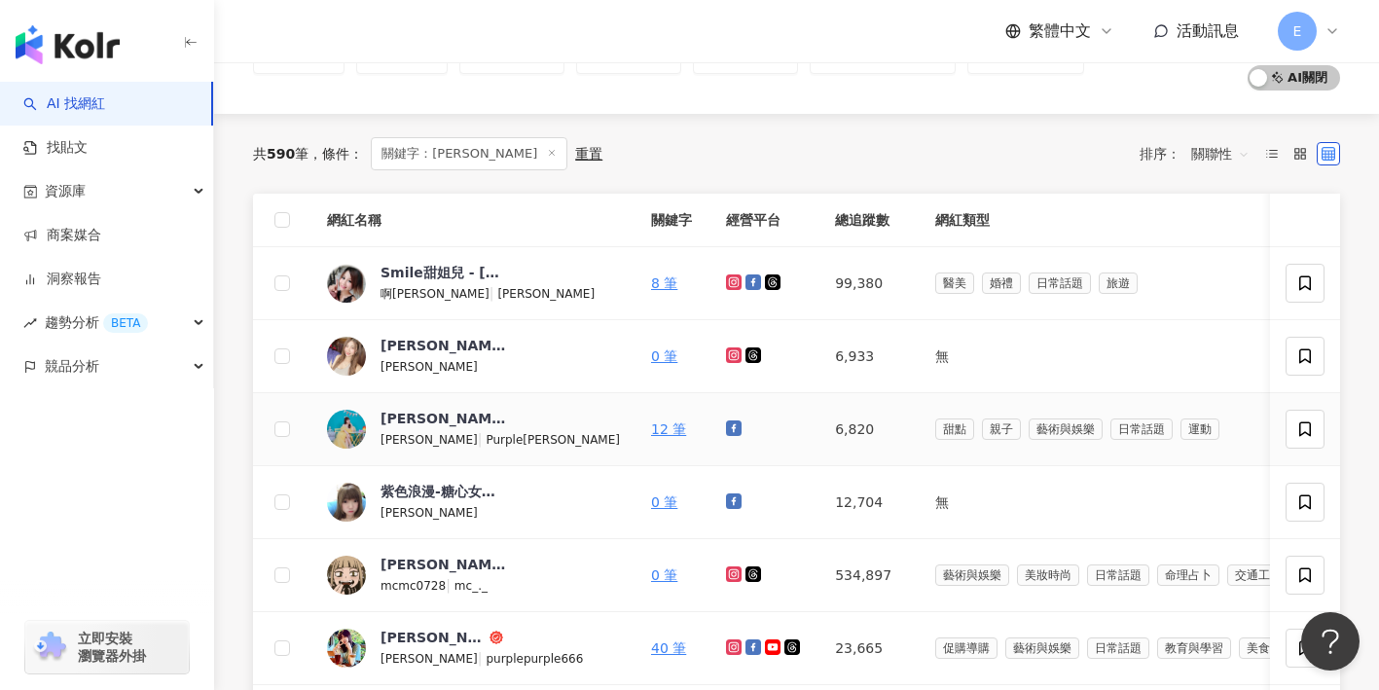
scroll to position [172, 0]
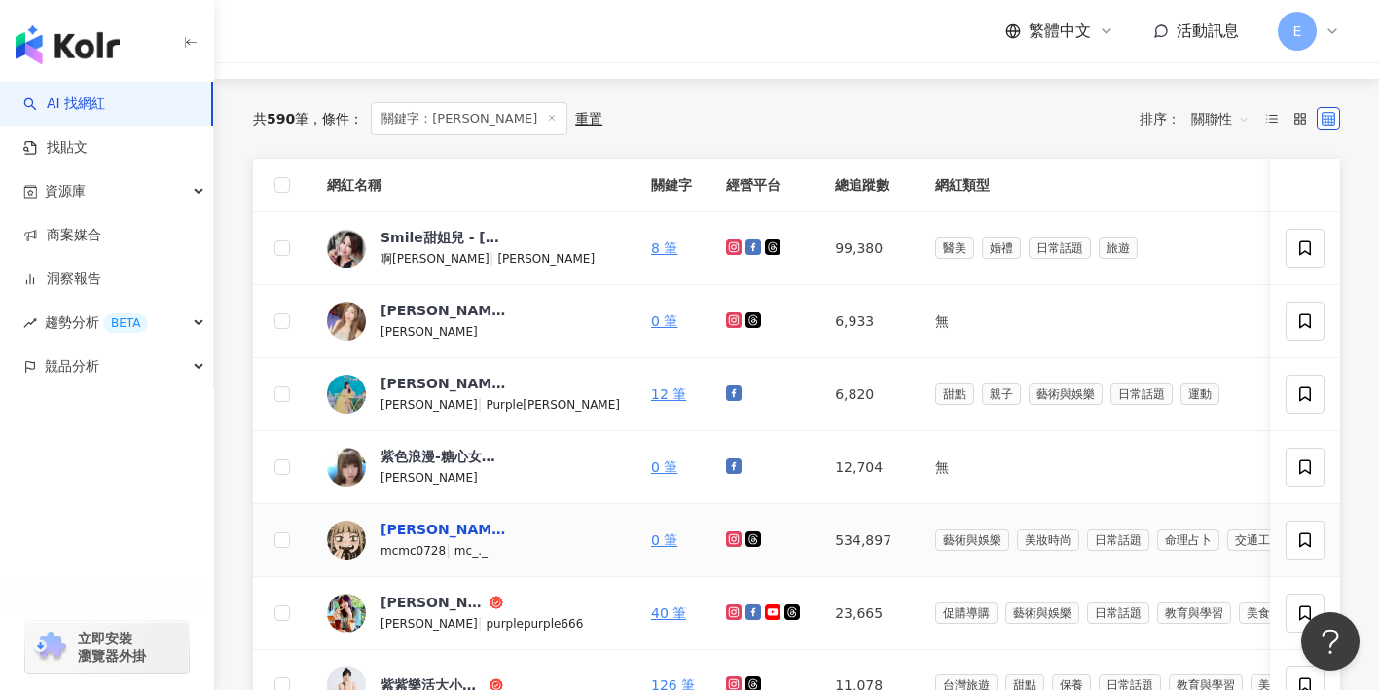
type input "**"
click at [391, 537] on div "[PERSON_NAME]" at bounding box center [444, 529] width 127 height 19
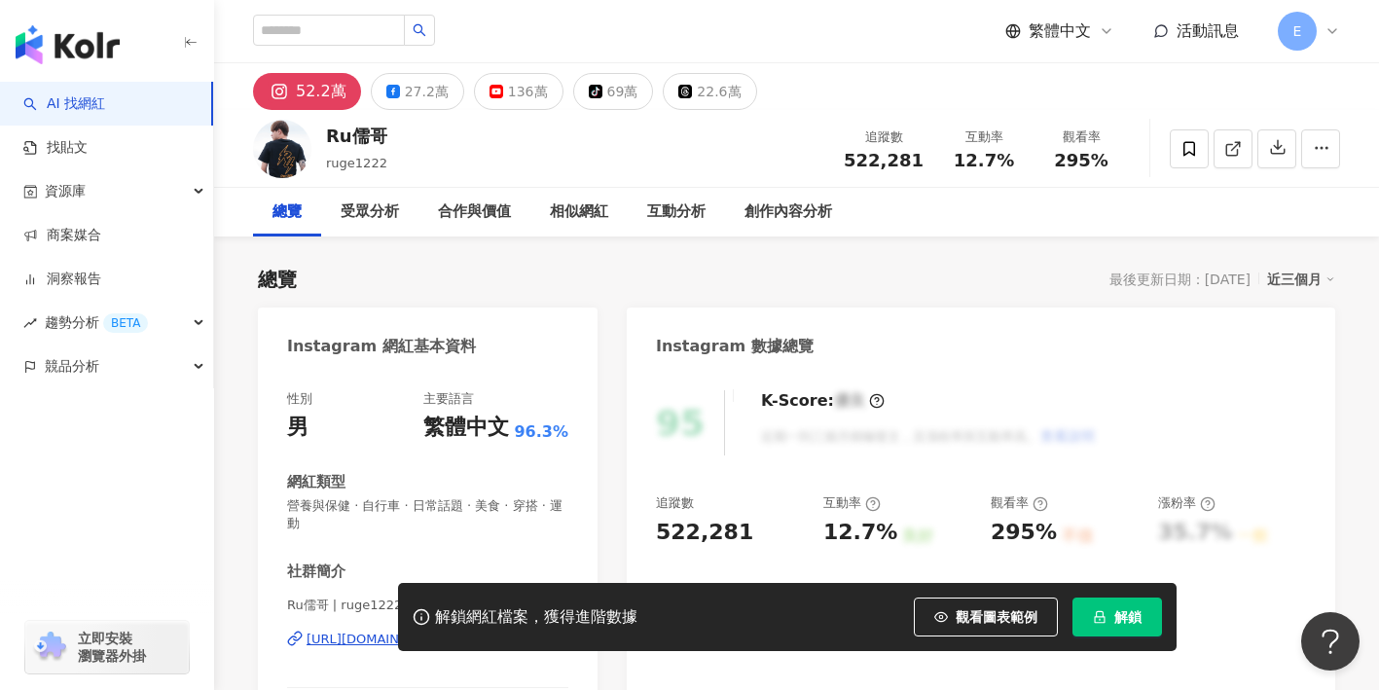
scroll to position [112, 0]
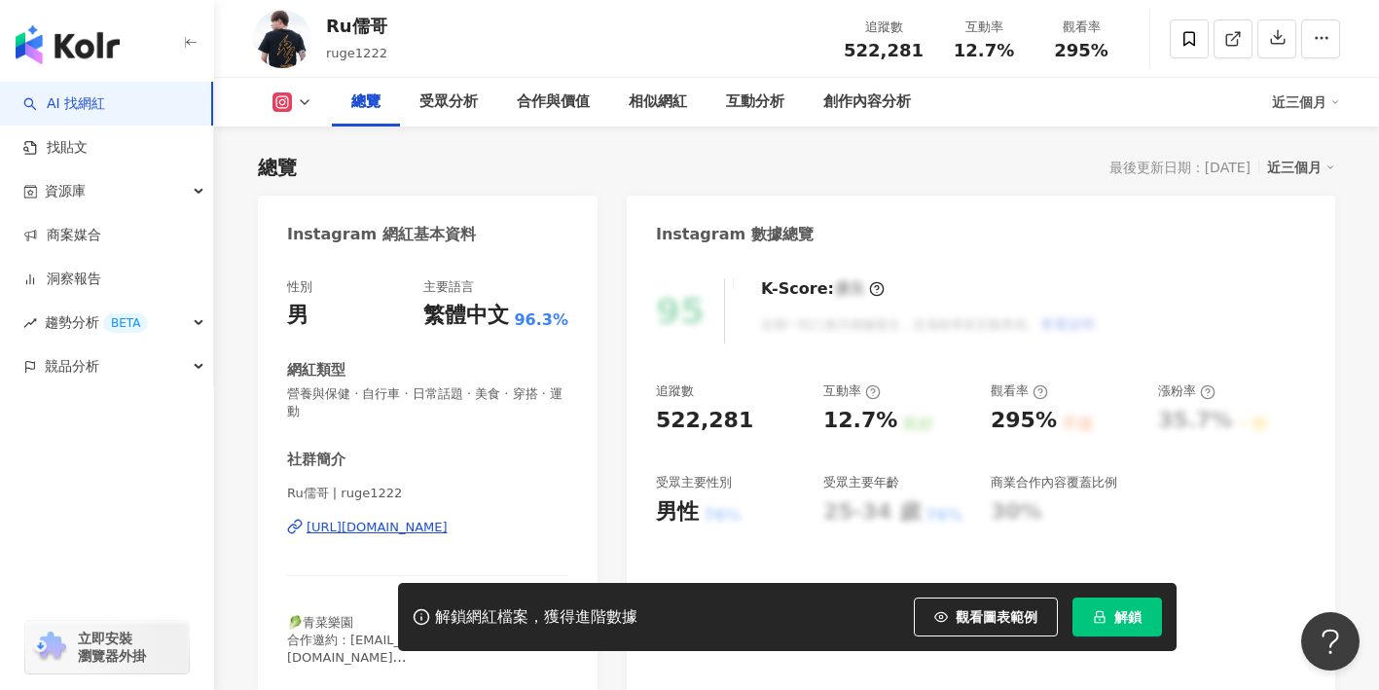
click at [444, 530] on div "https://www.instagram.com/ruge1222/" at bounding box center [377, 528] width 141 height 18
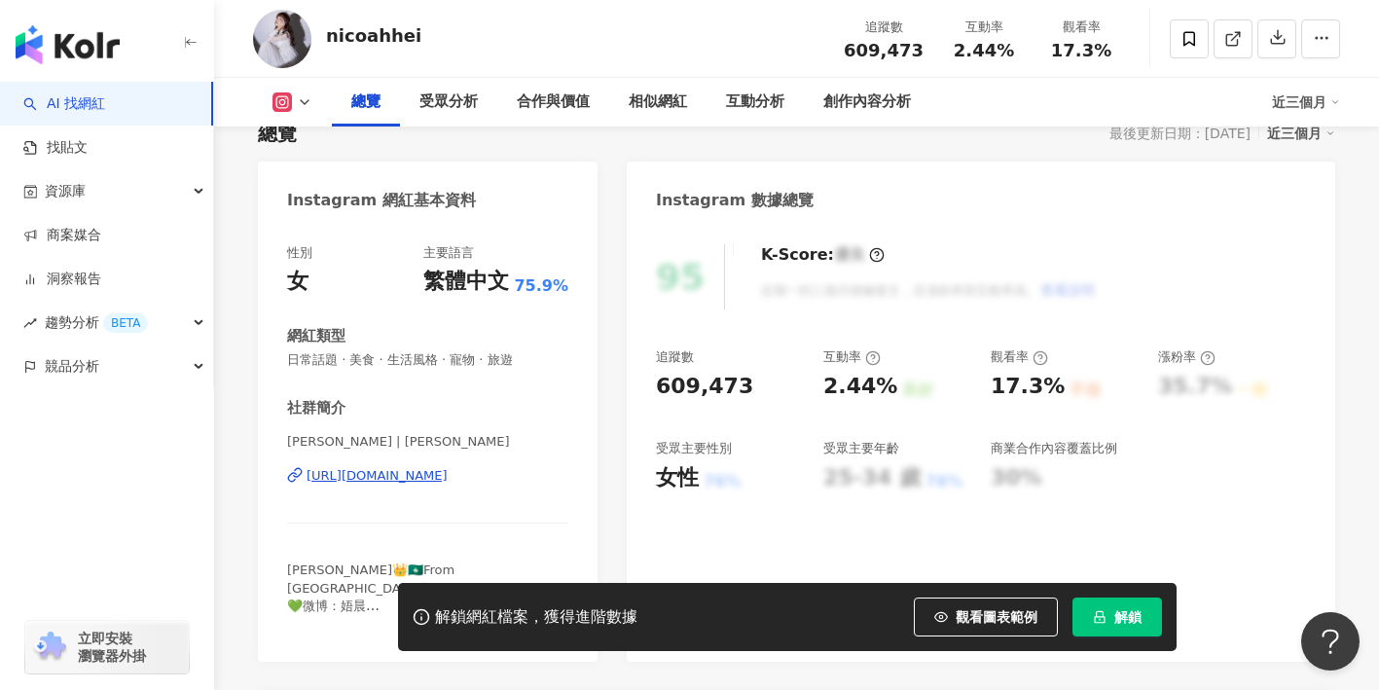
scroll to position [154, 0]
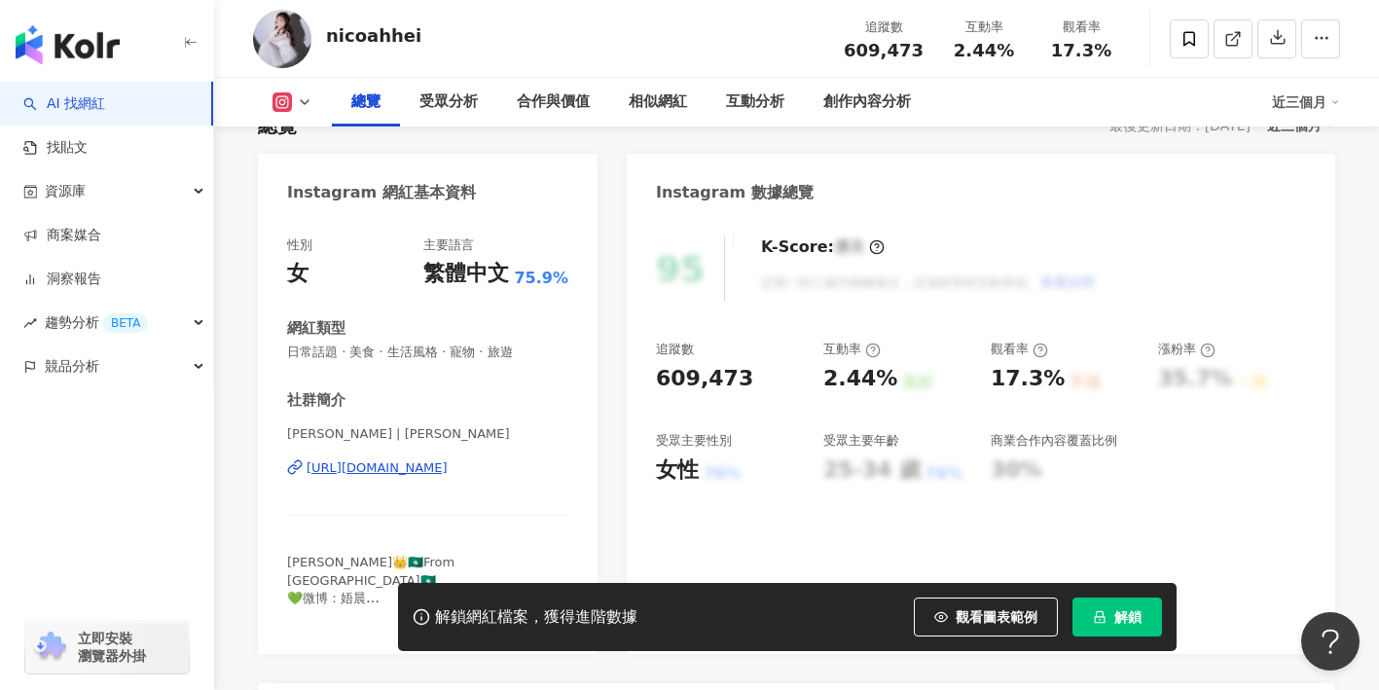
click at [448, 475] on div "https://www.instagram.com/nicoahhei/" at bounding box center [377, 468] width 141 height 18
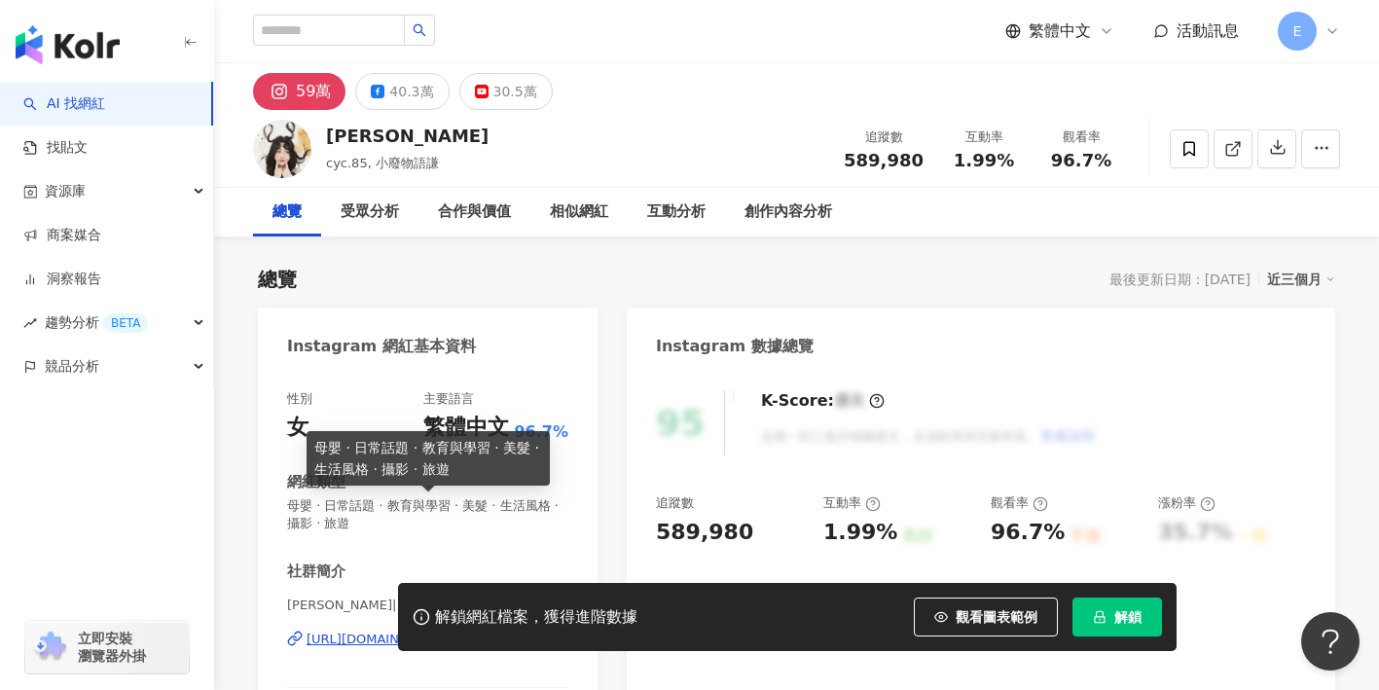
scroll to position [127, 0]
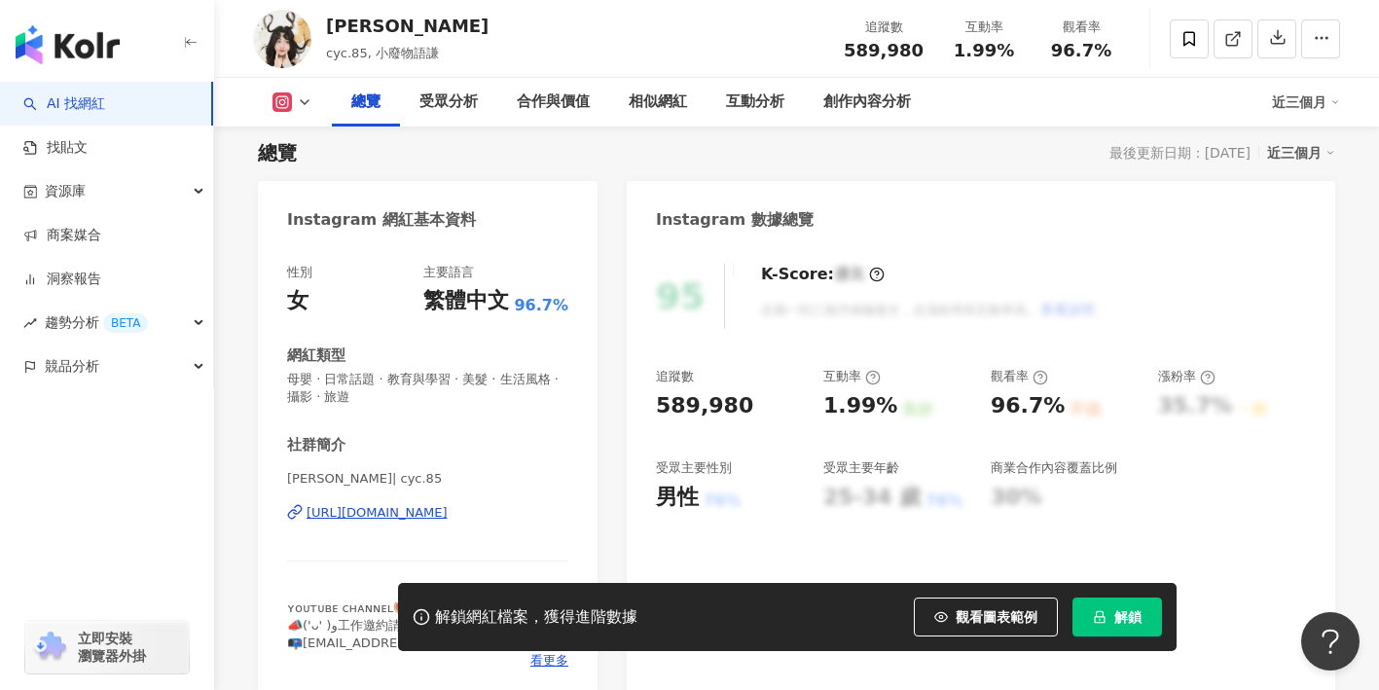
click at [448, 520] on div "[URL][DOMAIN_NAME]" at bounding box center [377, 513] width 141 height 18
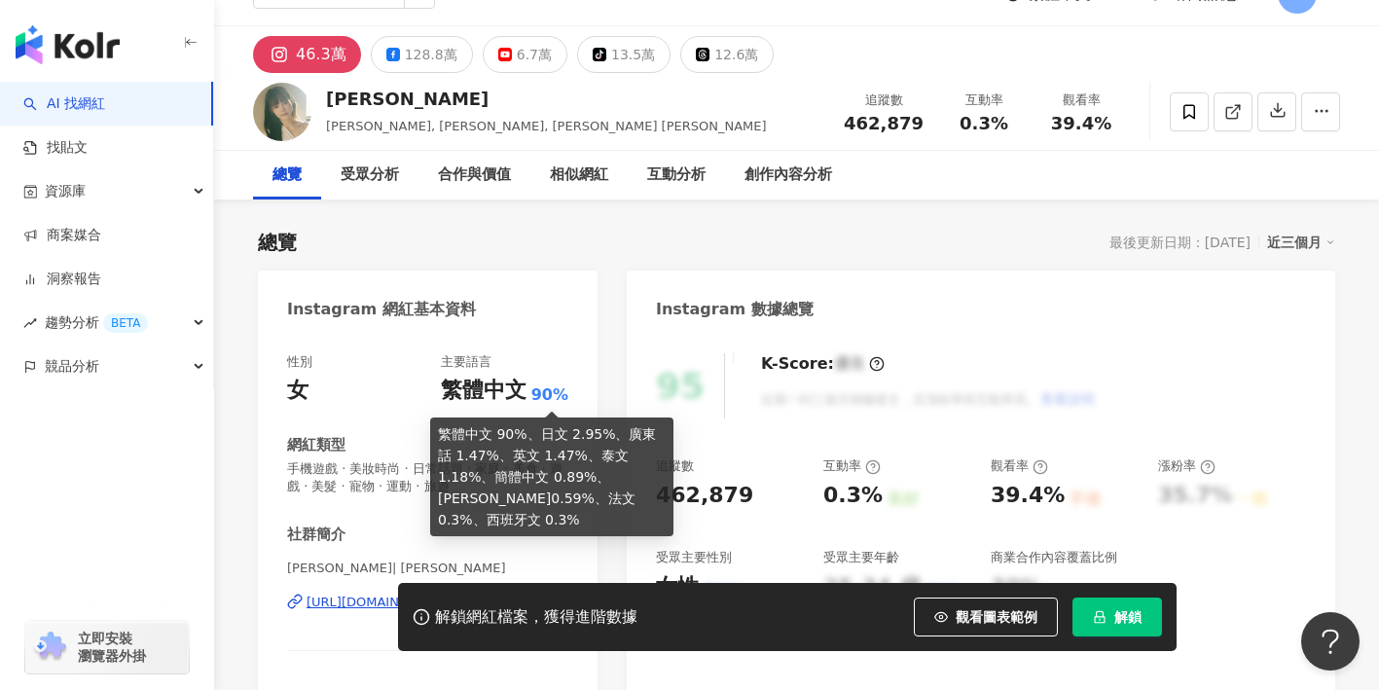
scroll to position [170, 0]
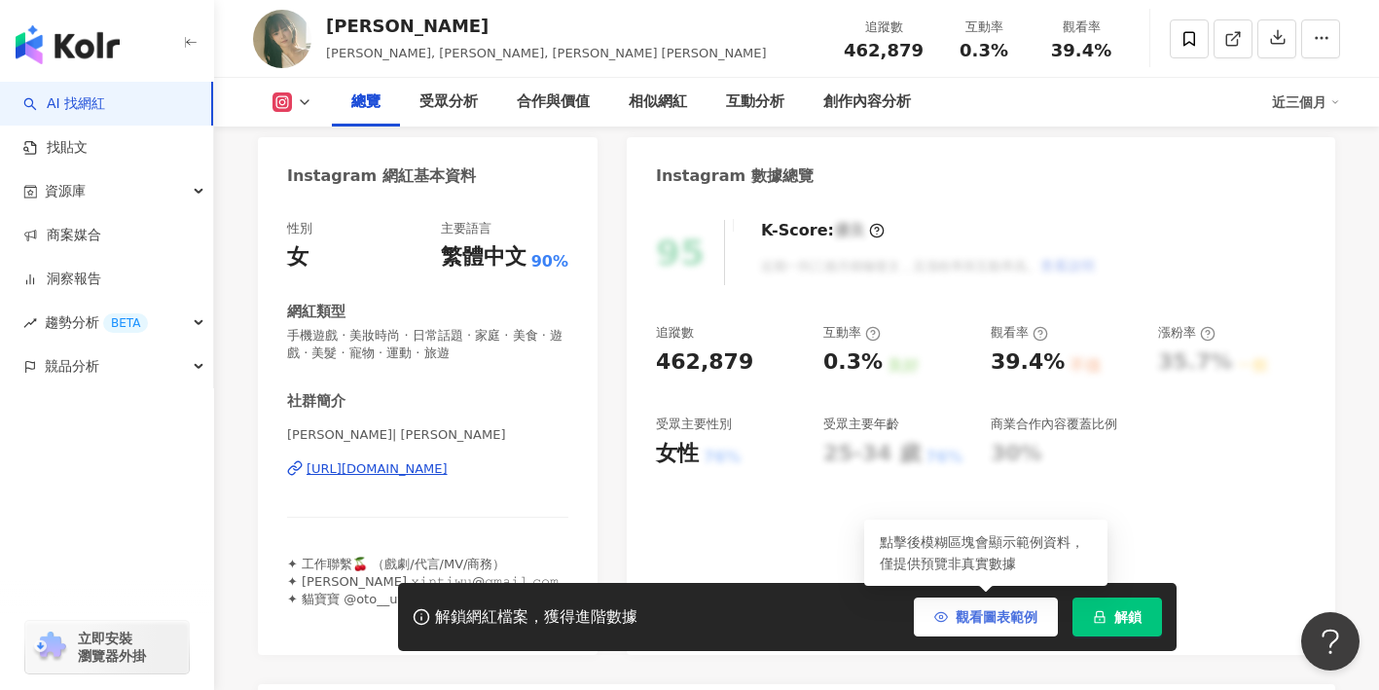
click at [937, 610] on icon "button" at bounding box center [941, 617] width 14 height 14
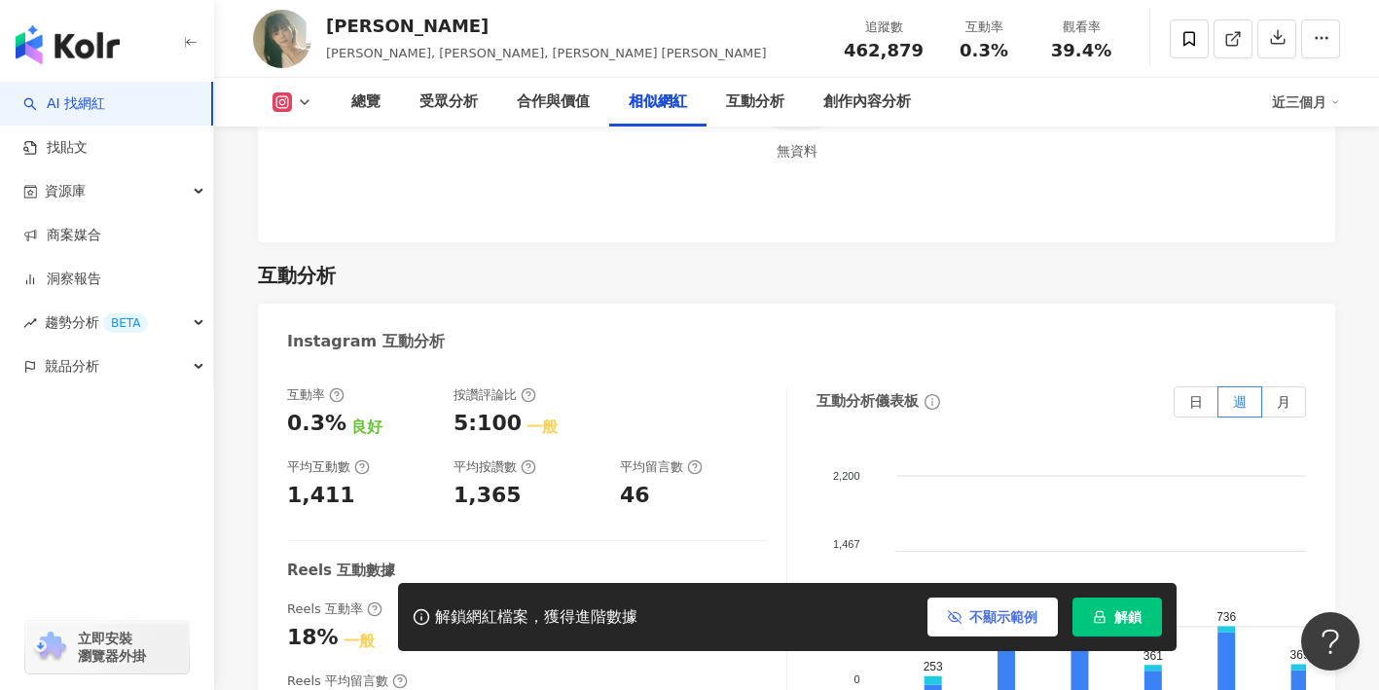
scroll to position [3872, 0]
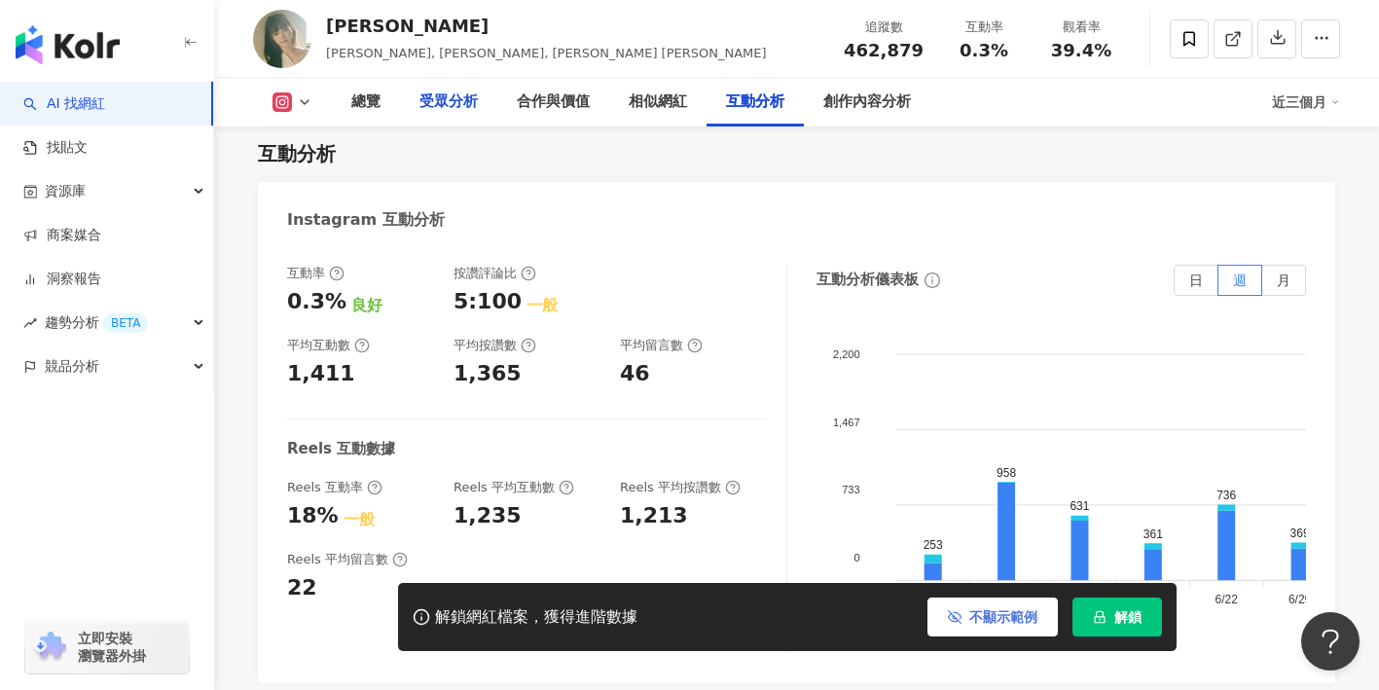
click at [429, 102] on div "受眾分析" at bounding box center [449, 102] width 58 height 23
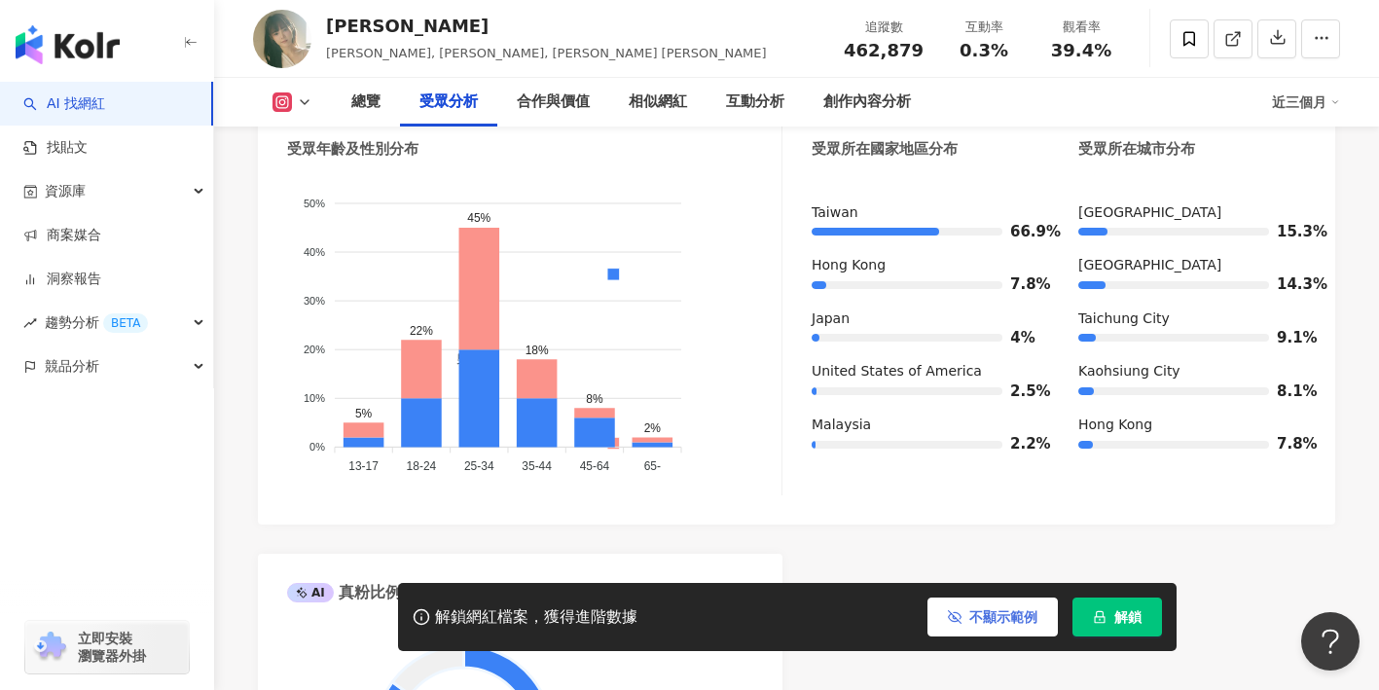
scroll to position [1942, 0]
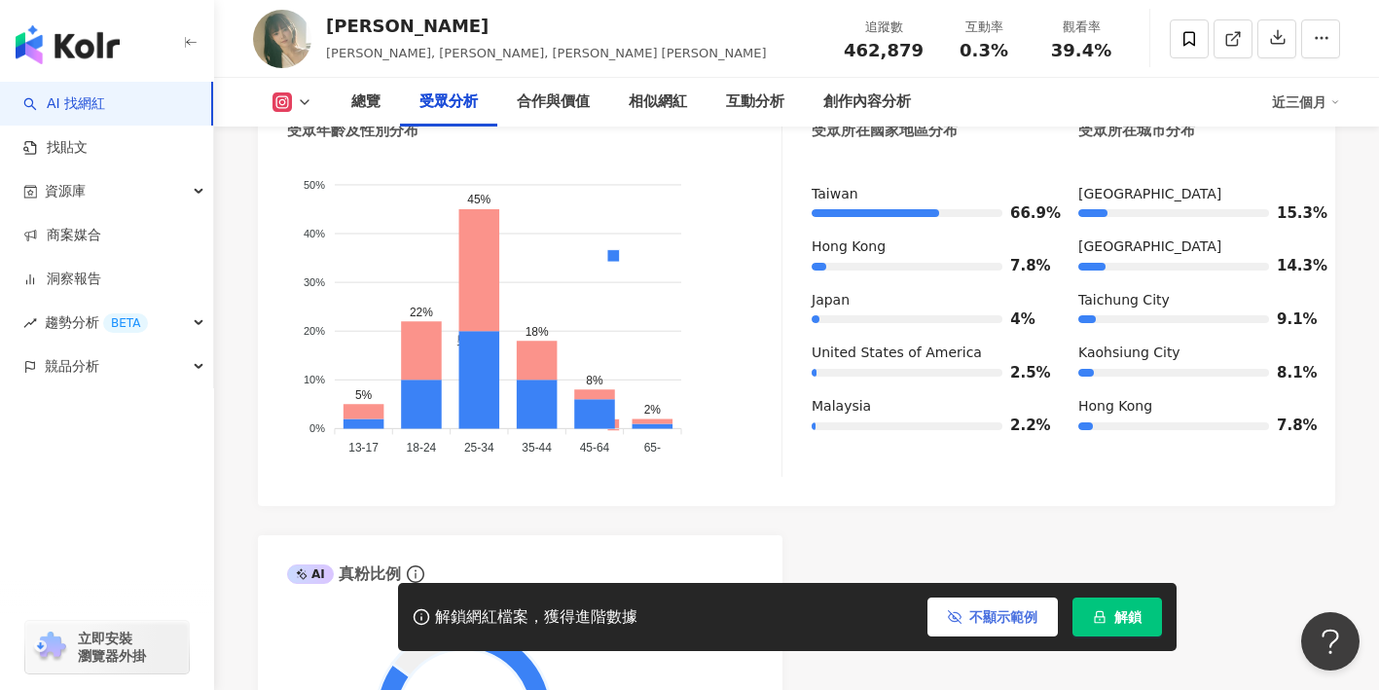
click at [952, 611] on icon "button" at bounding box center [955, 617] width 14 height 14
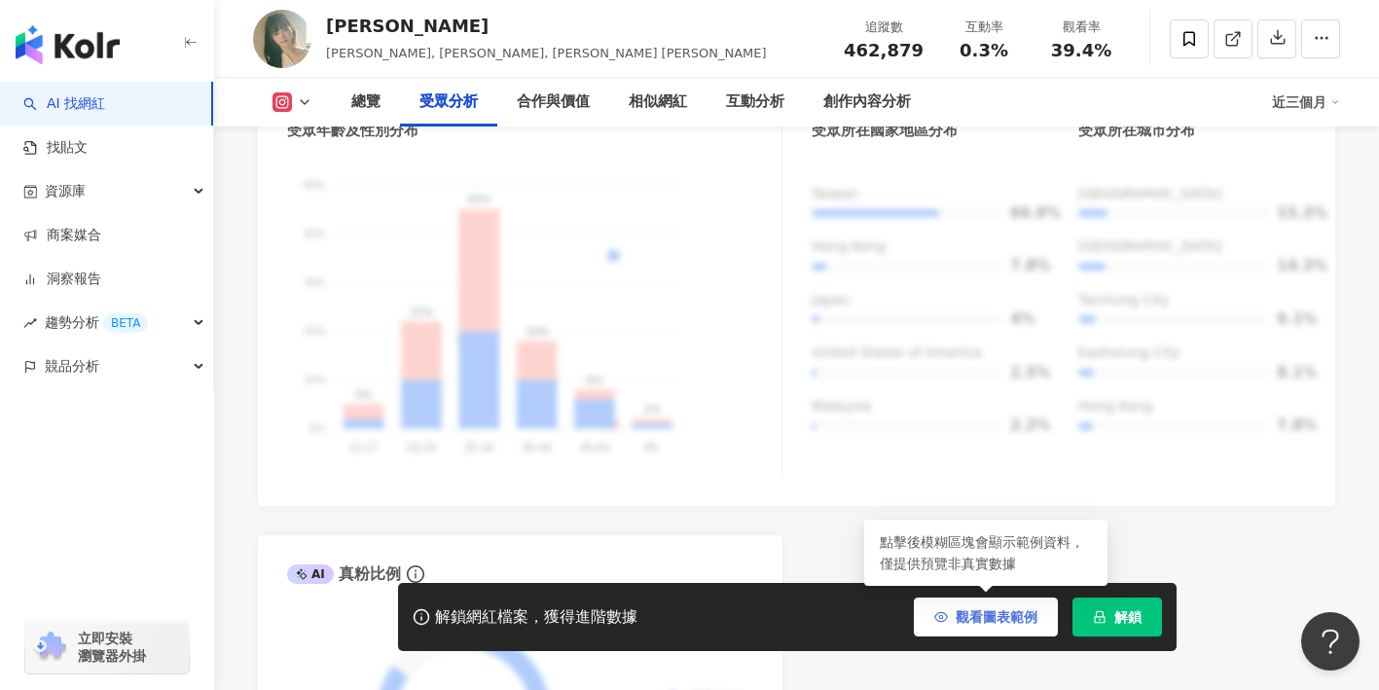
click at [982, 618] on span "觀看圖表範例" at bounding box center [997, 617] width 82 height 16
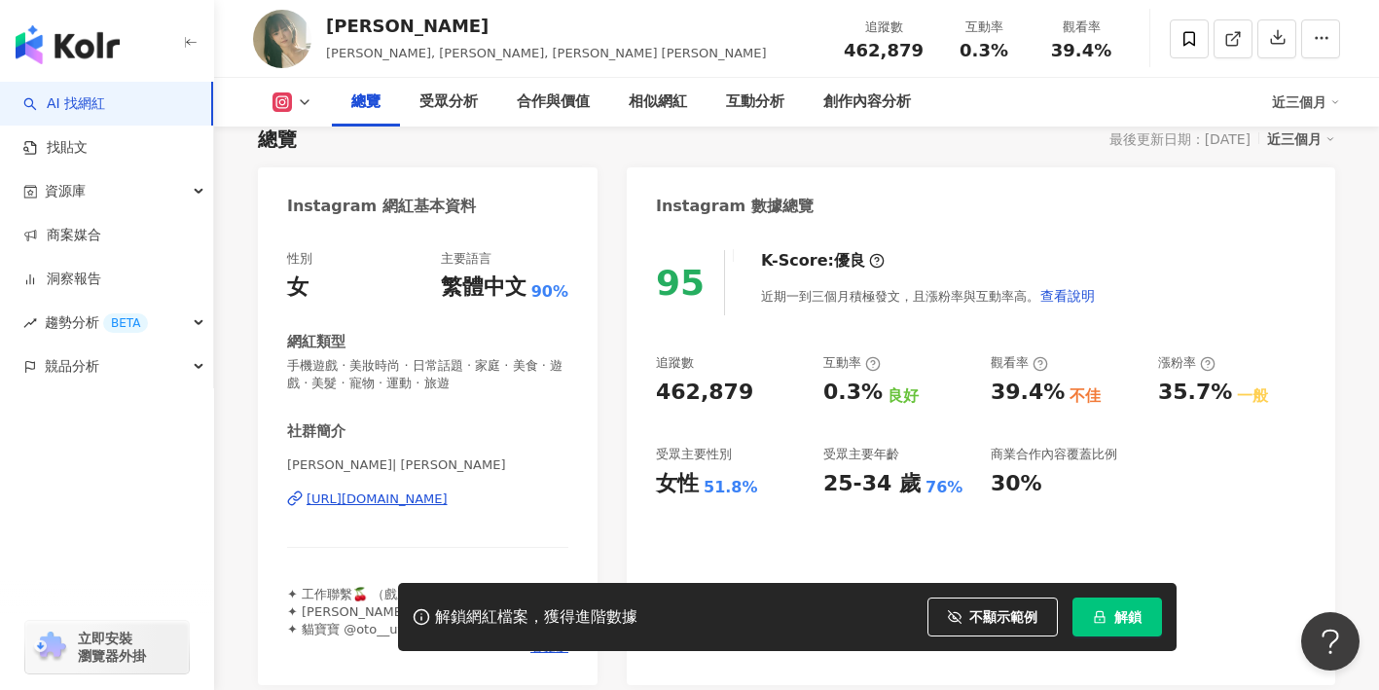
scroll to position [139, 0]
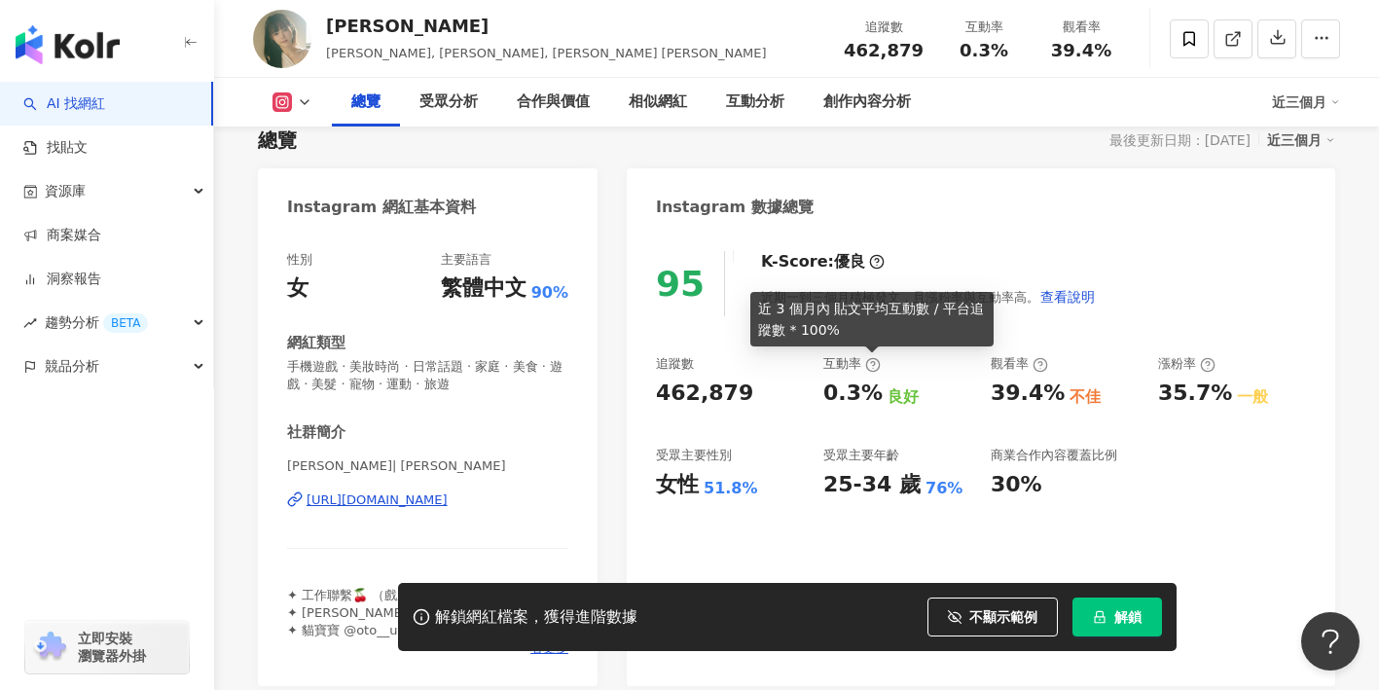
click at [868, 364] on icon at bounding box center [873, 365] width 16 height 16
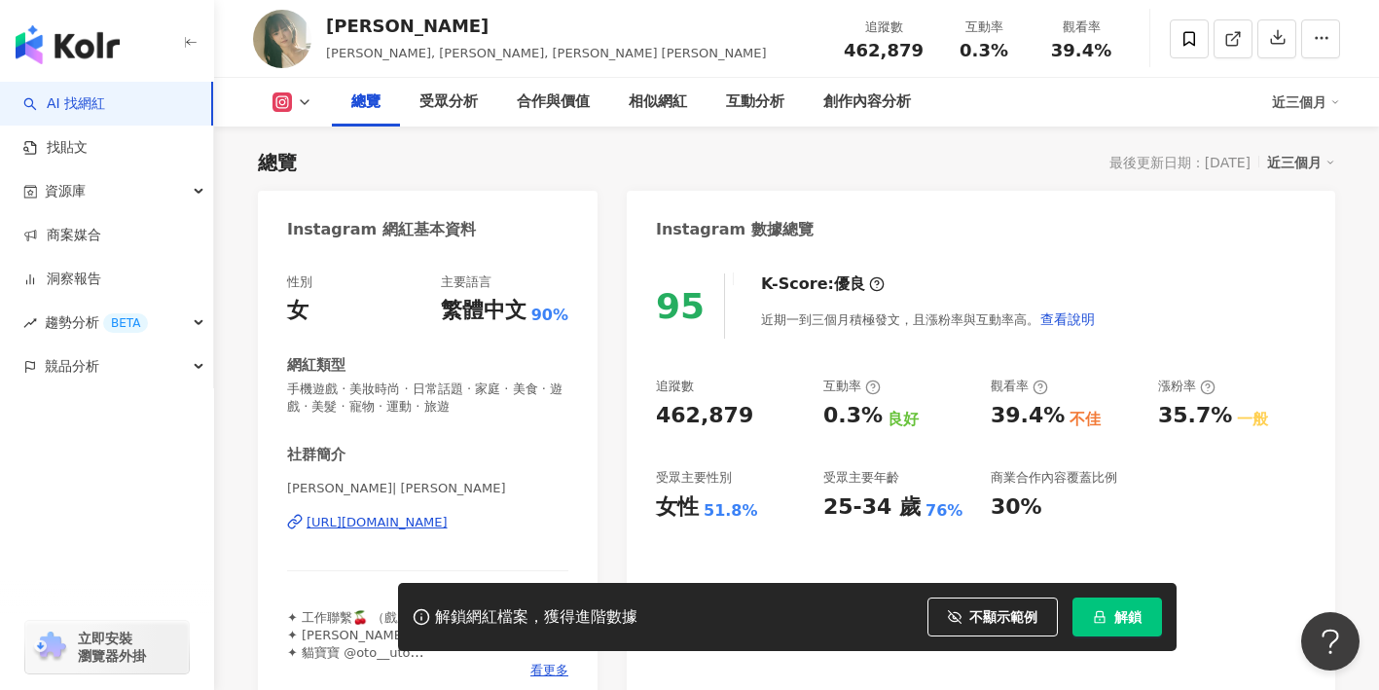
scroll to position [119, 0]
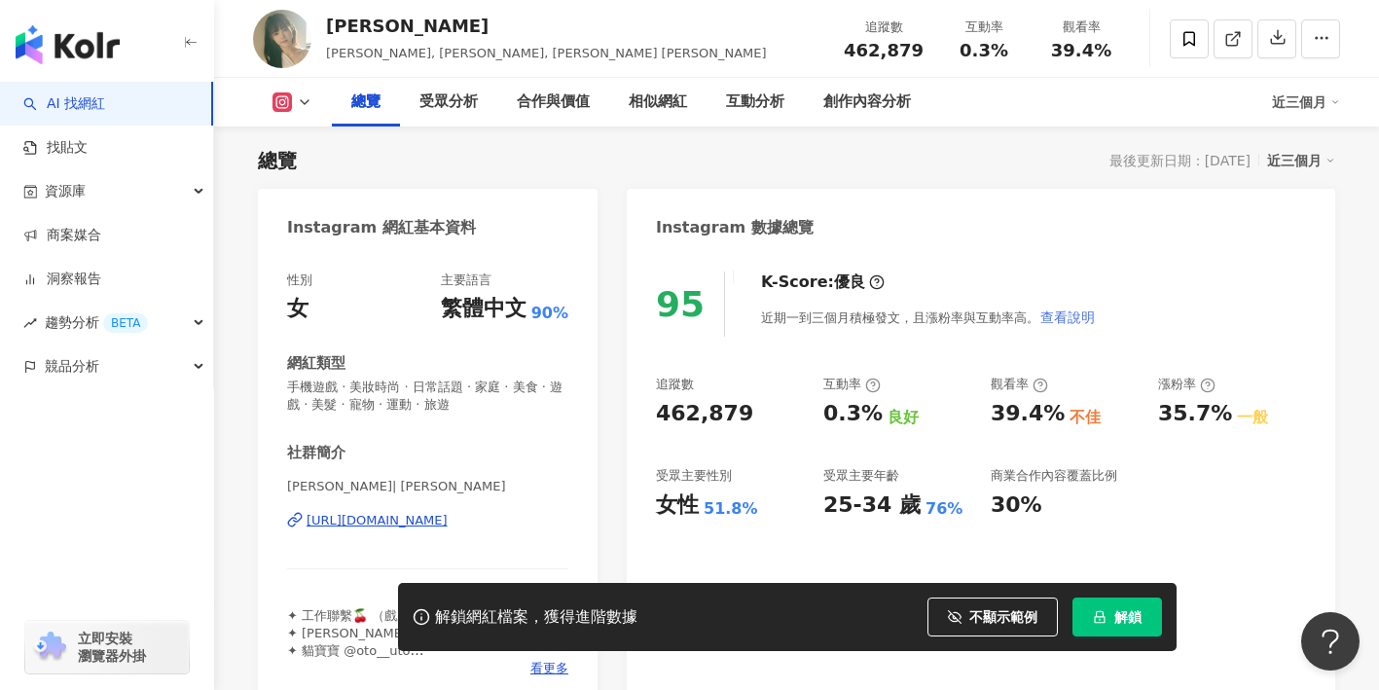
click at [1052, 319] on span "查看說明" at bounding box center [1068, 318] width 55 height 16
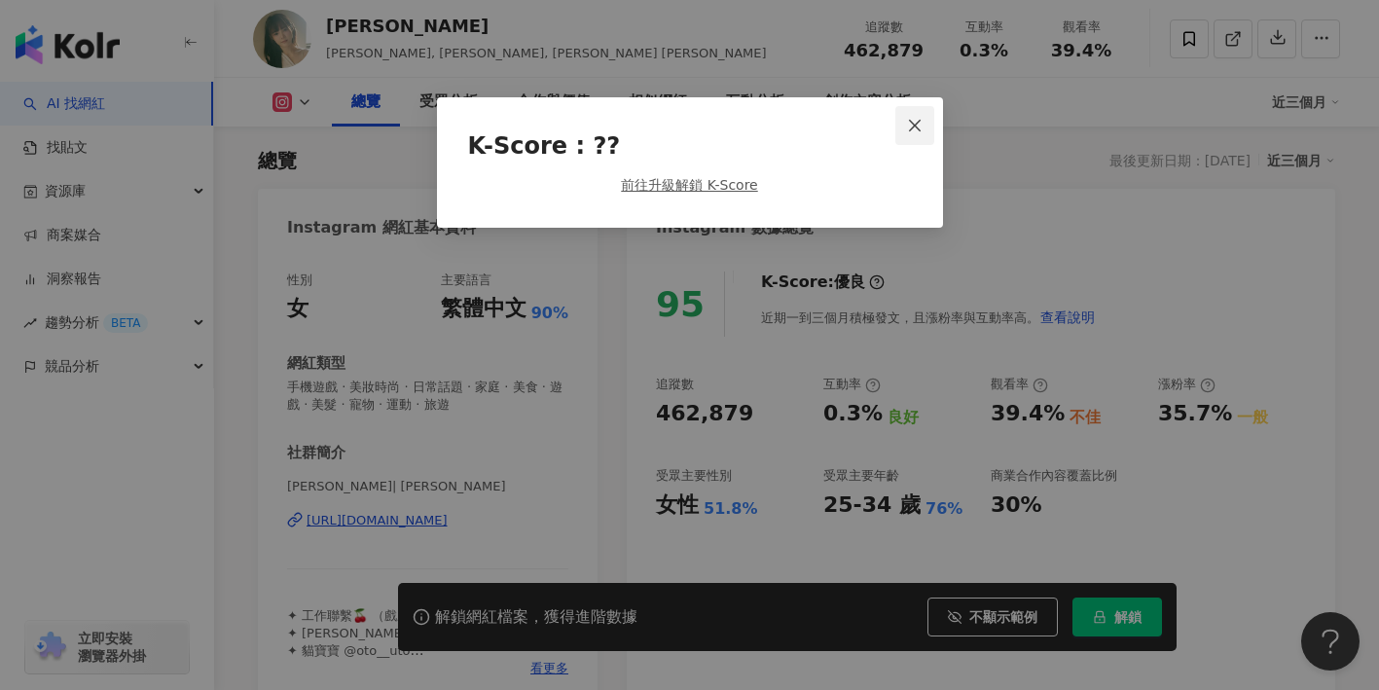
click at [917, 128] on icon "close" at bounding box center [915, 125] width 12 height 12
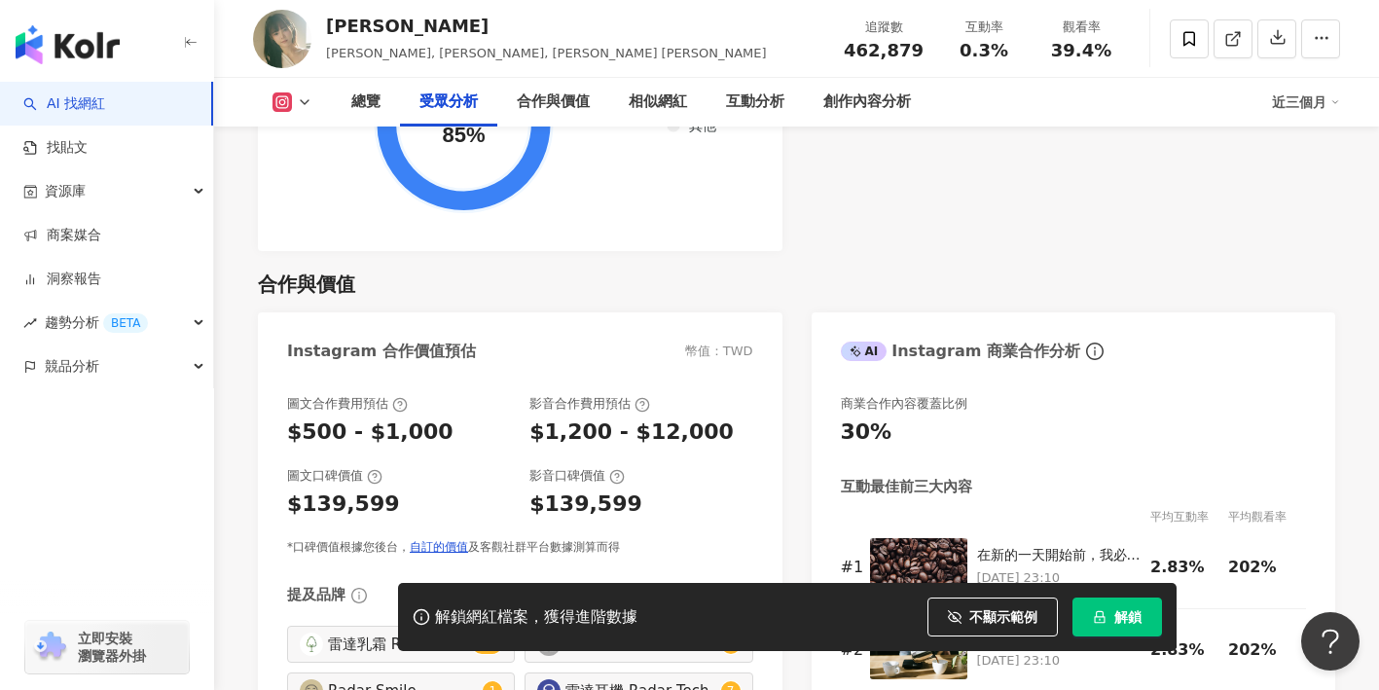
scroll to position [2581, 0]
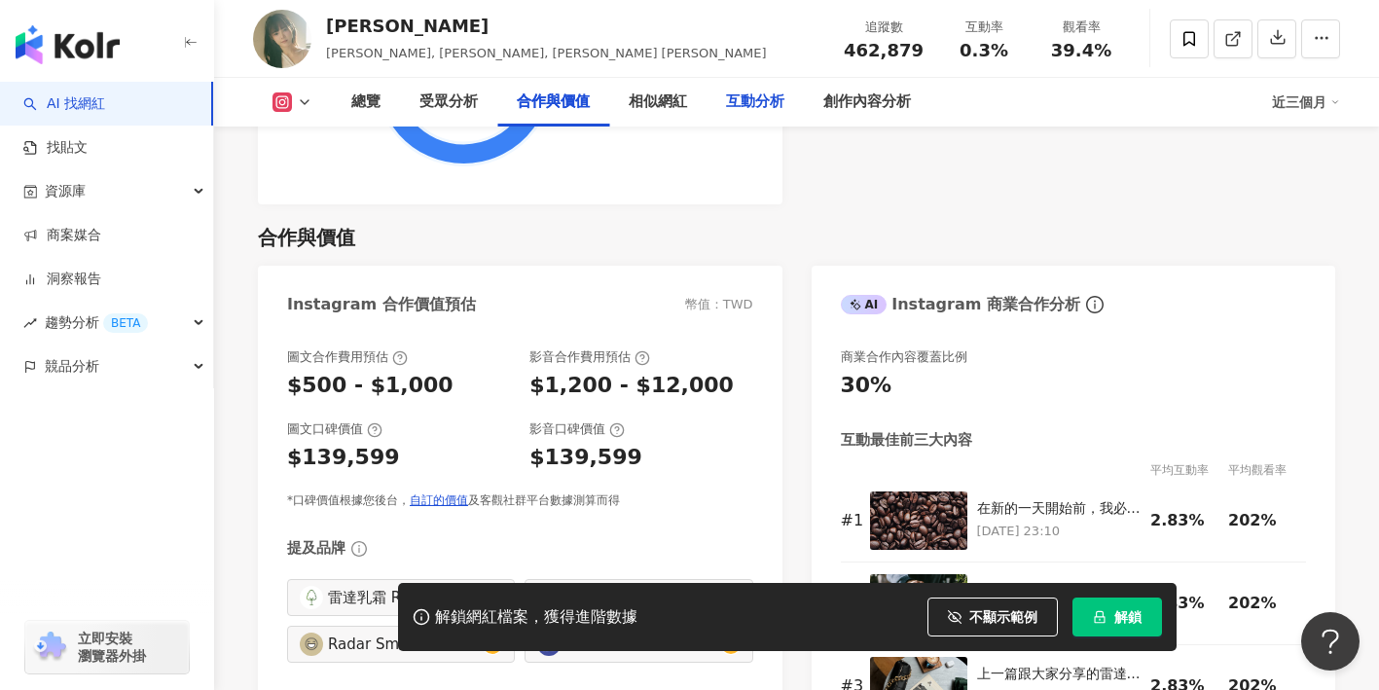
click at [751, 101] on div "互動分析" at bounding box center [755, 102] width 58 height 23
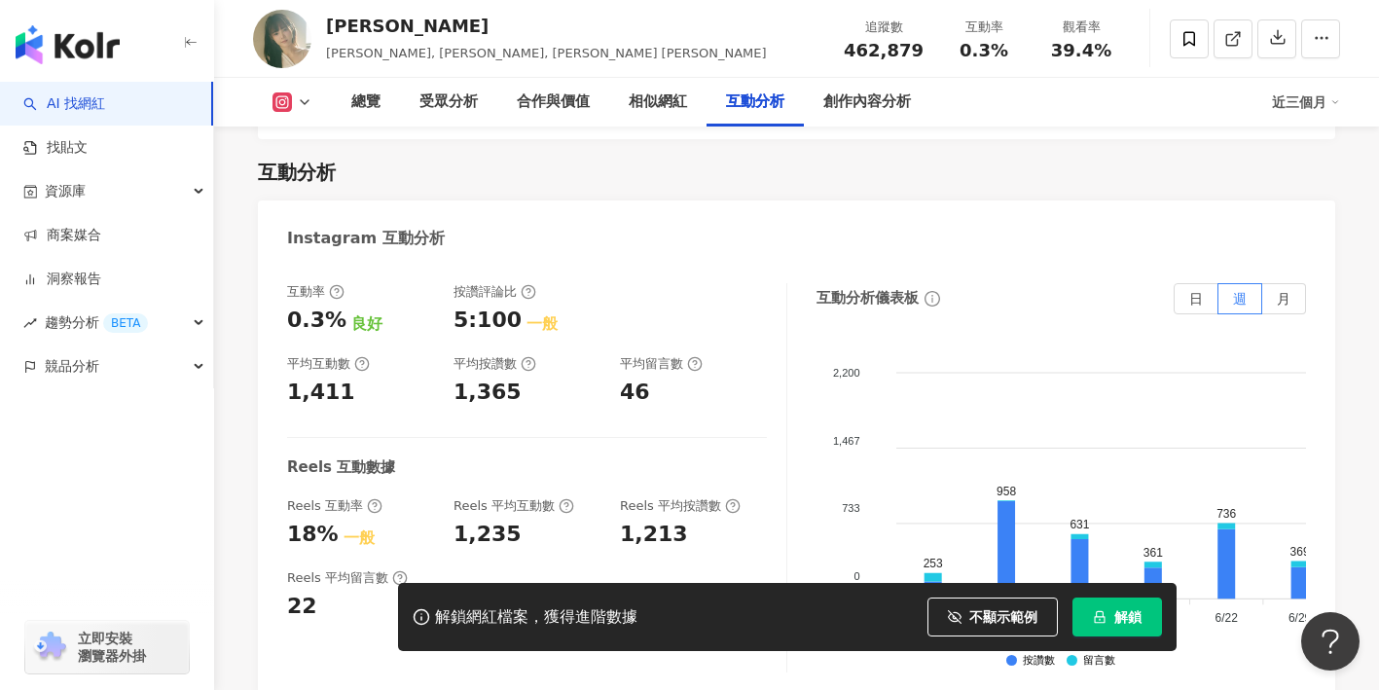
scroll to position [3855, 0]
click at [1277, 290] on span "月" at bounding box center [1284, 298] width 14 height 16
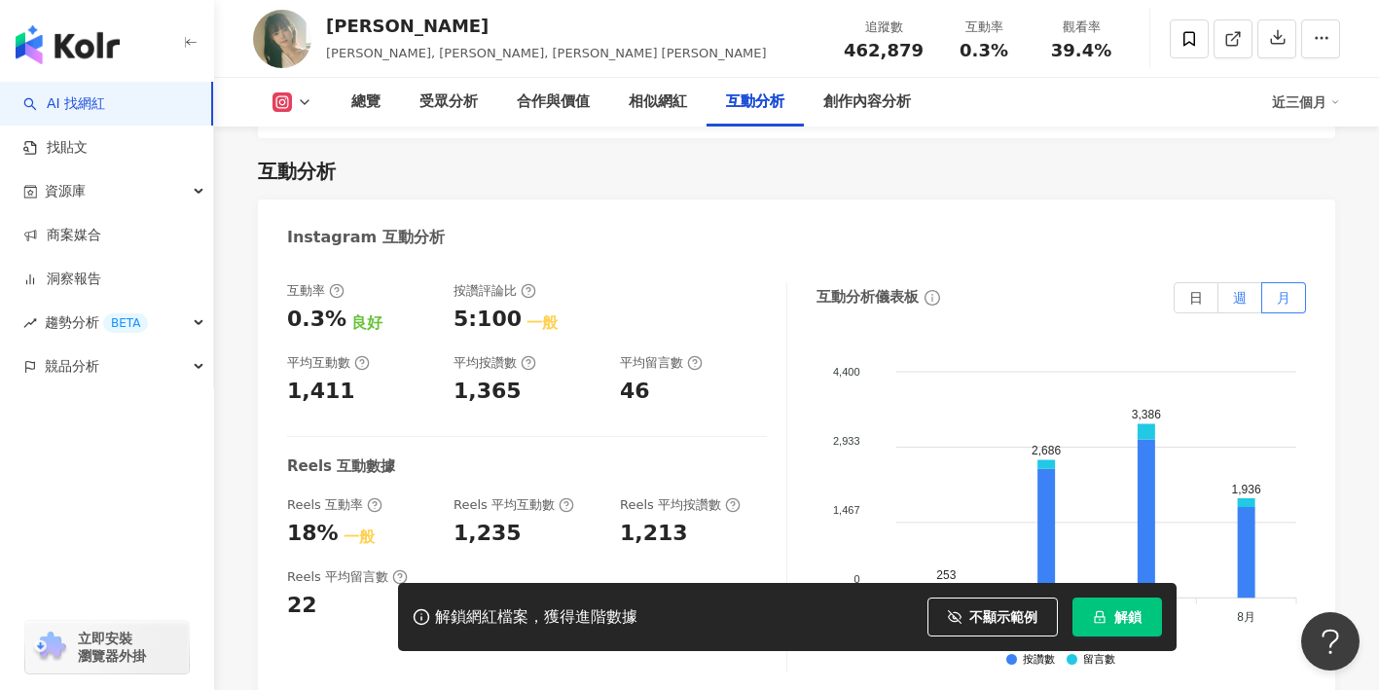
click at [1239, 290] on span "週" at bounding box center [1240, 298] width 14 height 16
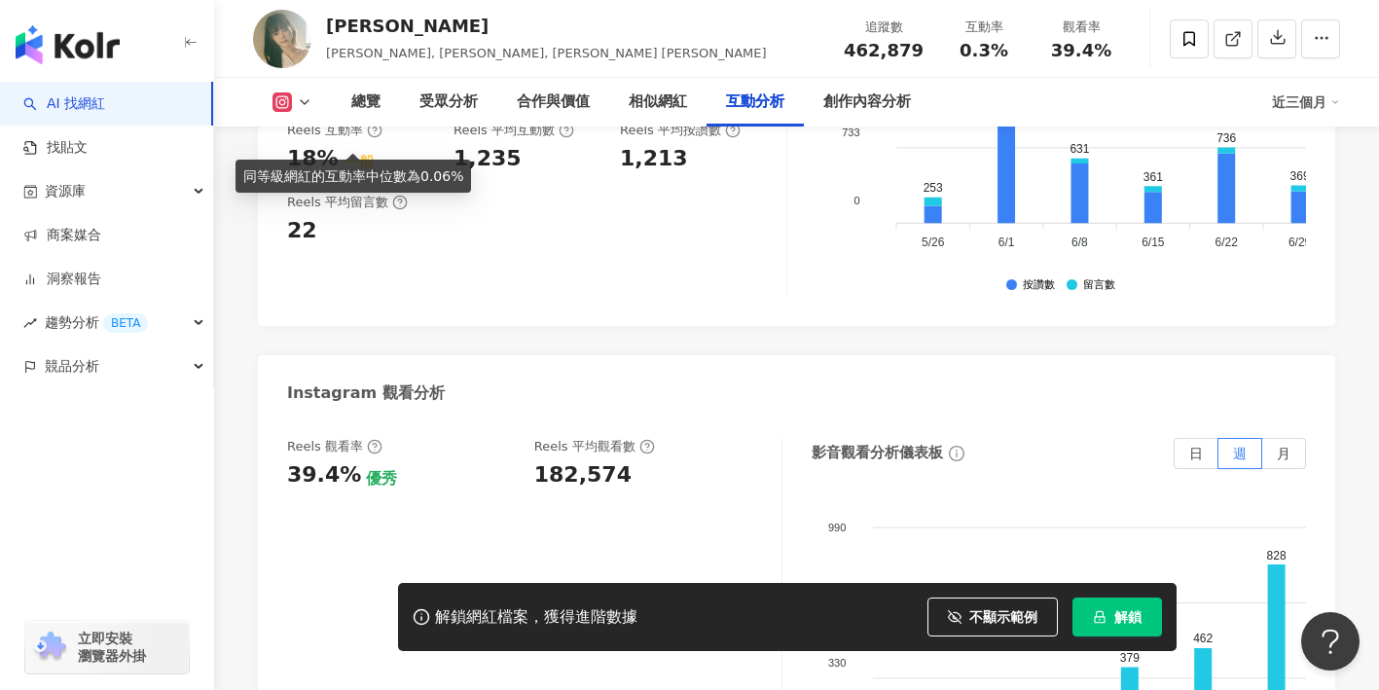
scroll to position [4264, 0]
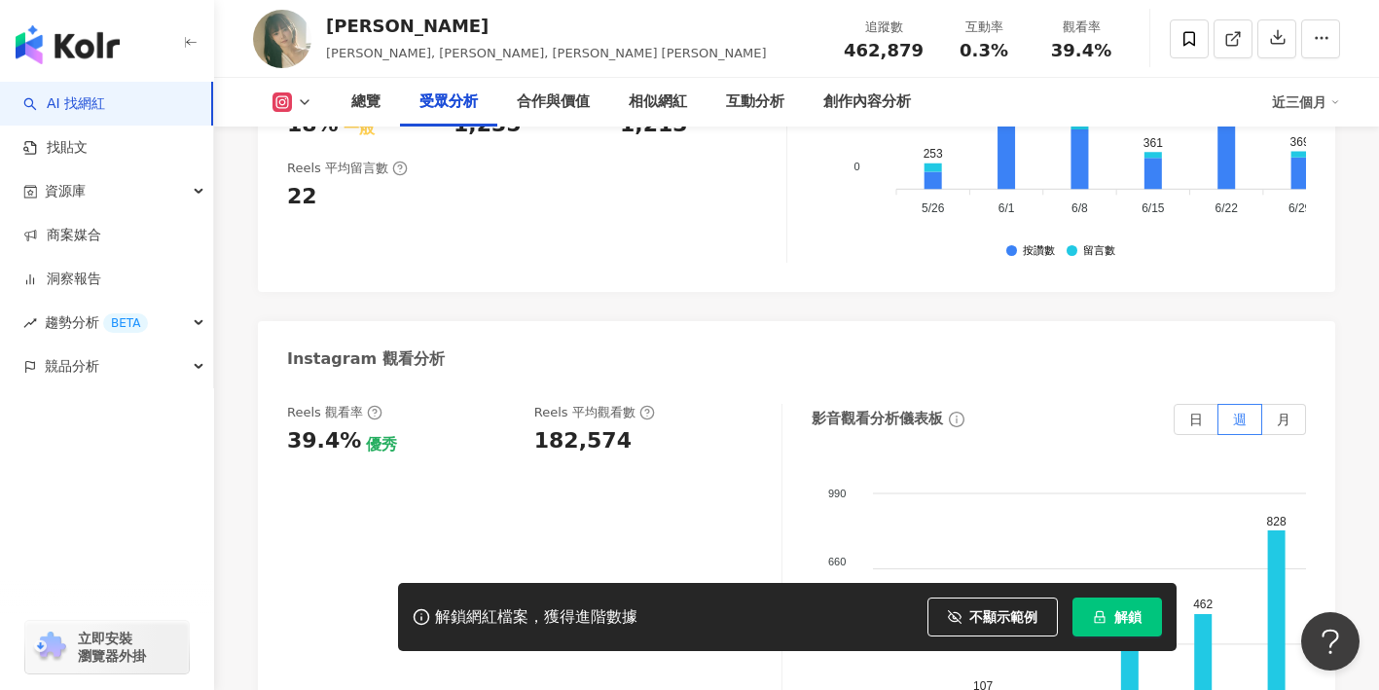
scroll to position [1681, 0]
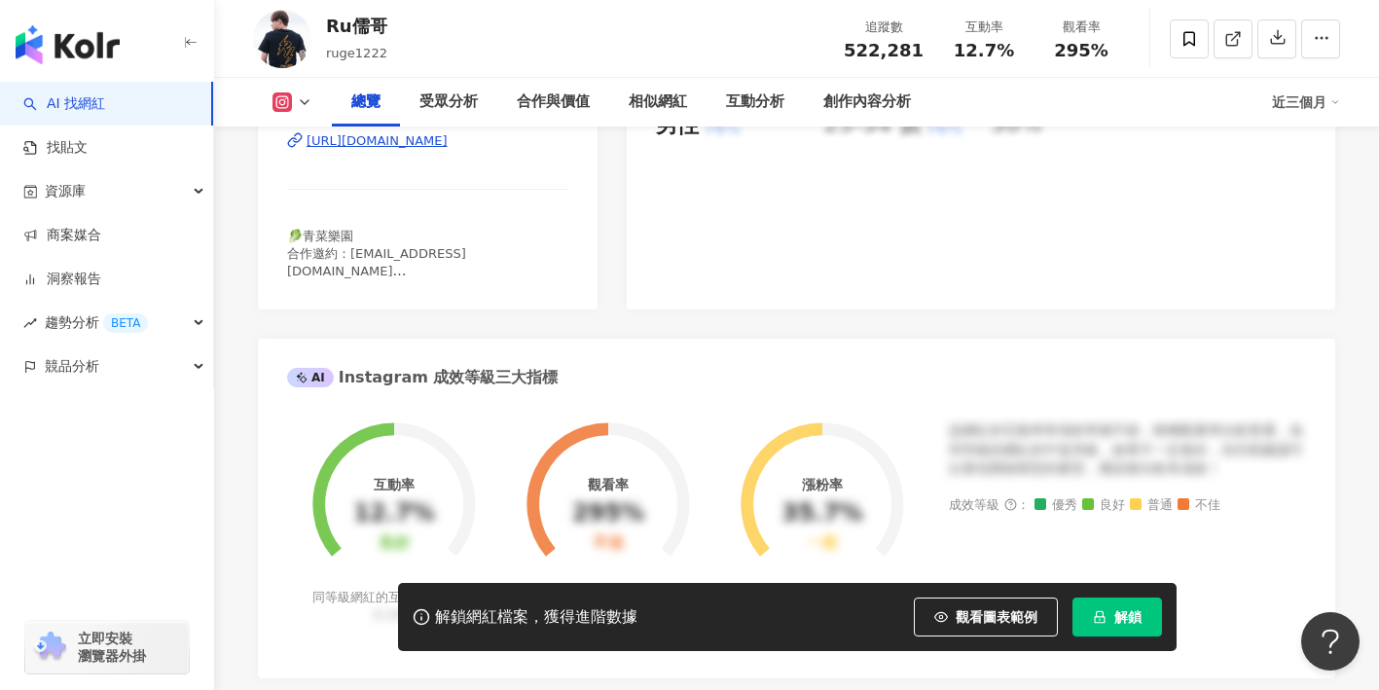
scroll to position [531, 0]
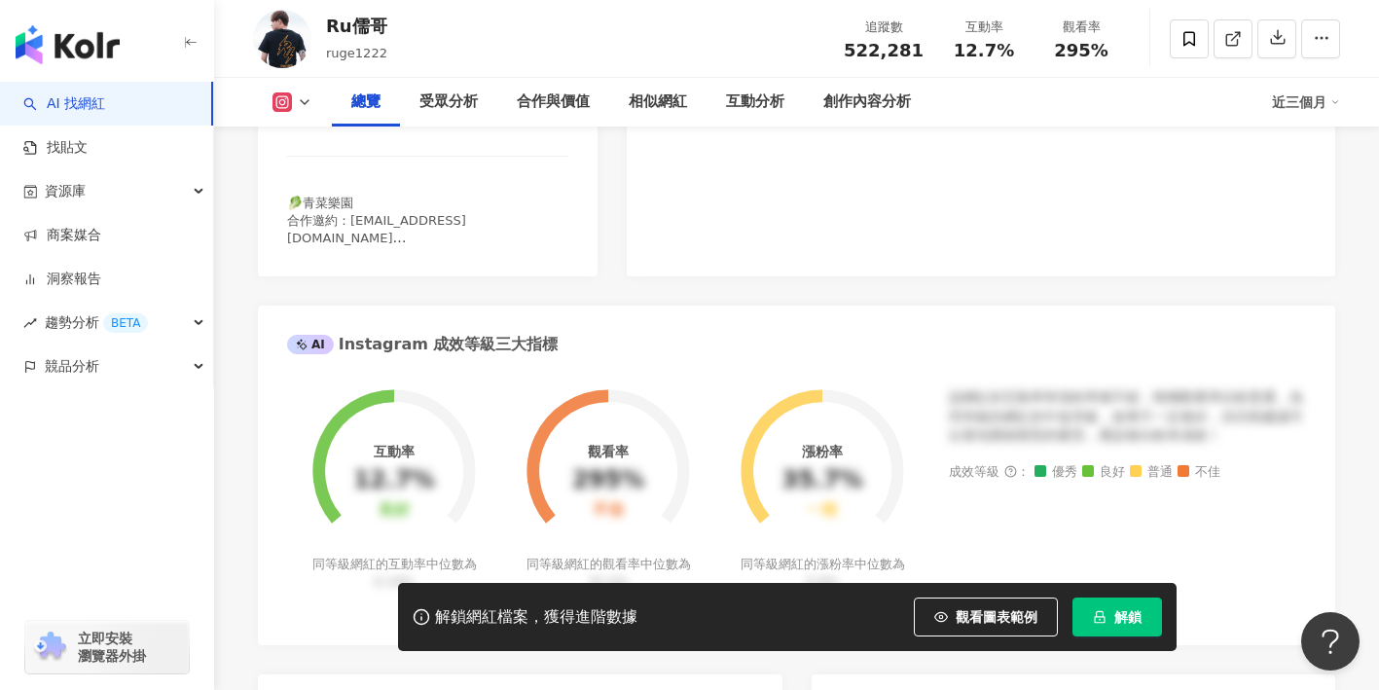
click at [943, 622] on icon "button" at bounding box center [941, 617] width 14 height 14
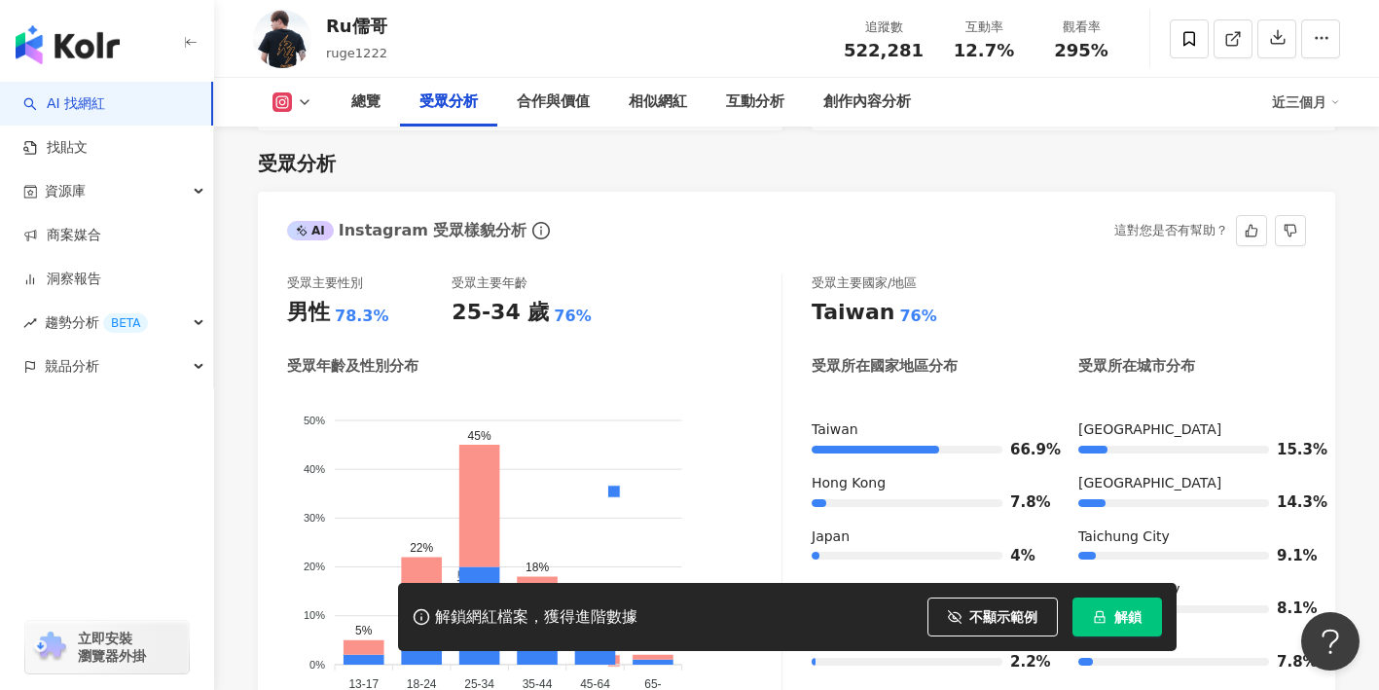
scroll to position [1704, 0]
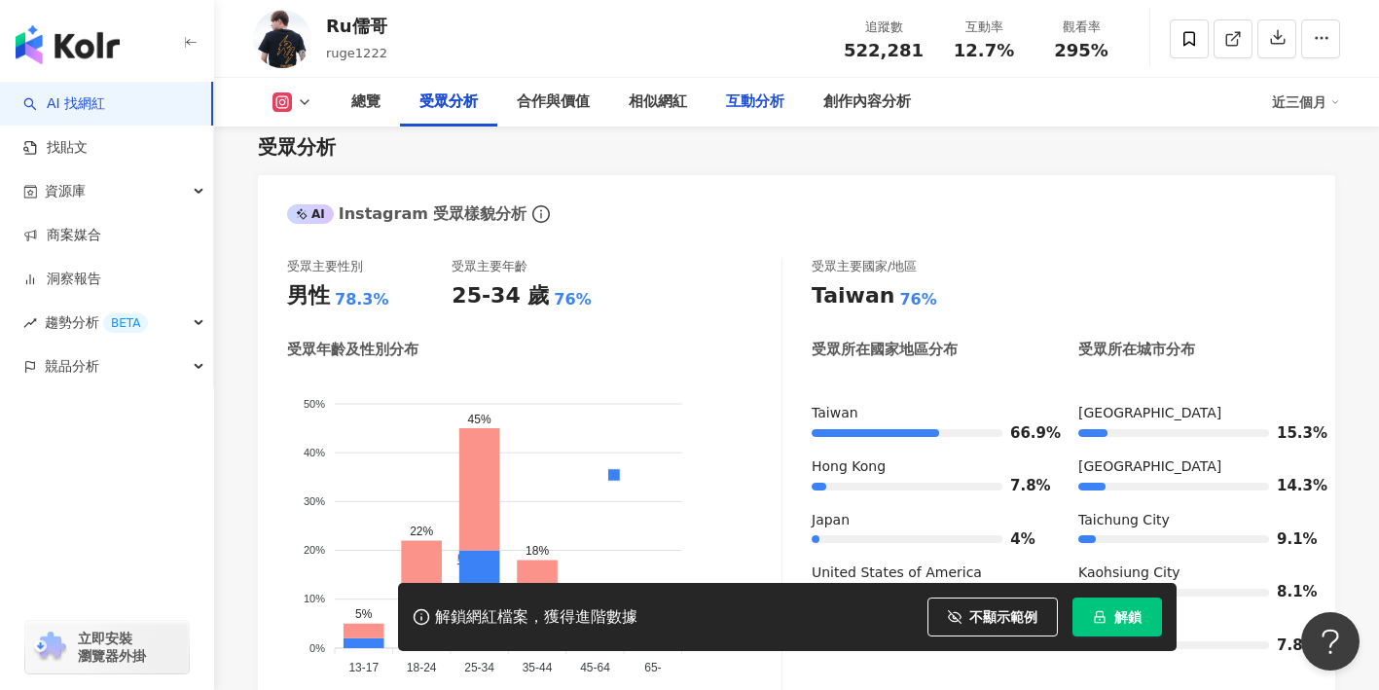
click at [737, 108] on div "互動分析" at bounding box center [755, 102] width 58 height 23
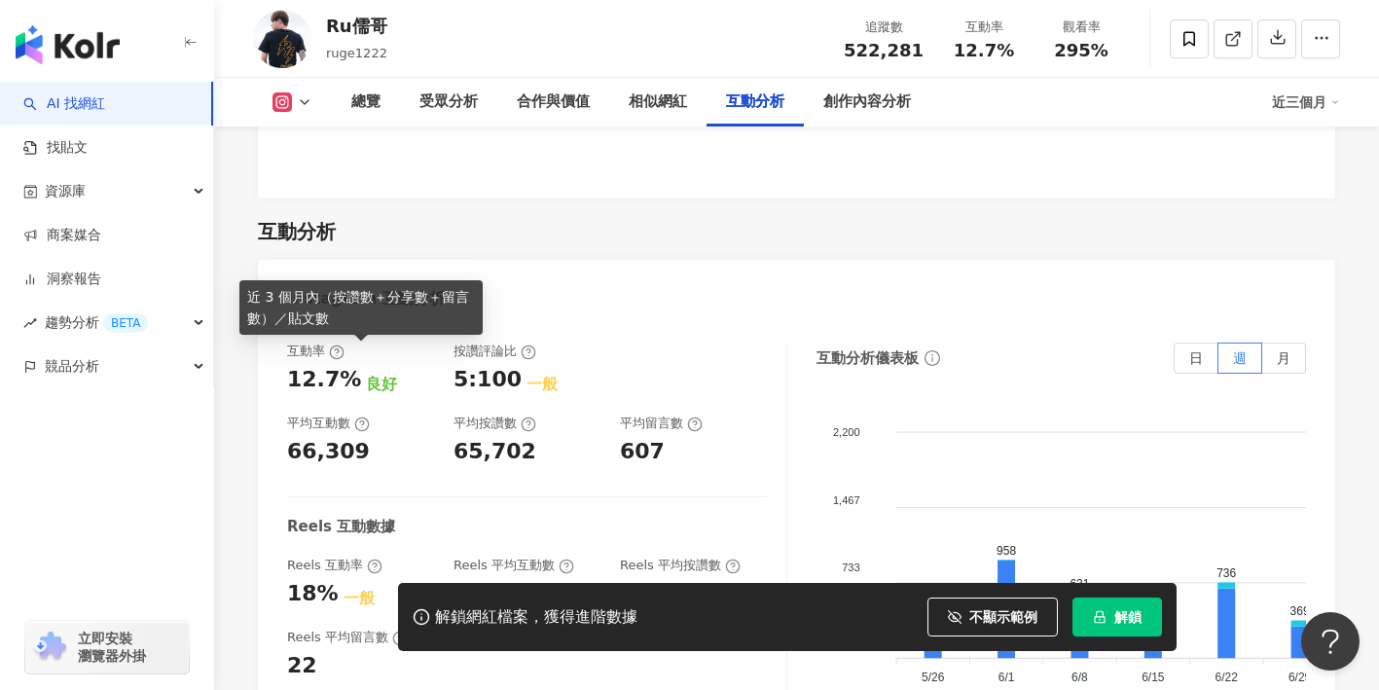
click at [357, 417] on icon at bounding box center [362, 425] width 16 height 16
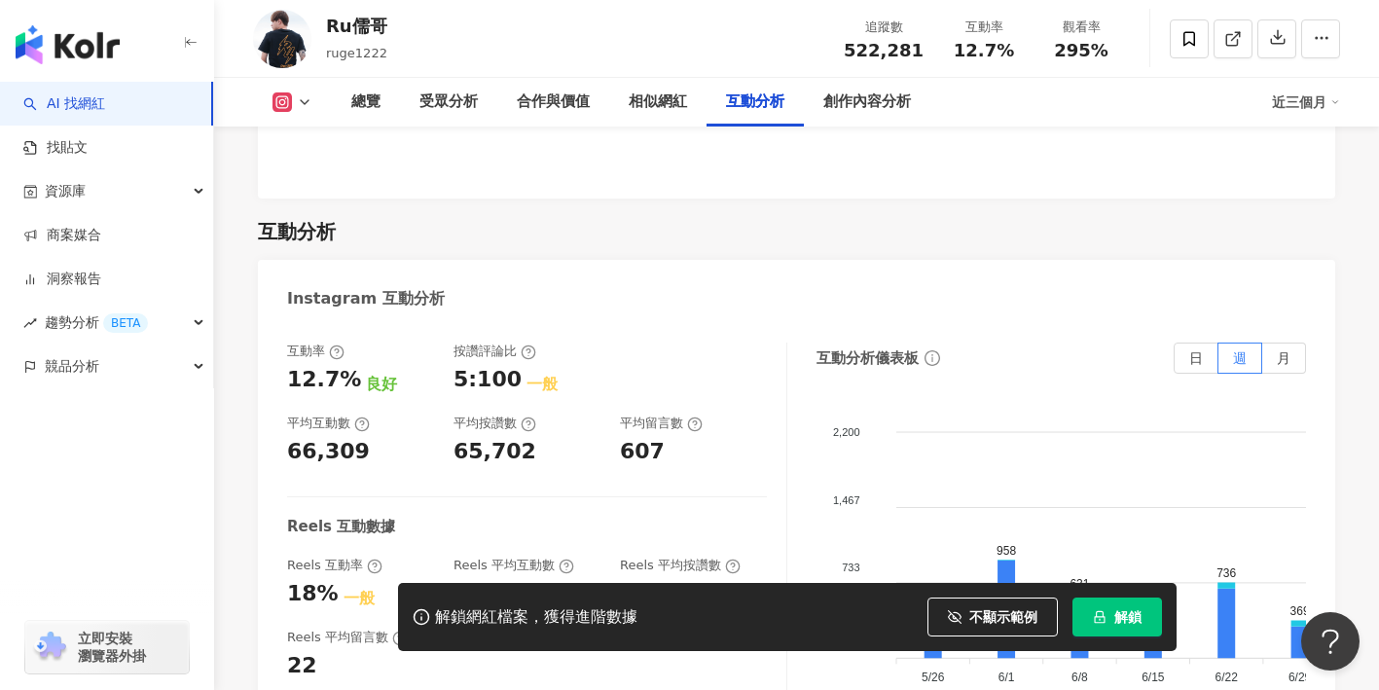
click at [332, 437] on div "66,309" at bounding box center [328, 452] width 83 height 30
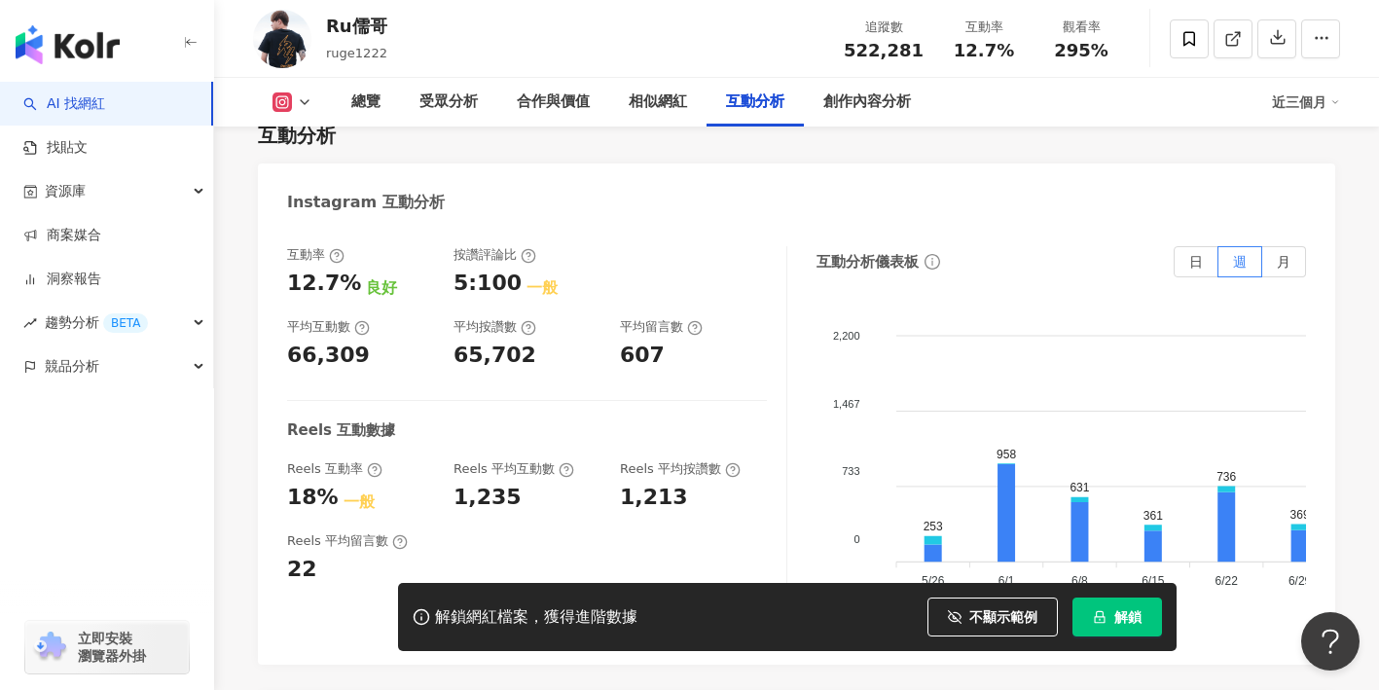
scroll to position [3918, 0]
click at [435, 108] on div "受眾分析" at bounding box center [449, 102] width 58 height 23
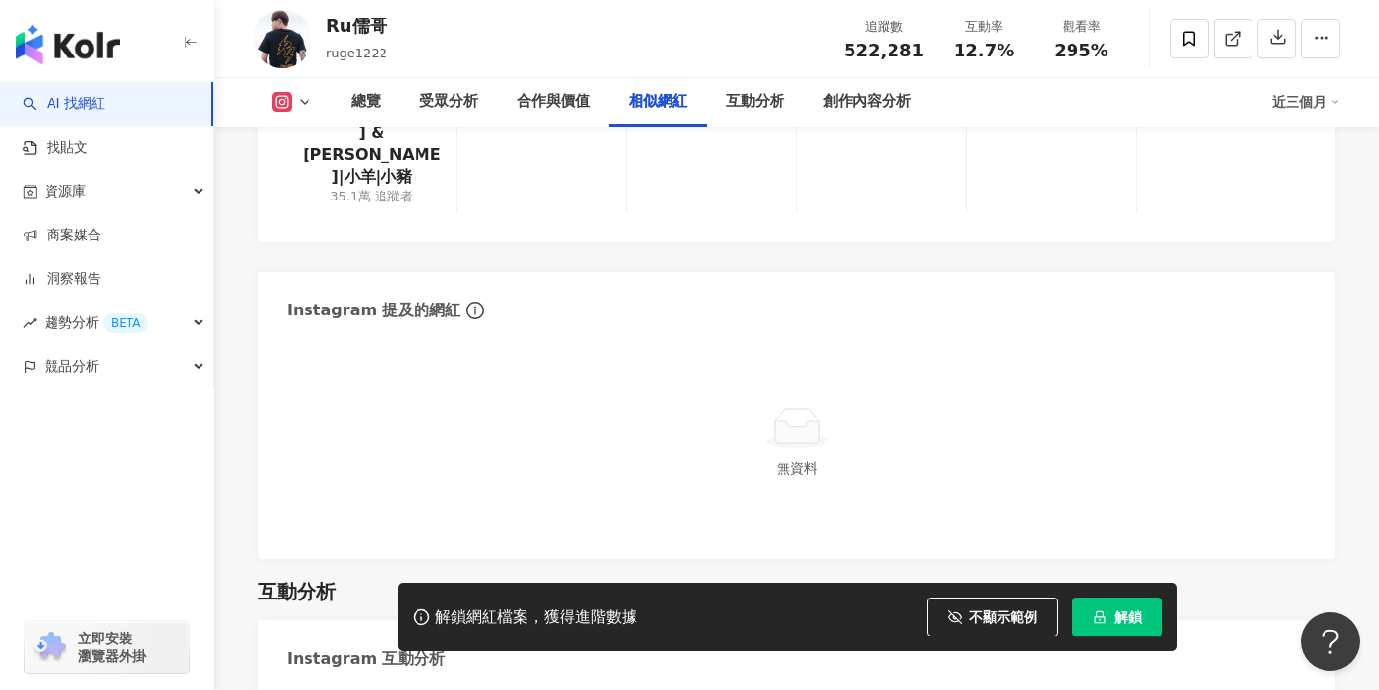
scroll to position [3461, 0]
click at [759, 96] on div "互動分析" at bounding box center [755, 102] width 58 height 23
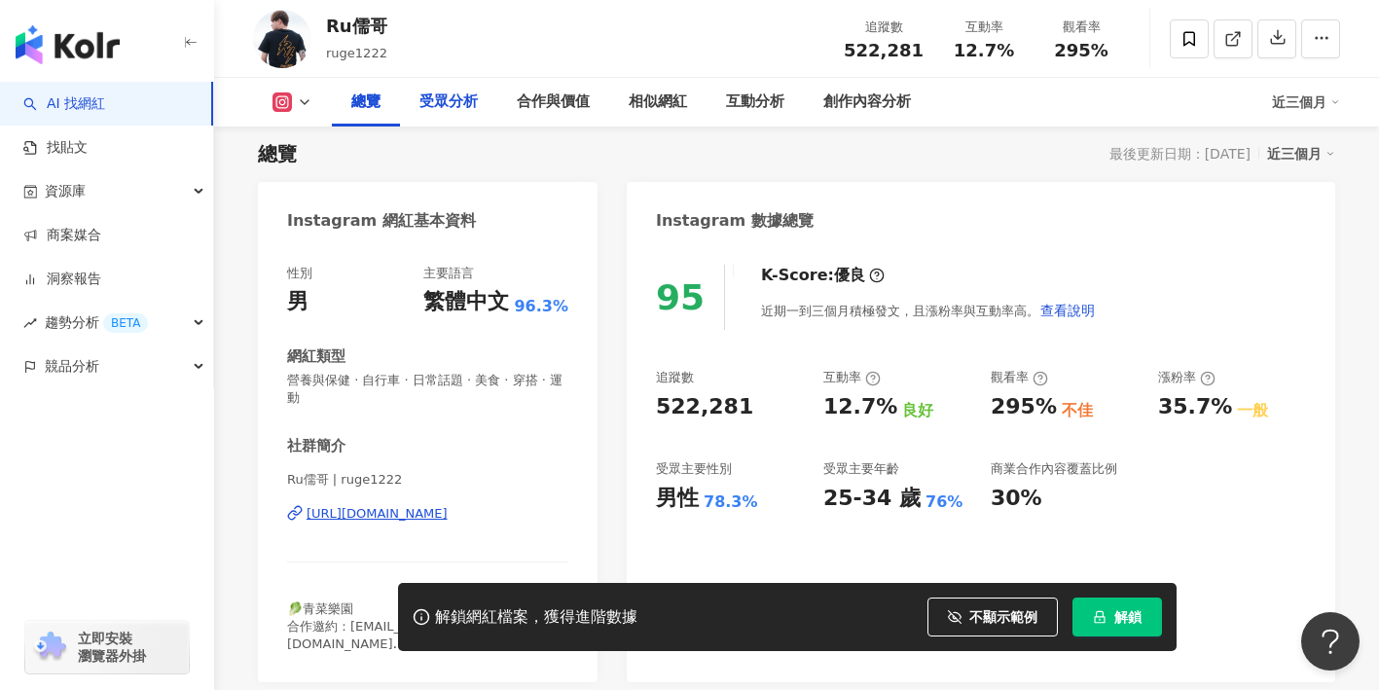
scroll to position [142, 0]
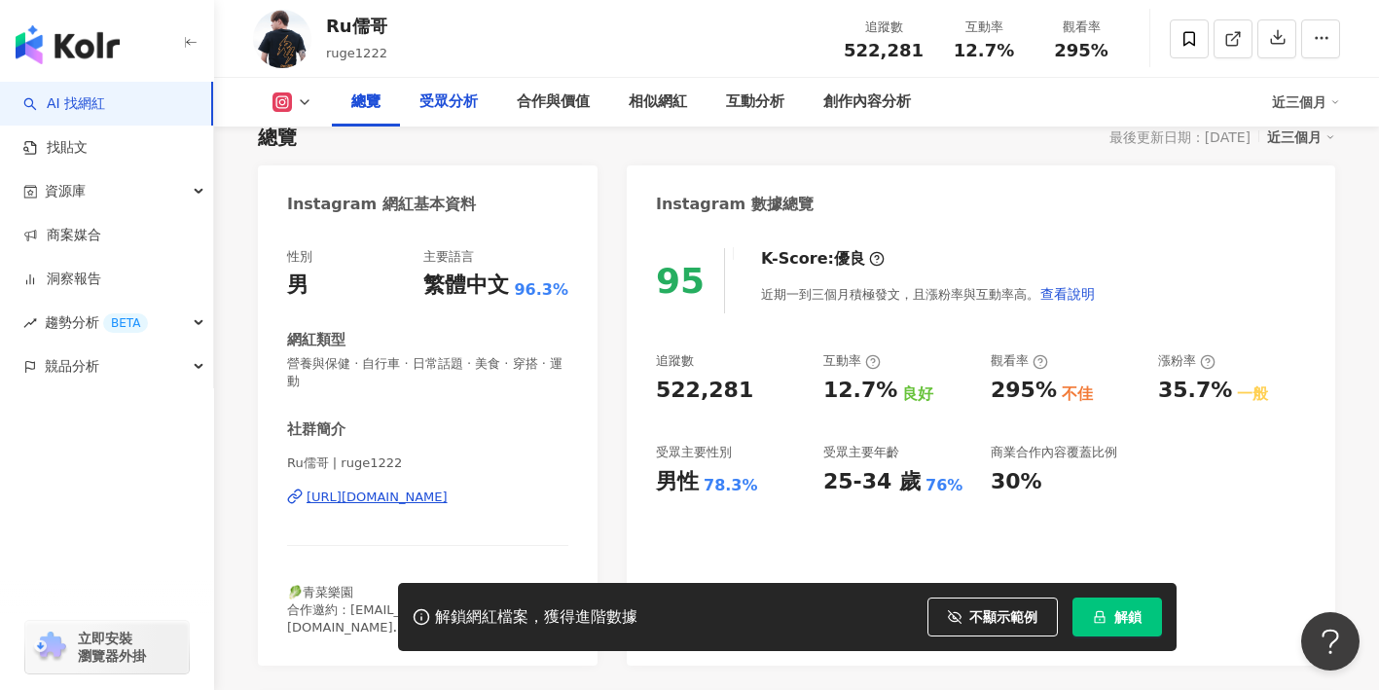
click at [451, 111] on div "受眾分析" at bounding box center [449, 102] width 58 height 23
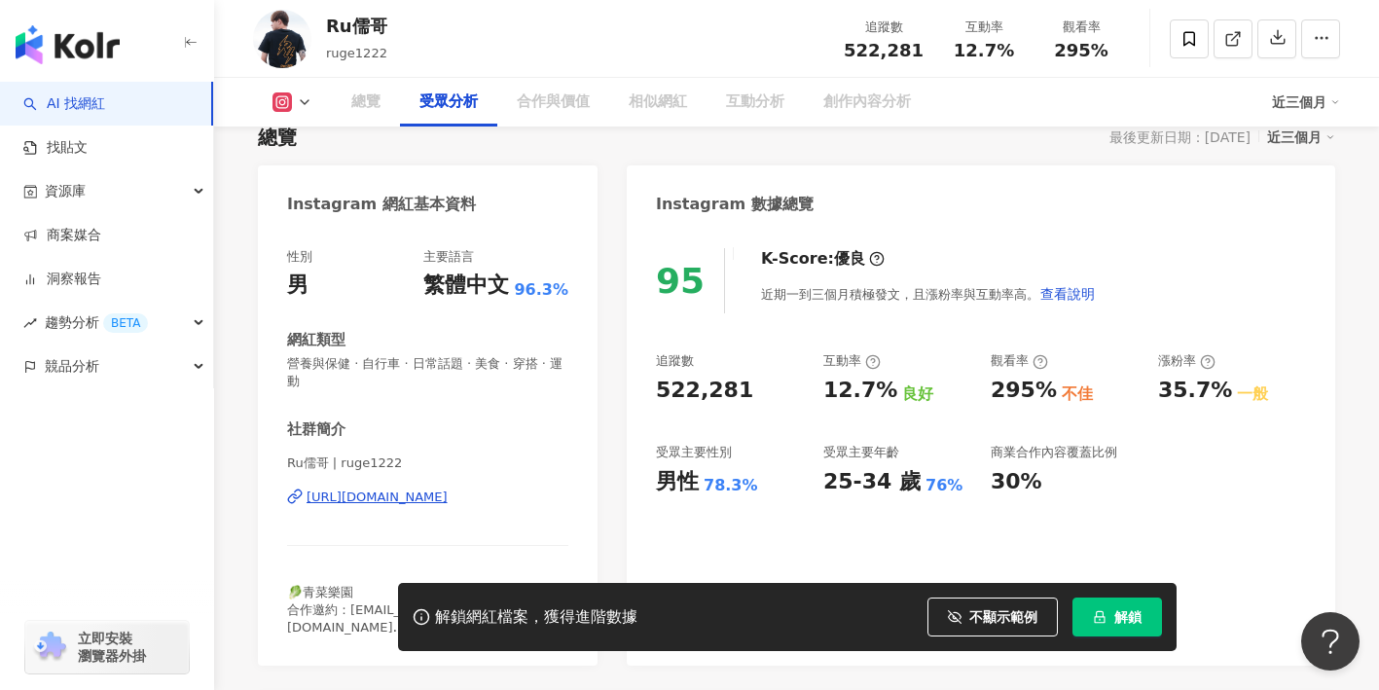
scroll to position [1664, 0]
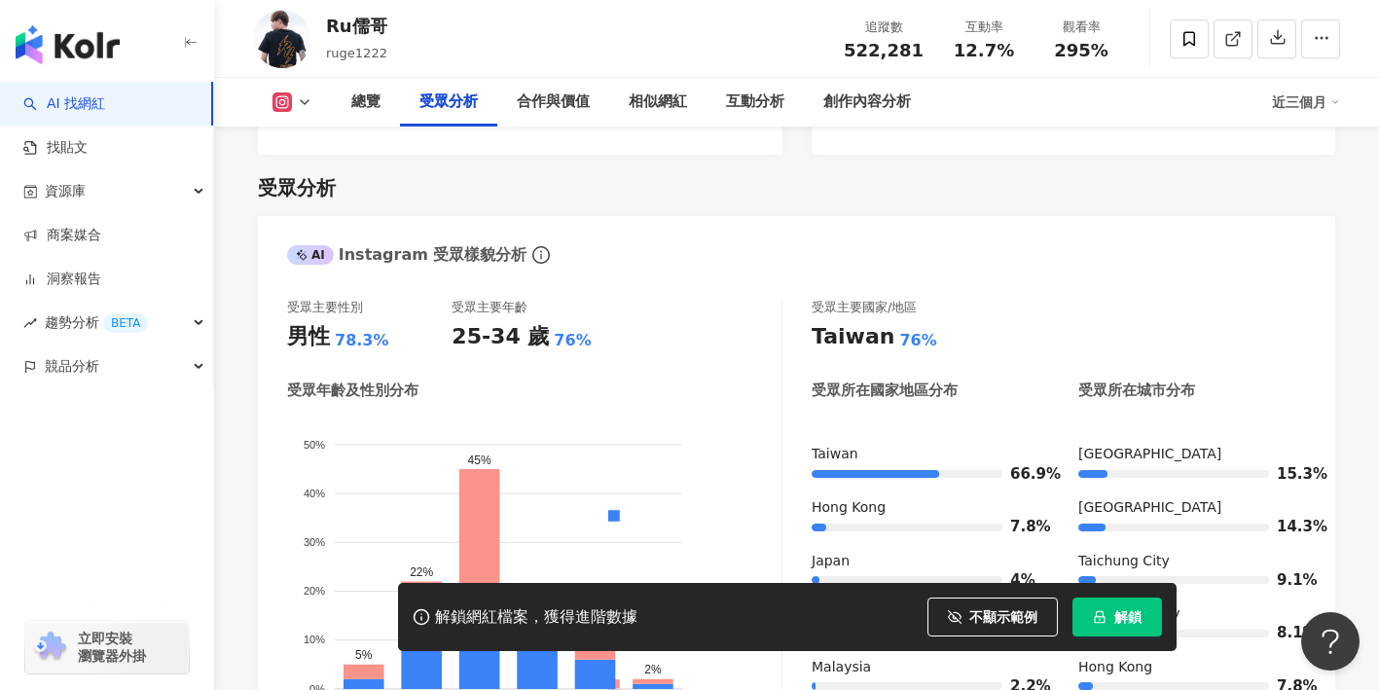
click at [1331, 105] on icon at bounding box center [1336, 102] width 10 height 10
click at [1187, 174] on div "受眾分析" at bounding box center [797, 187] width 1078 height 27
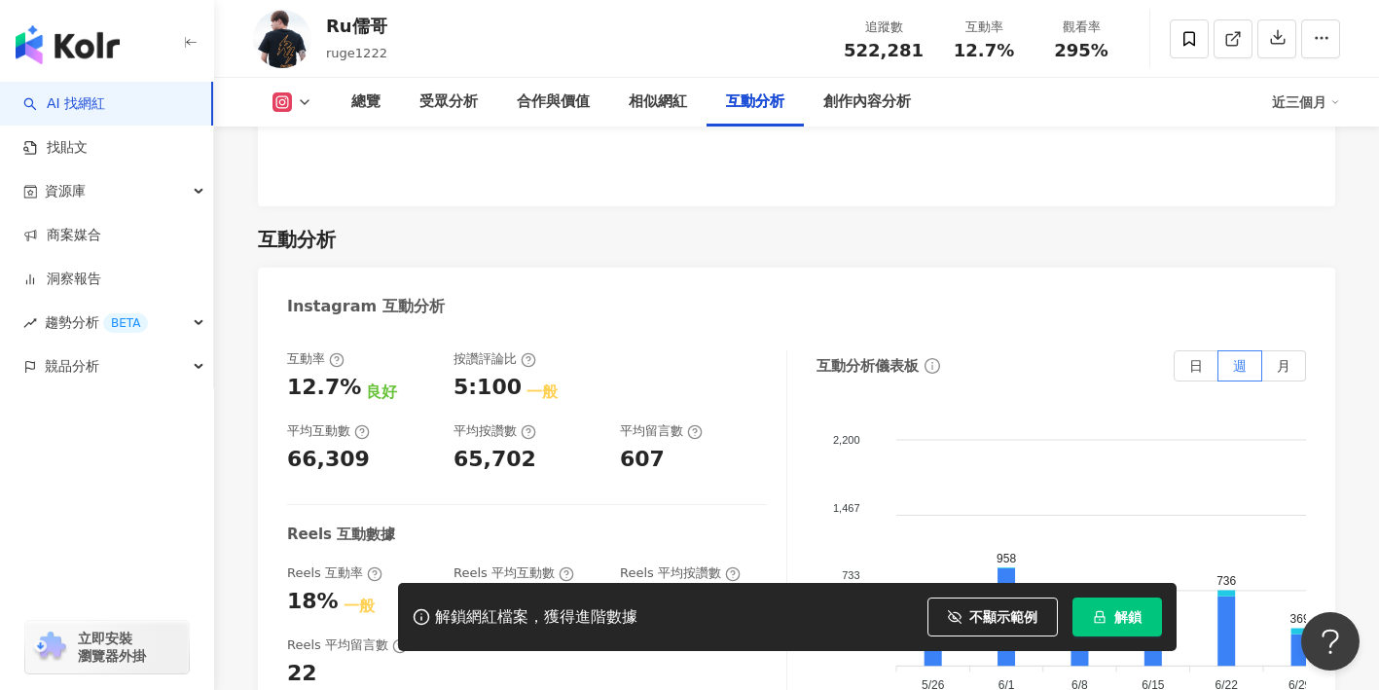
scroll to position [3824, 0]
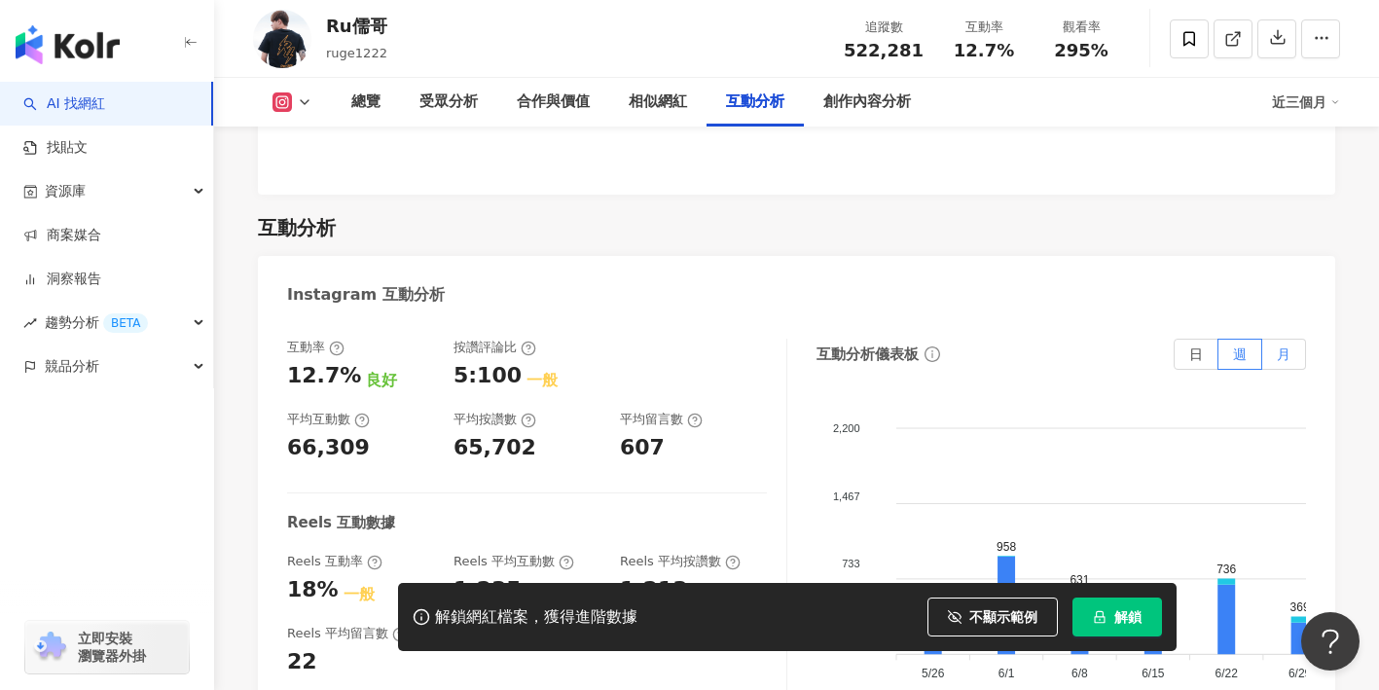
click at [1267, 339] on label "月" at bounding box center [1285, 354] width 44 height 31
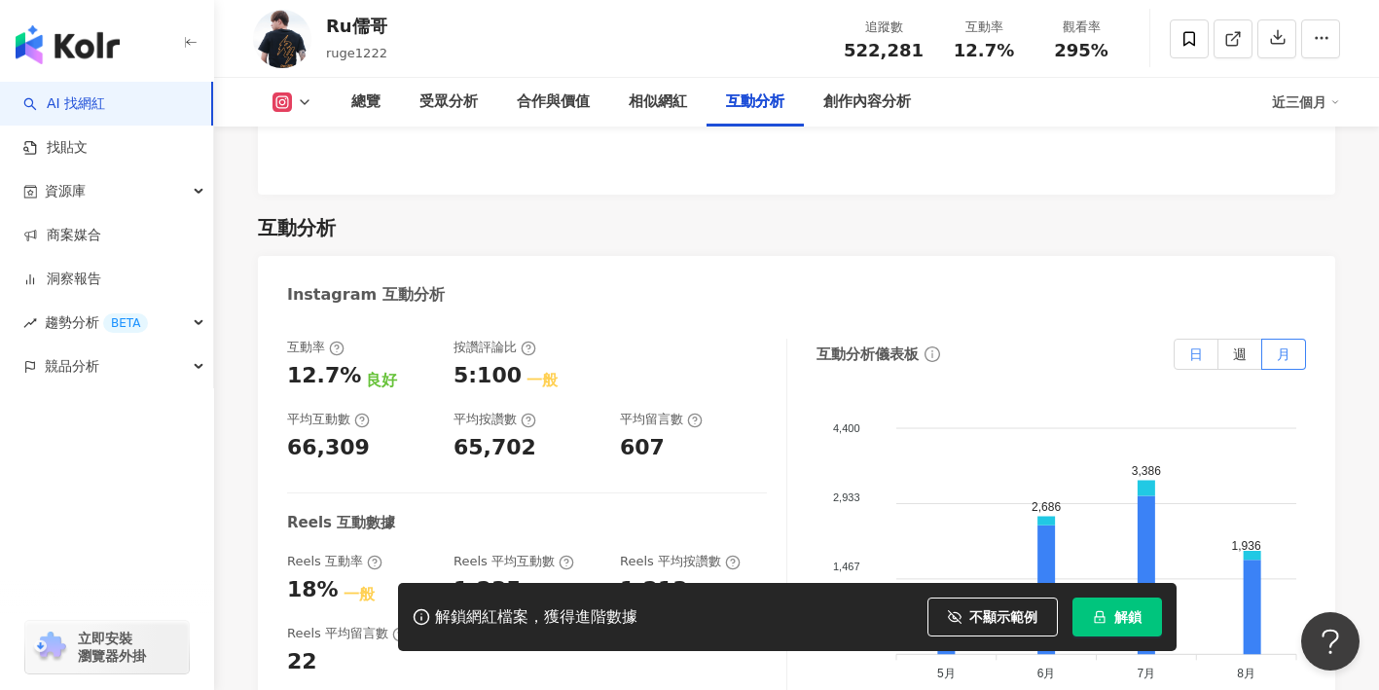
click at [1199, 347] on span "日" at bounding box center [1197, 355] width 14 height 16
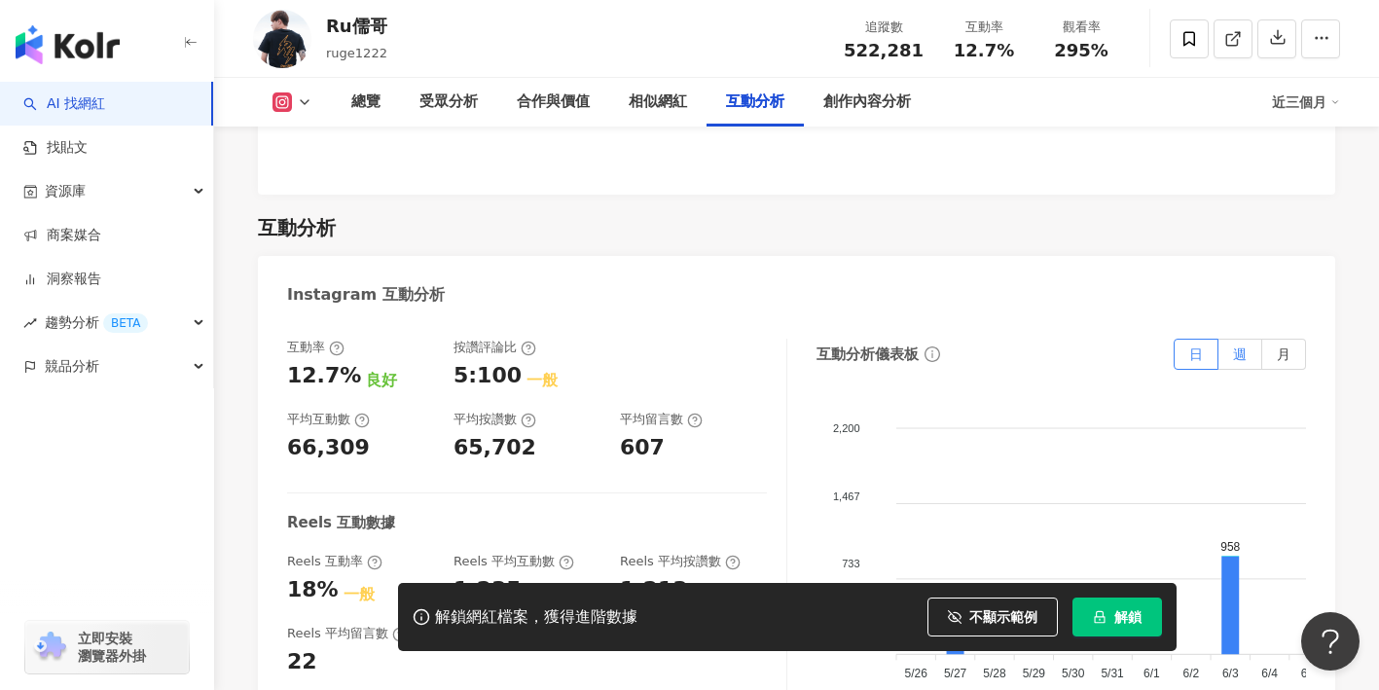
click at [1234, 347] on span "週" at bounding box center [1240, 355] width 14 height 16
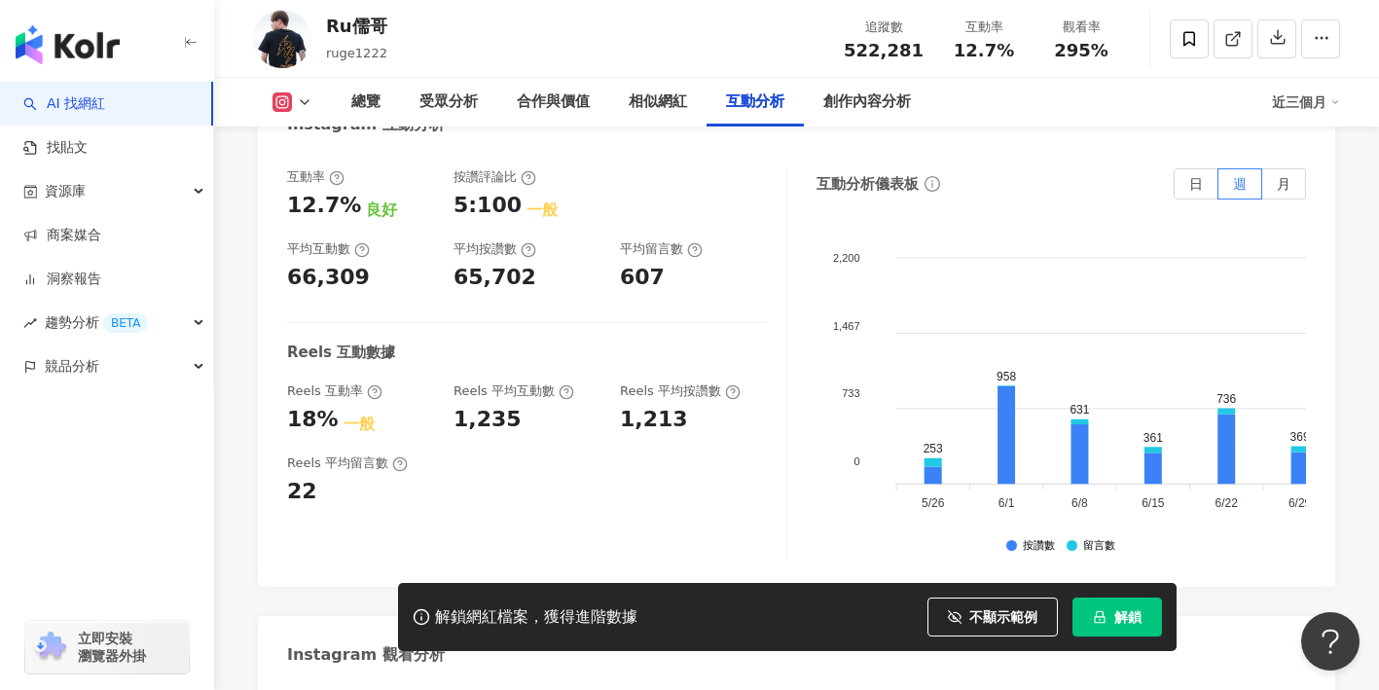
scroll to position [3999, 0]
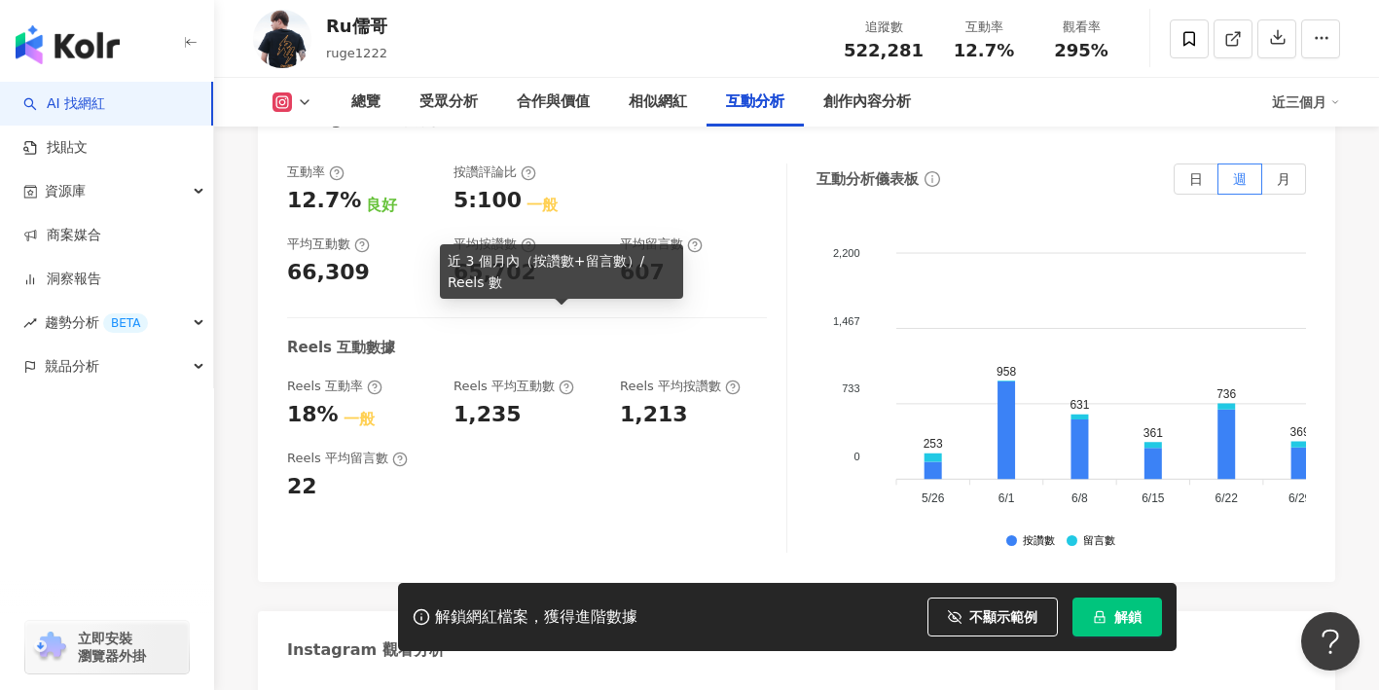
click at [561, 380] on icon at bounding box center [567, 388] width 16 height 16
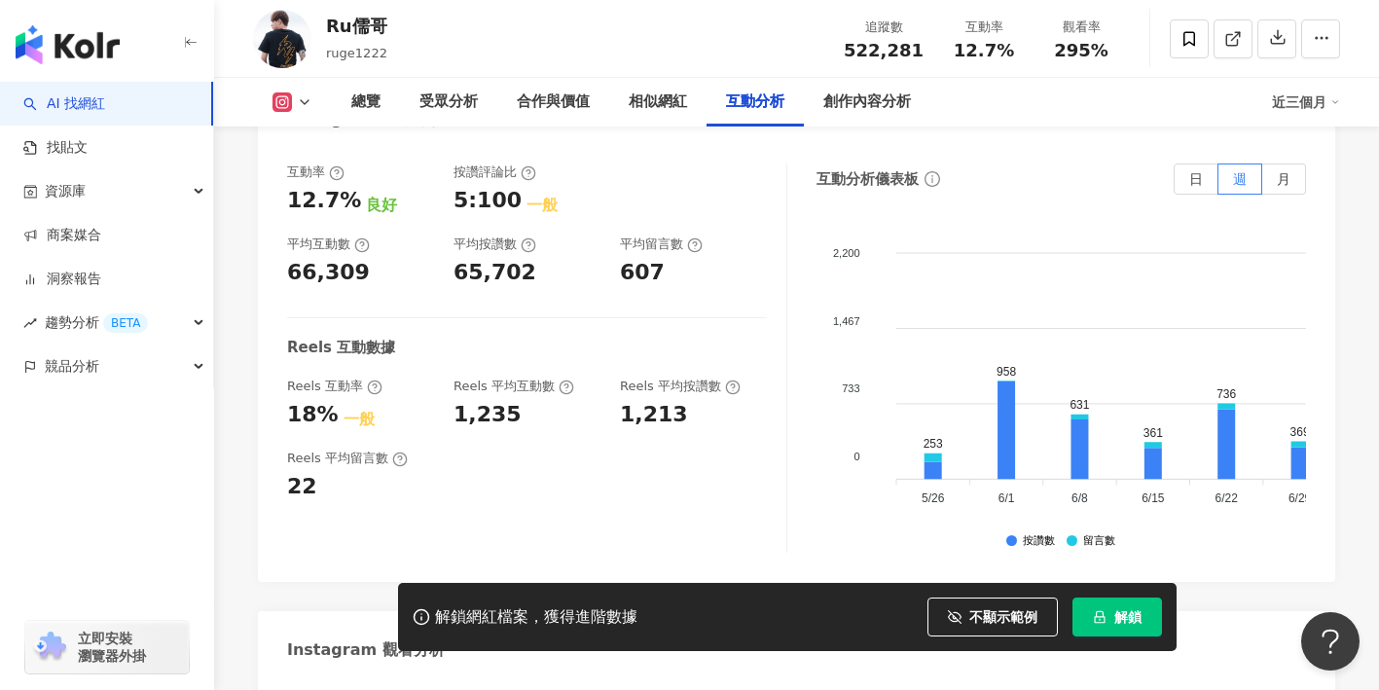
click at [486, 367] on div "互動率 12.7% 良好 按讚評論比 5:100 一般 平均互動數 66,309 平均按讚數 65,702 平均留言數 607 Reels 互動數據 Reel…" at bounding box center [537, 358] width 500 height 389
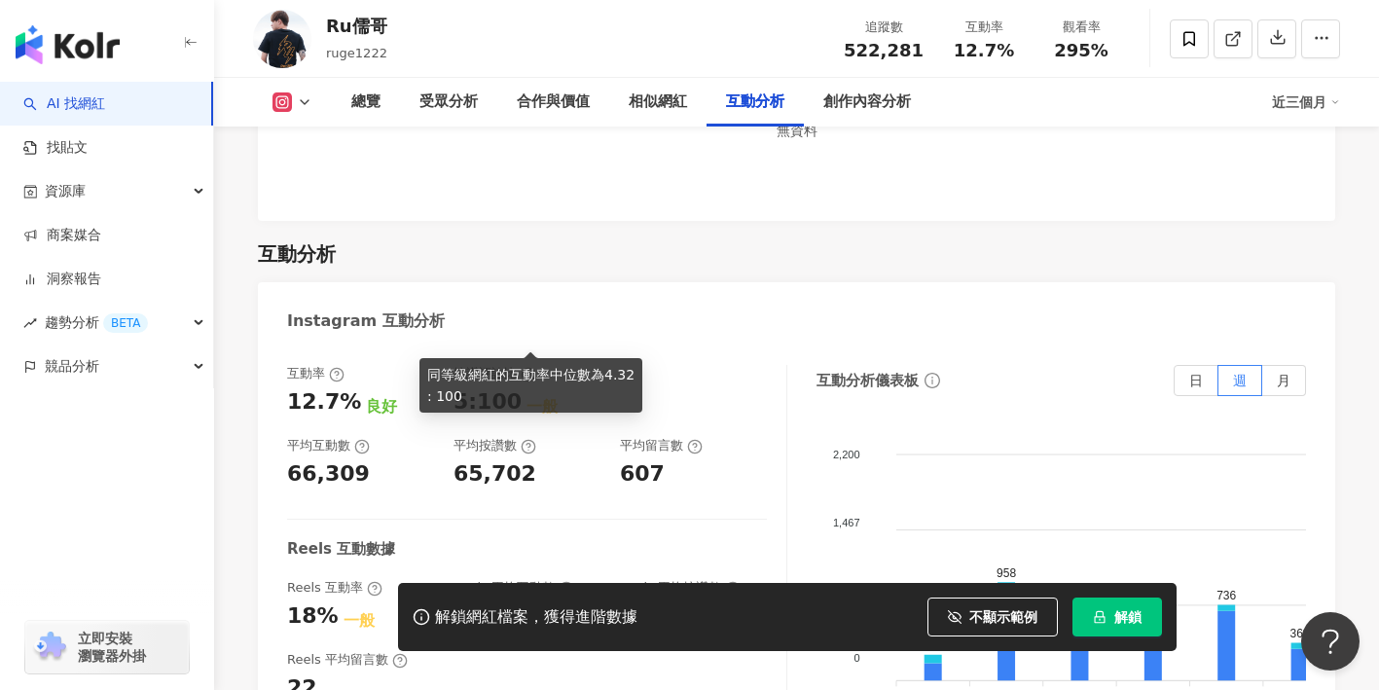
scroll to position [3807, 0]
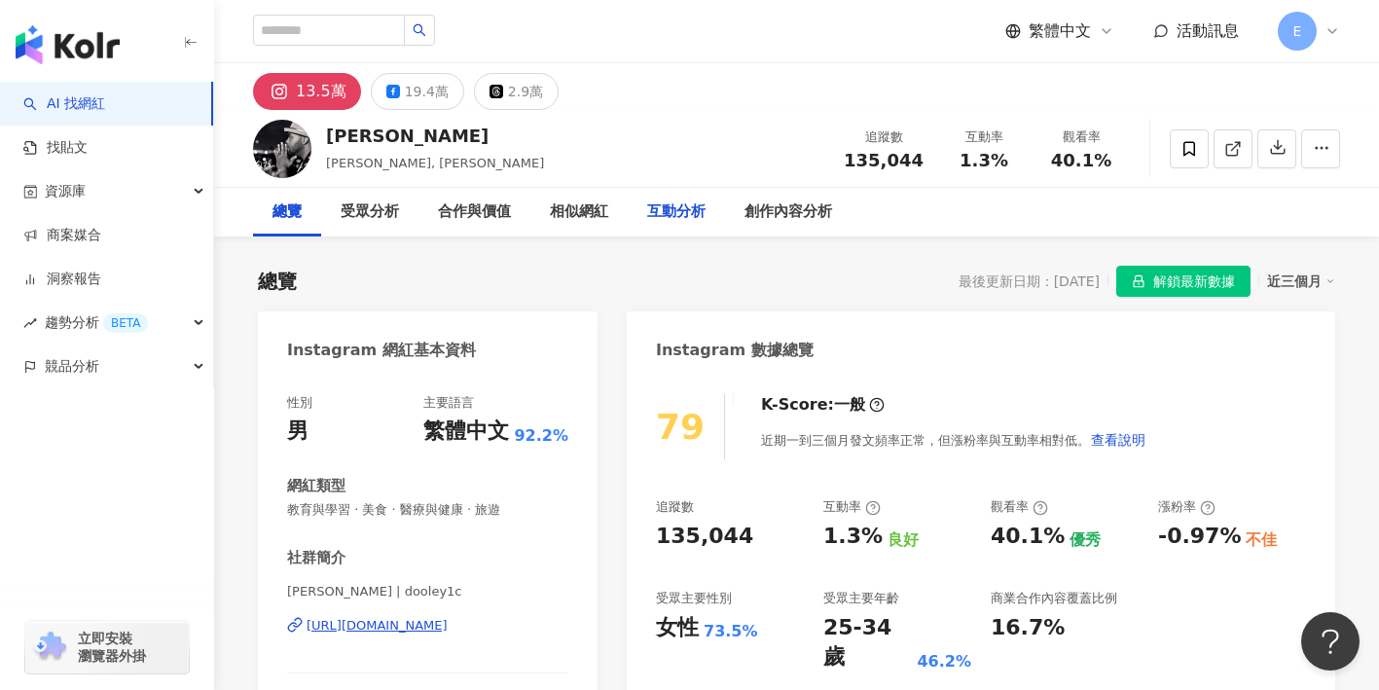
click at [678, 207] on div "互動分析" at bounding box center [676, 212] width 58 height 23
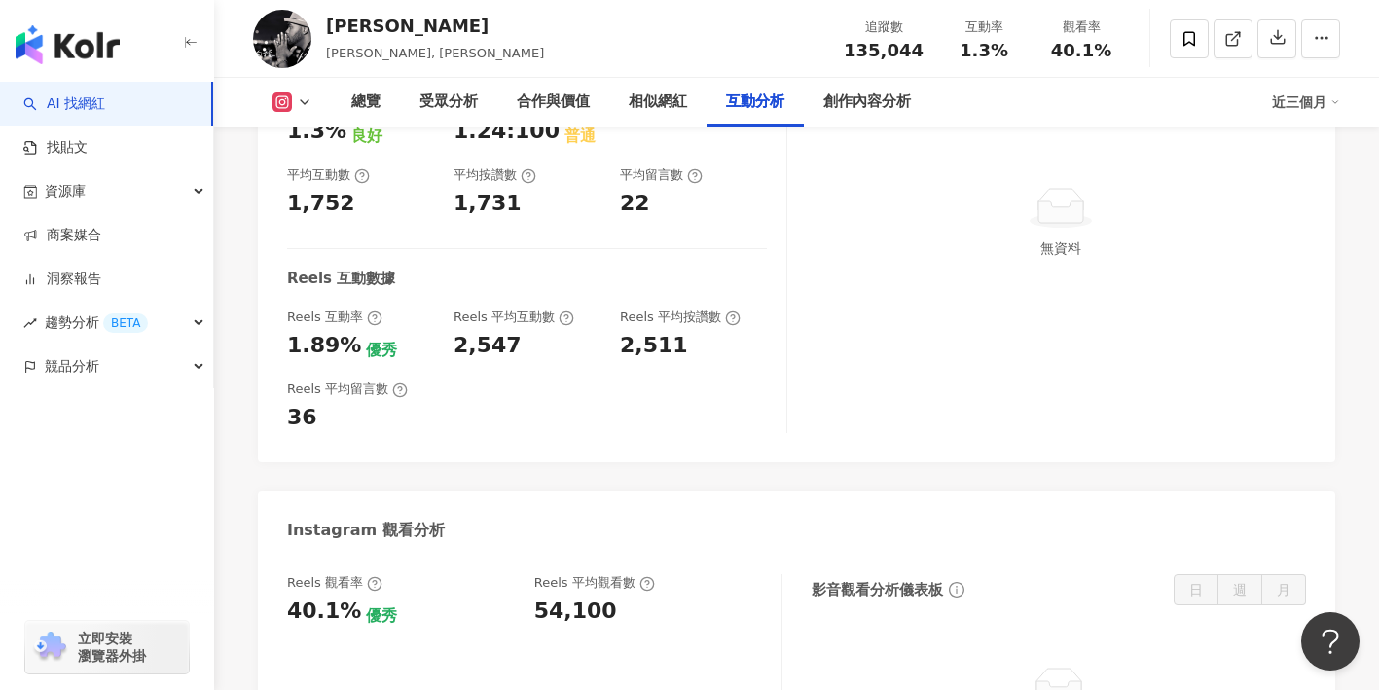
scroll to position [3964, 0]
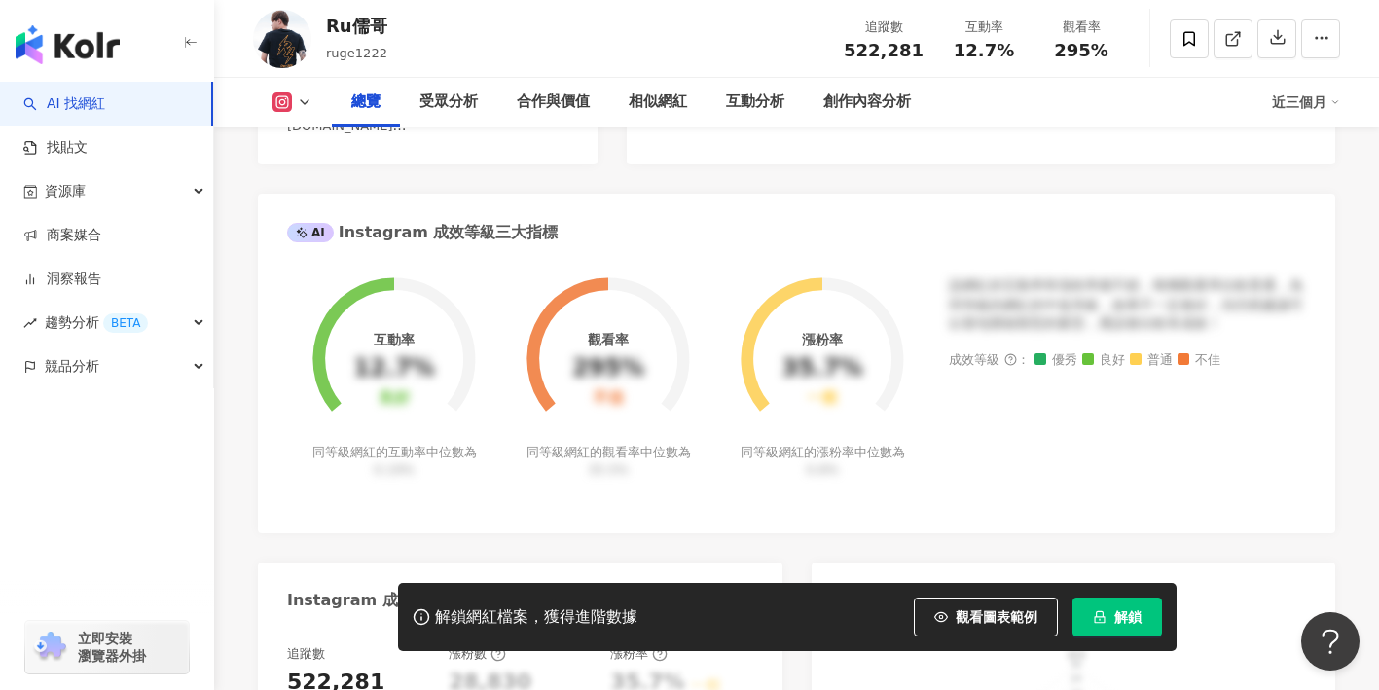
scroll to position [647, 0]
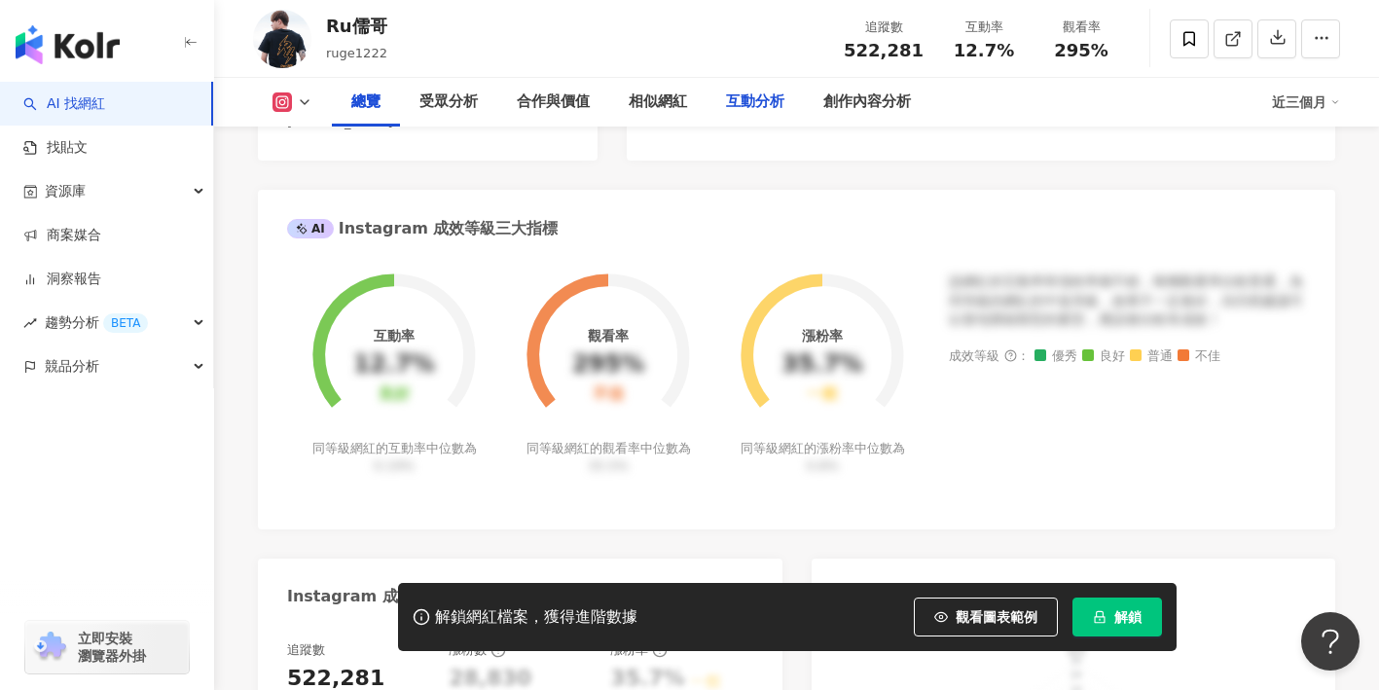
click at [746, 106] on div "互動分析" at bounding box center [755, 102] width 58 height 23
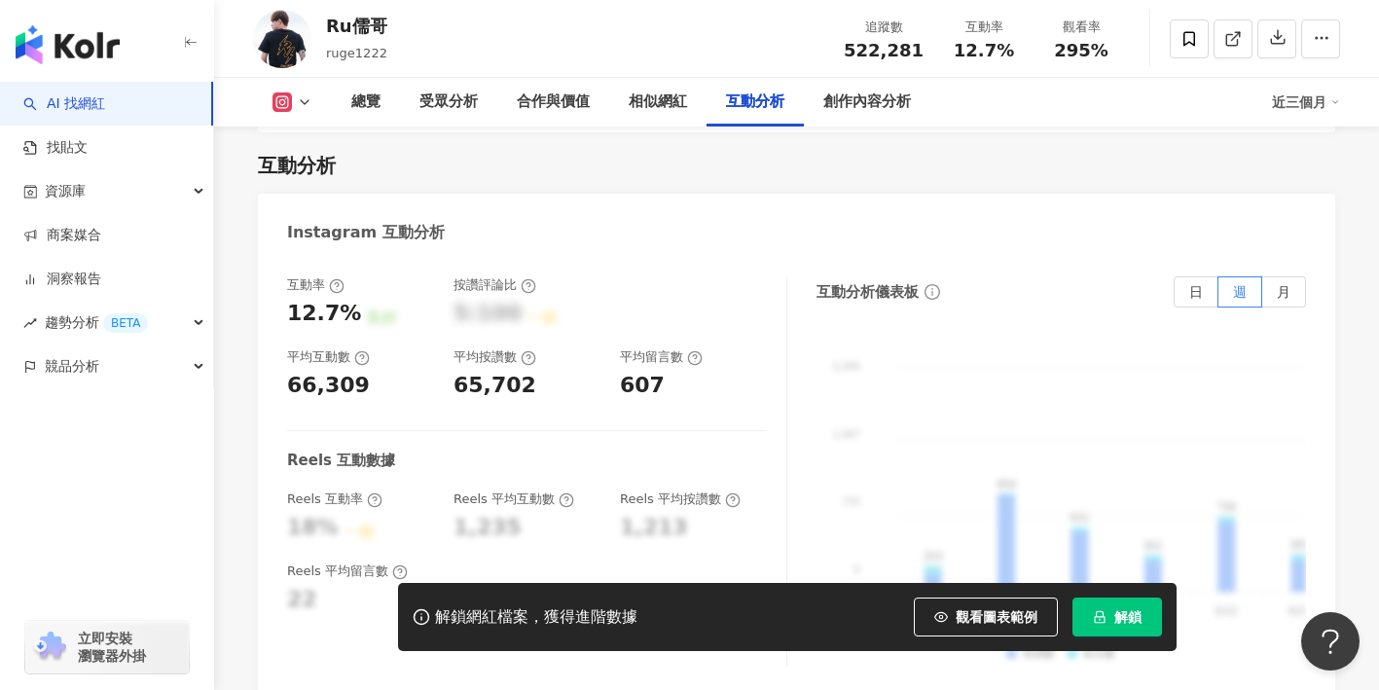
scroll to position [3887, 0]
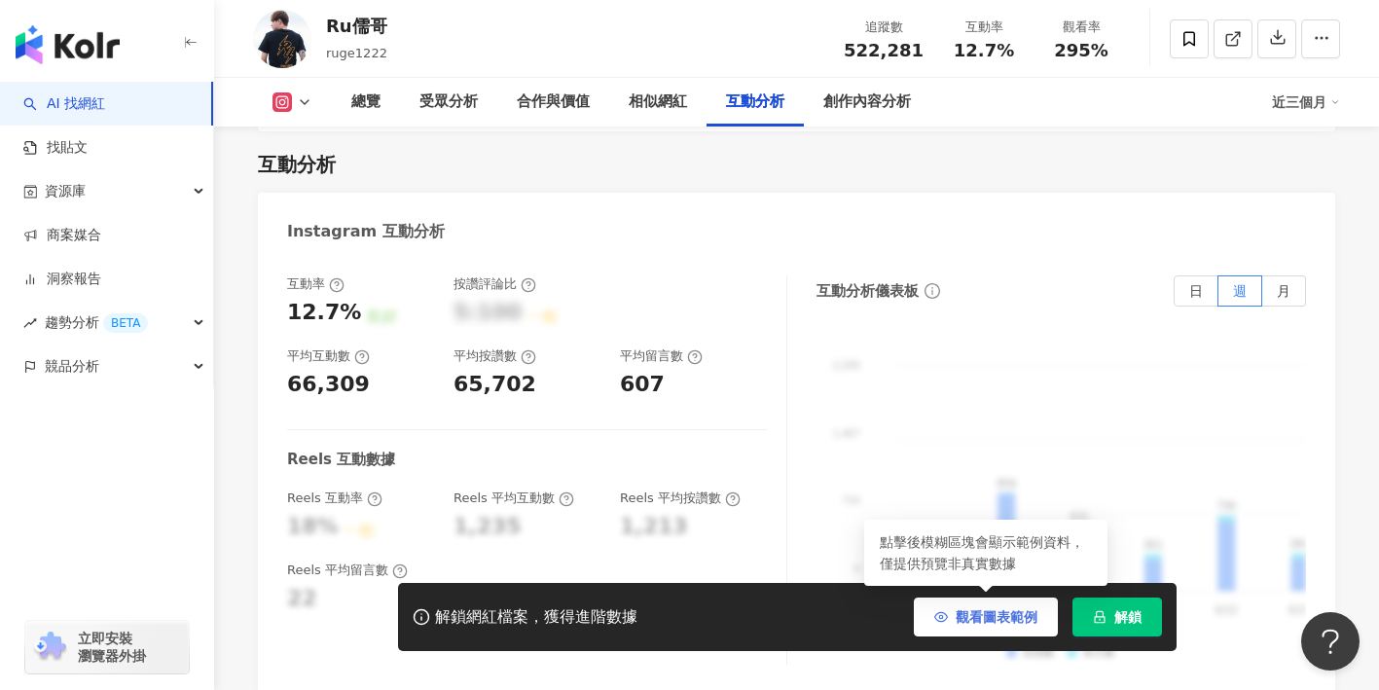
click at [945, 624] on span "button" at bounding box center [941, 617] width 14 height 16
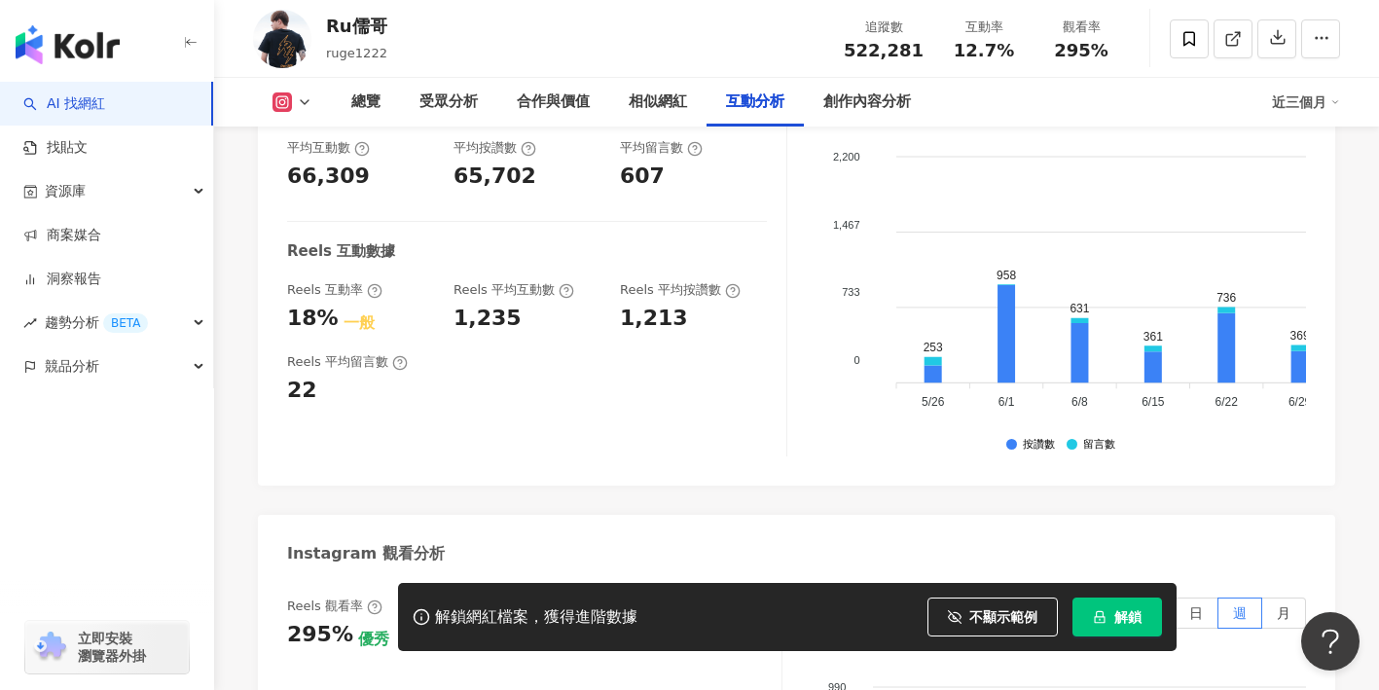
scroll to position [4096, 0]
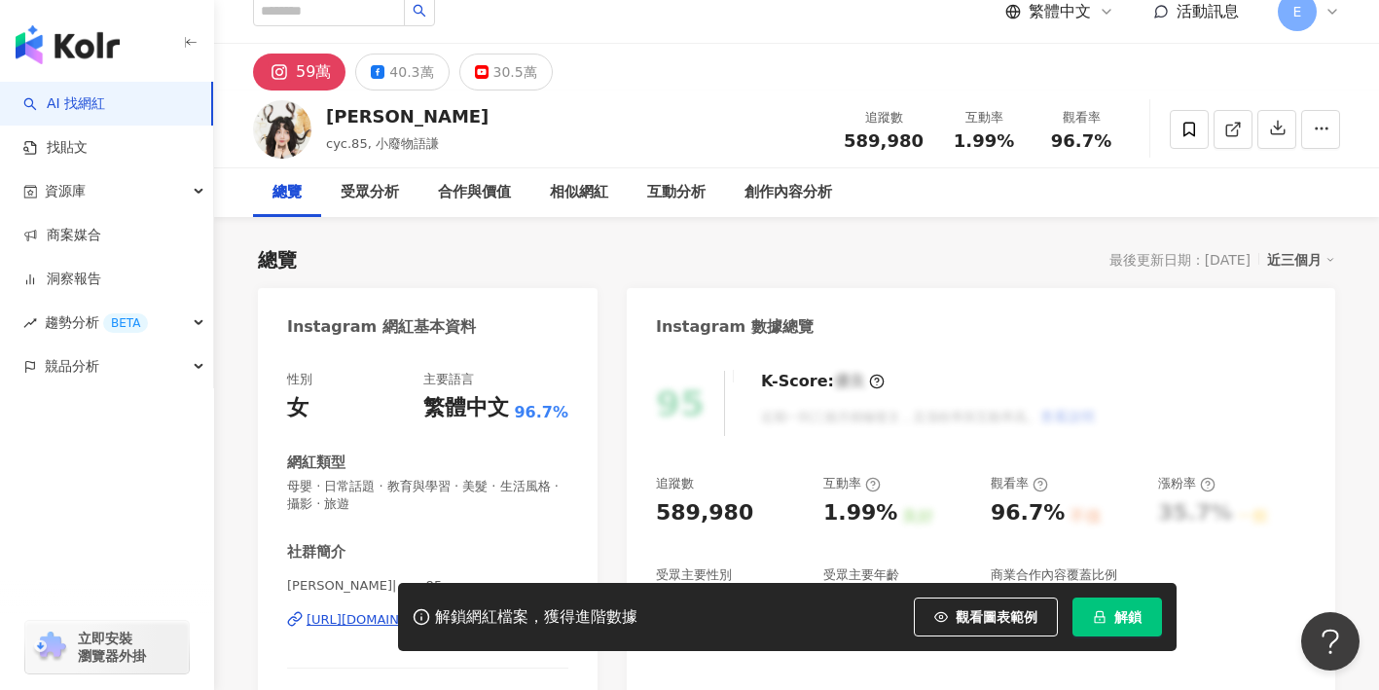
scroll to position [33, 0]
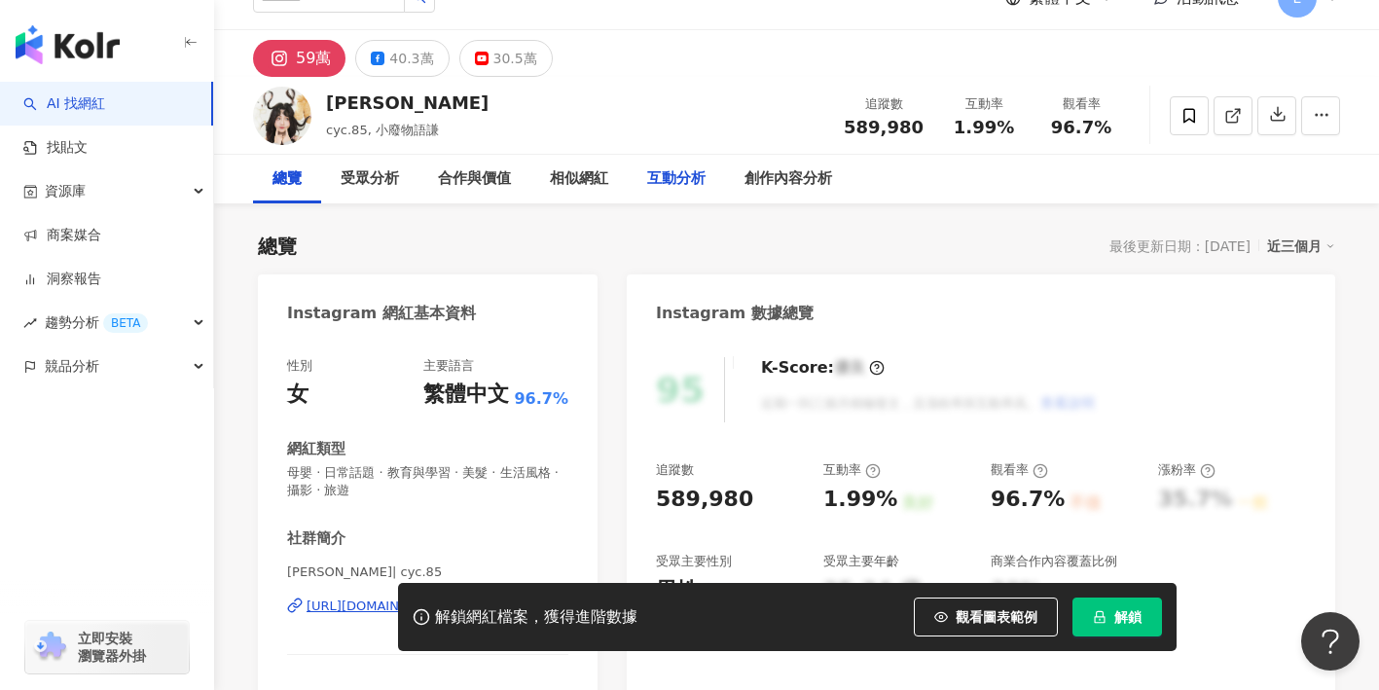
click at [662, 180] on div "互動分析" at bounding box center [676, 178] width 58 height 23
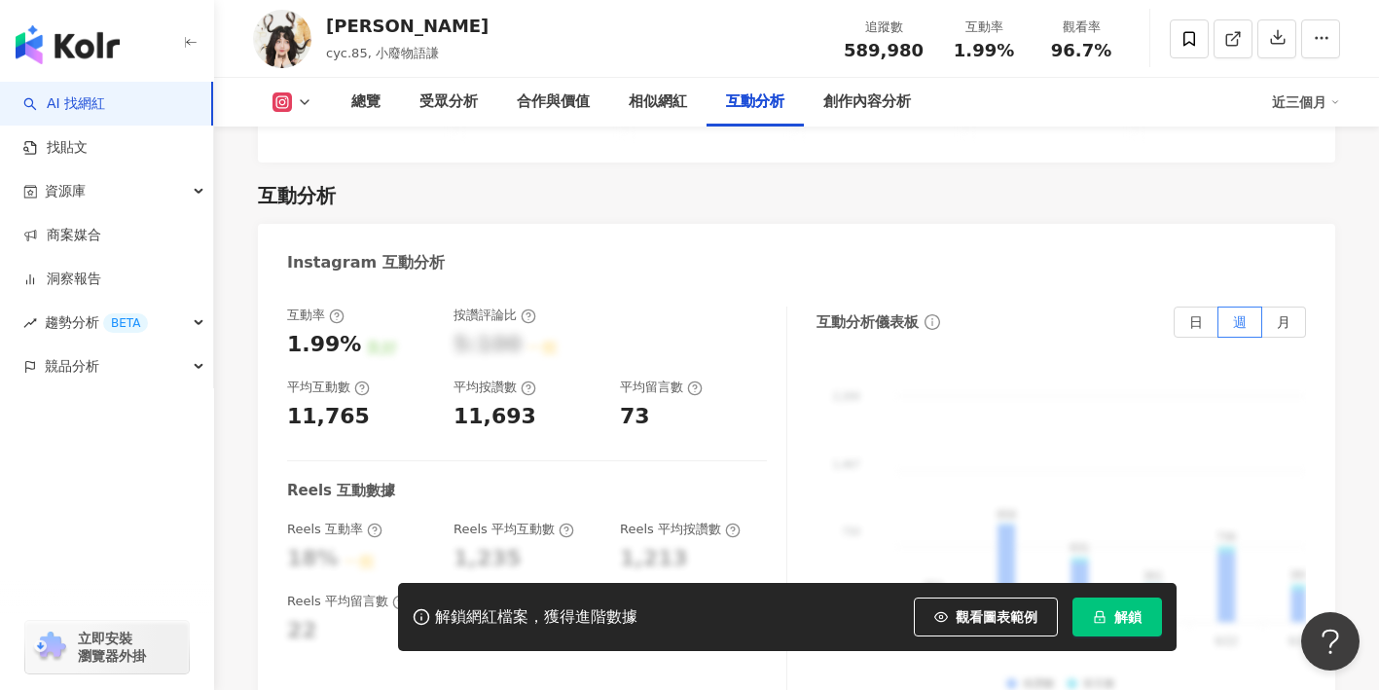
scroll to position [3885, 0]
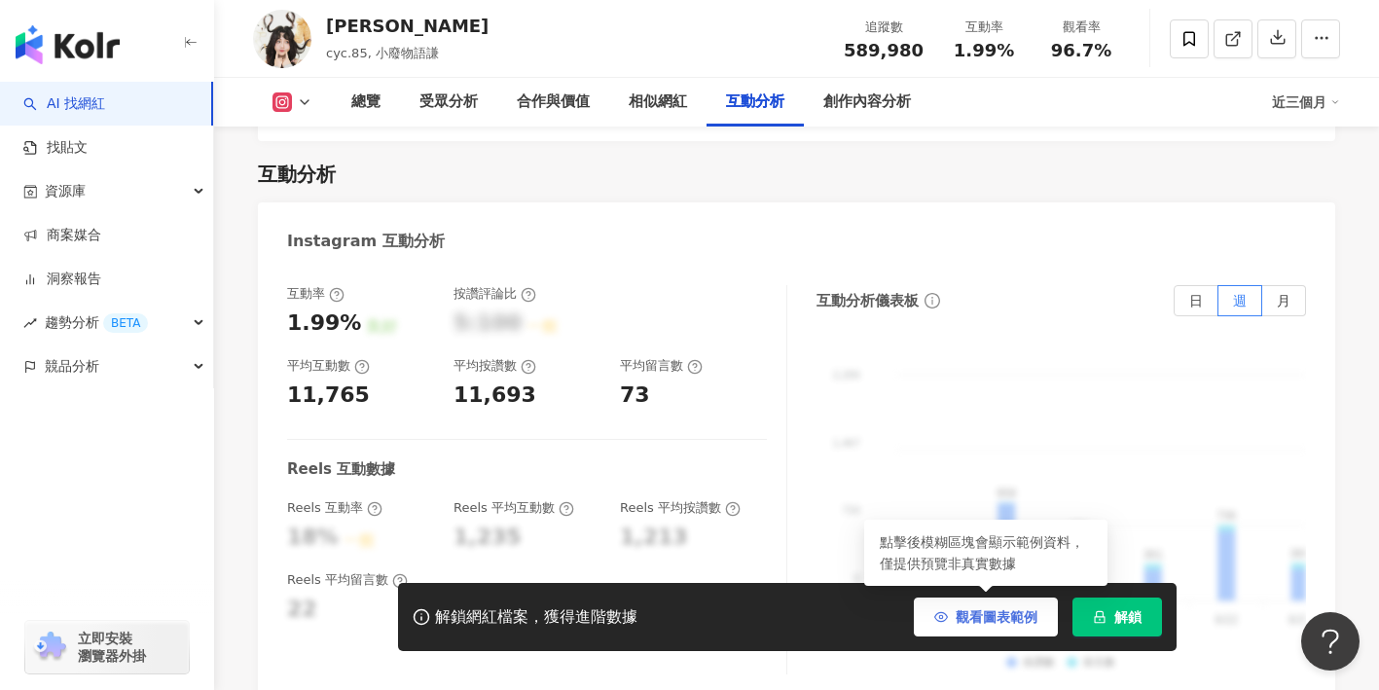
click at [1003, 609] on span "觀看圖表範例" at bounding box center [997, 617] width 82 height 16
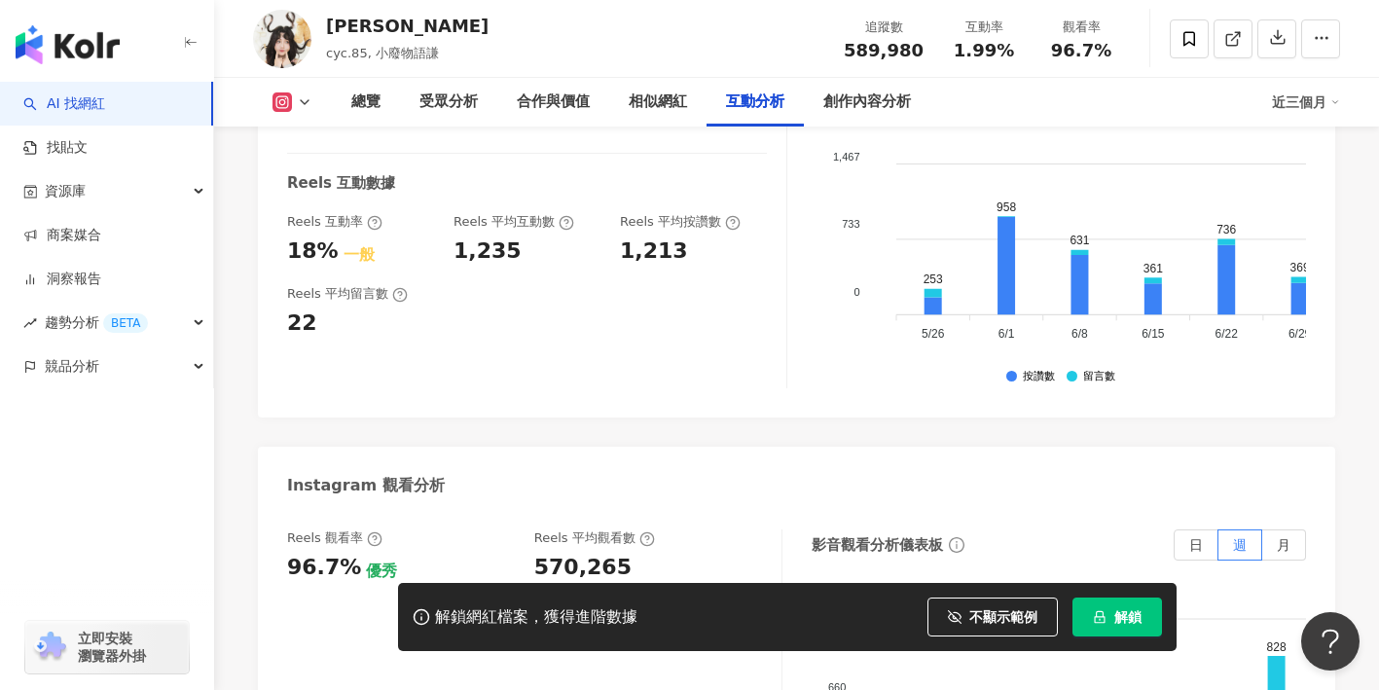
scroll to position [4178, 0]
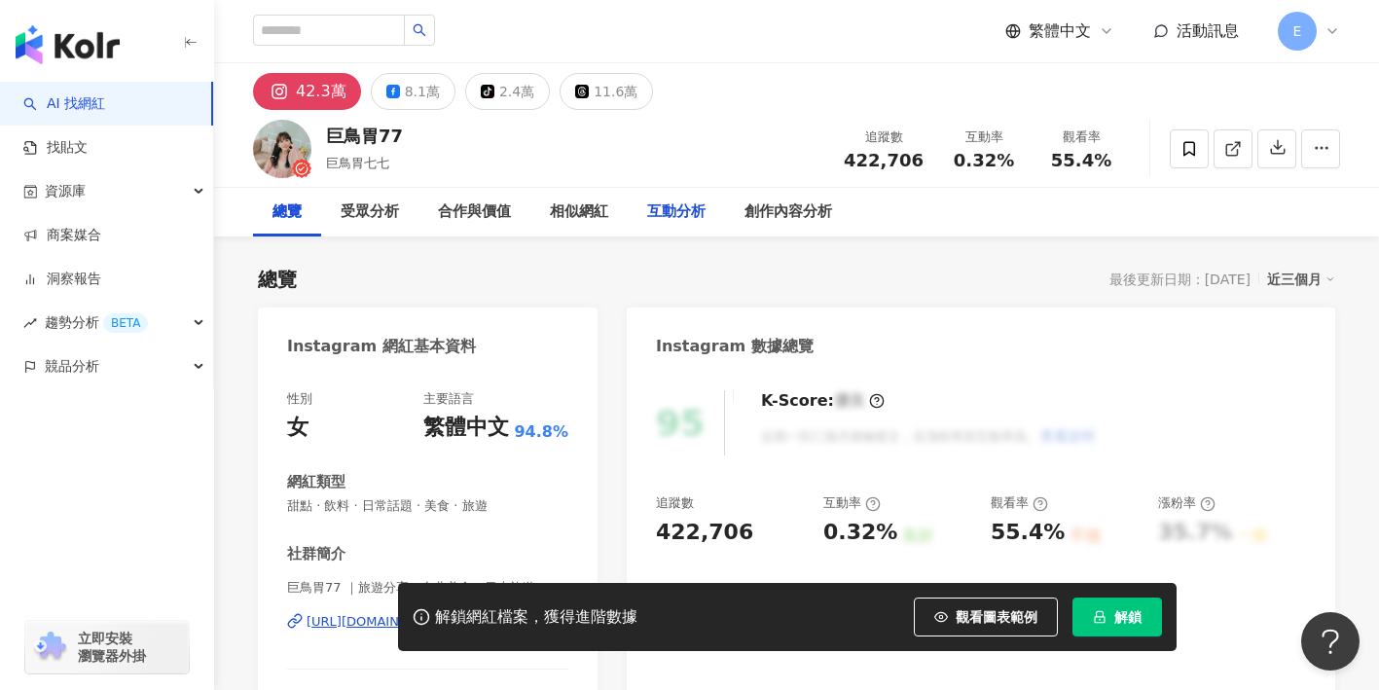
click at [683, 222] on div "互動分析" at bounding box center [676, 212] width 58 height 23
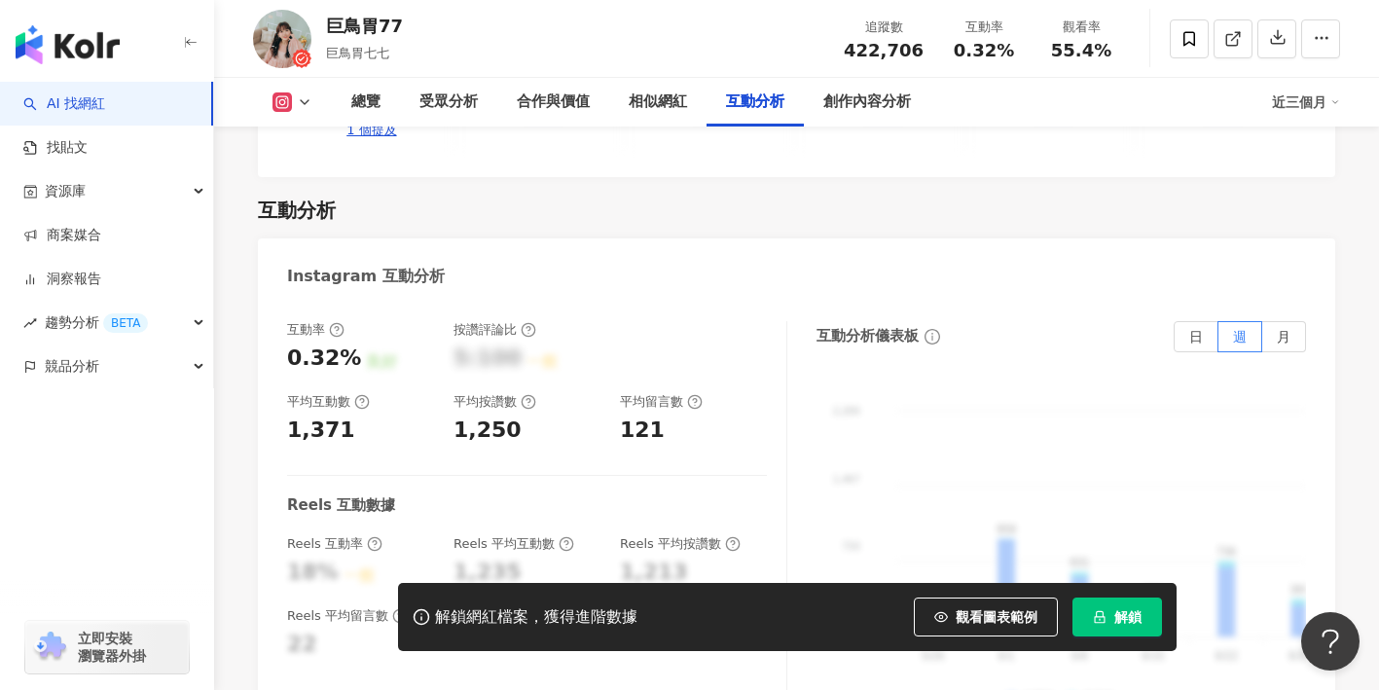
scroll to position [3793, 0]
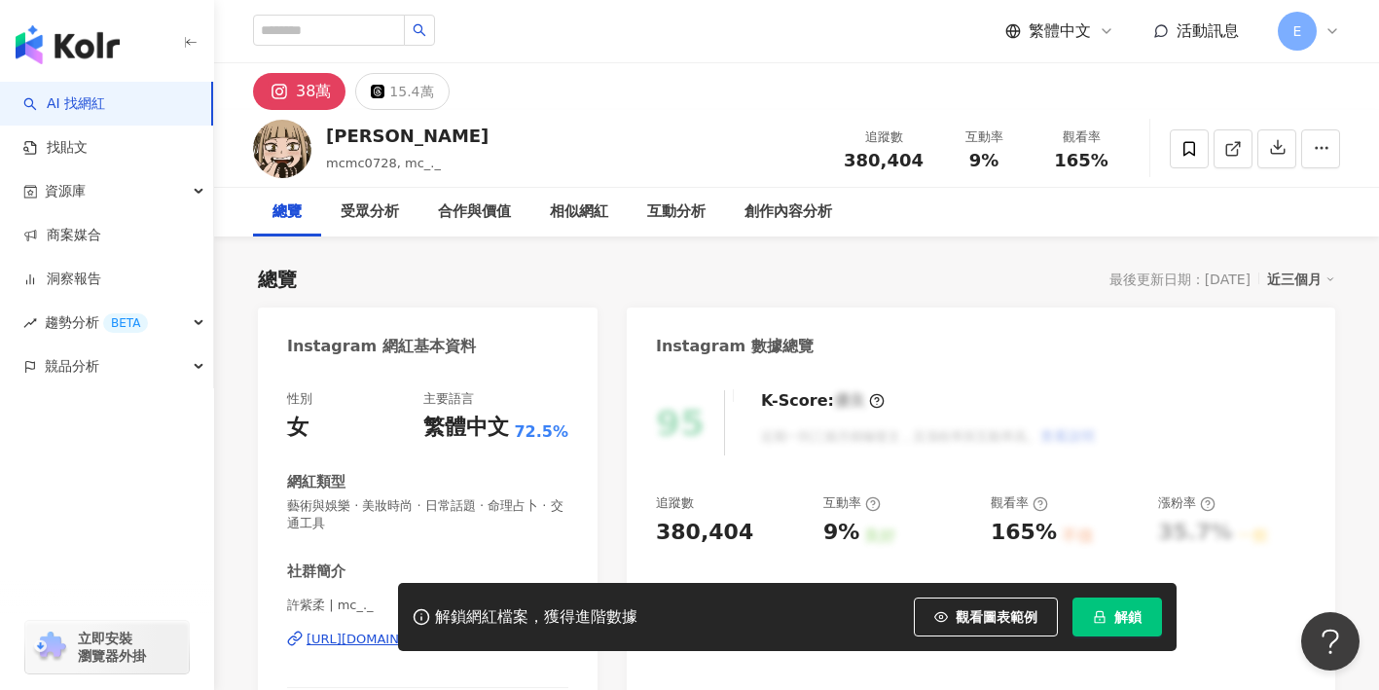
scroll to position [30, 0]
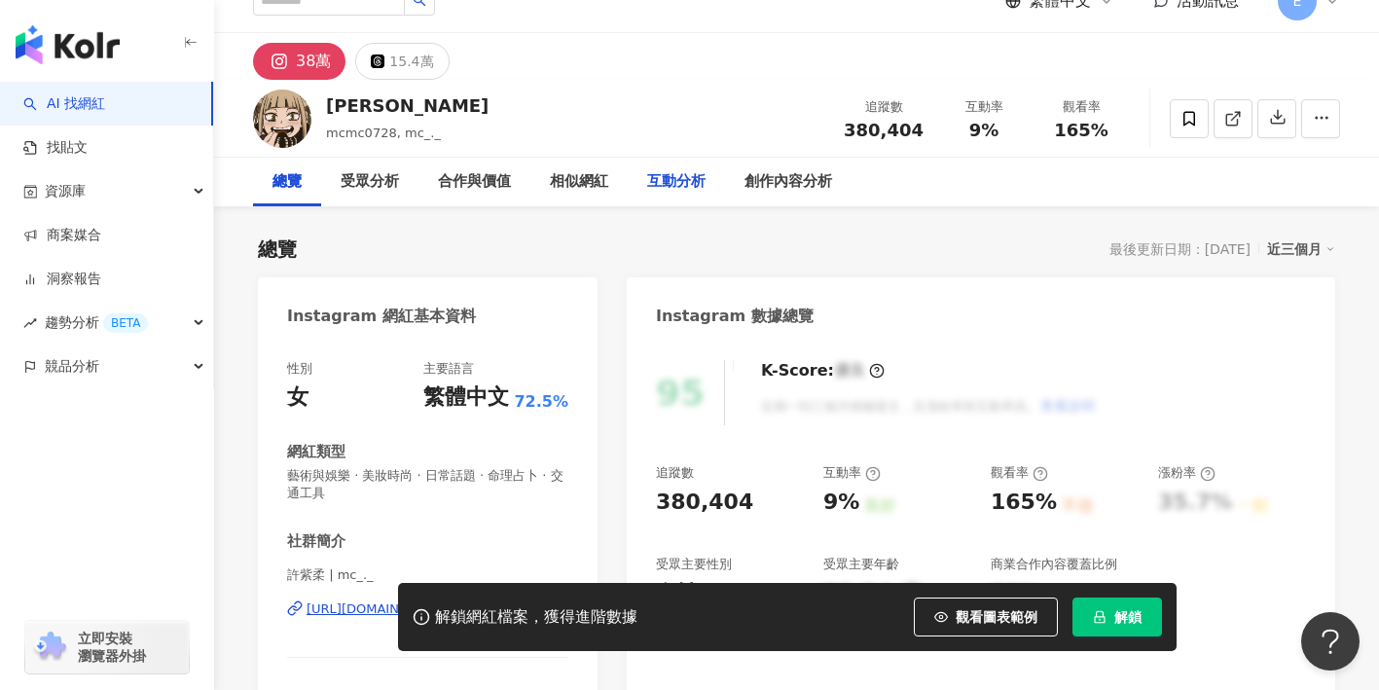
click at [668, 182] on div "互動分析" at bounding box center [676, 181] width 58 height 23
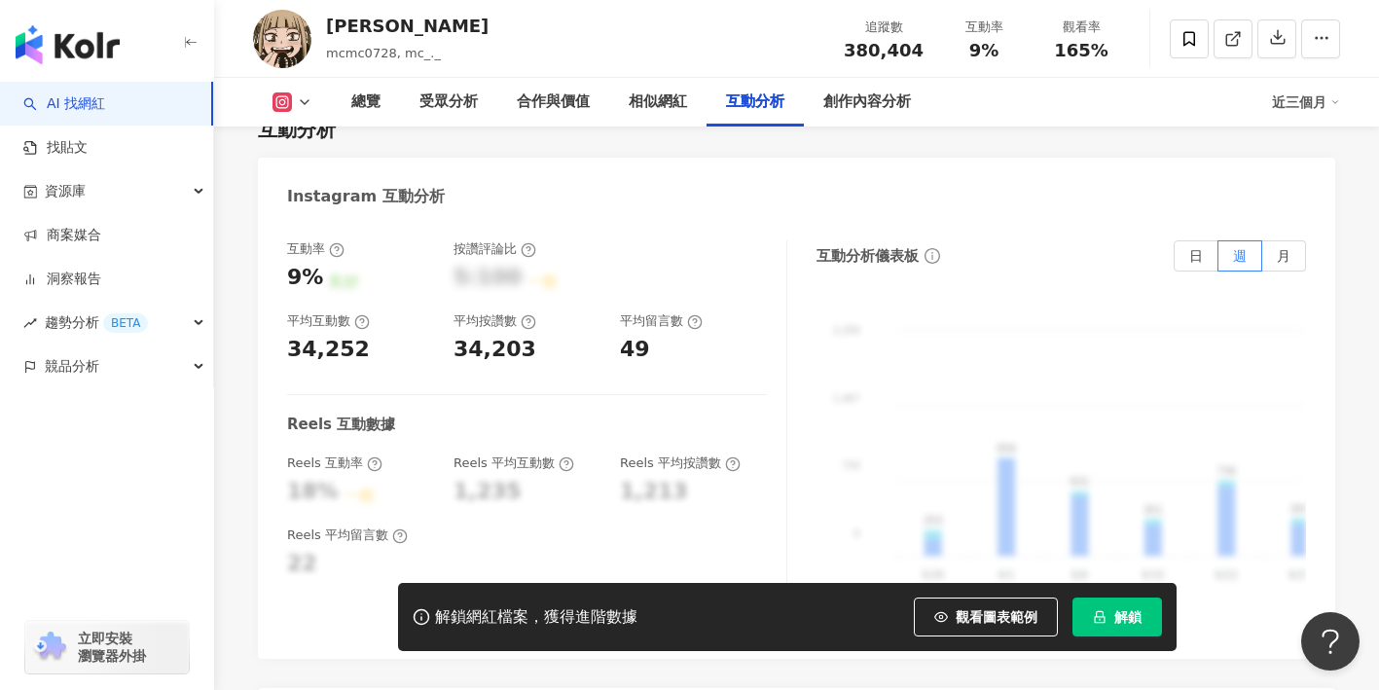
scroll to position [3867, 0]
click at [929, 596] on div "解鎖網紅檔案，獲得進階數據 觀看圖表範例 解鎖" at bounding box center [787, 617] width 779 height 68
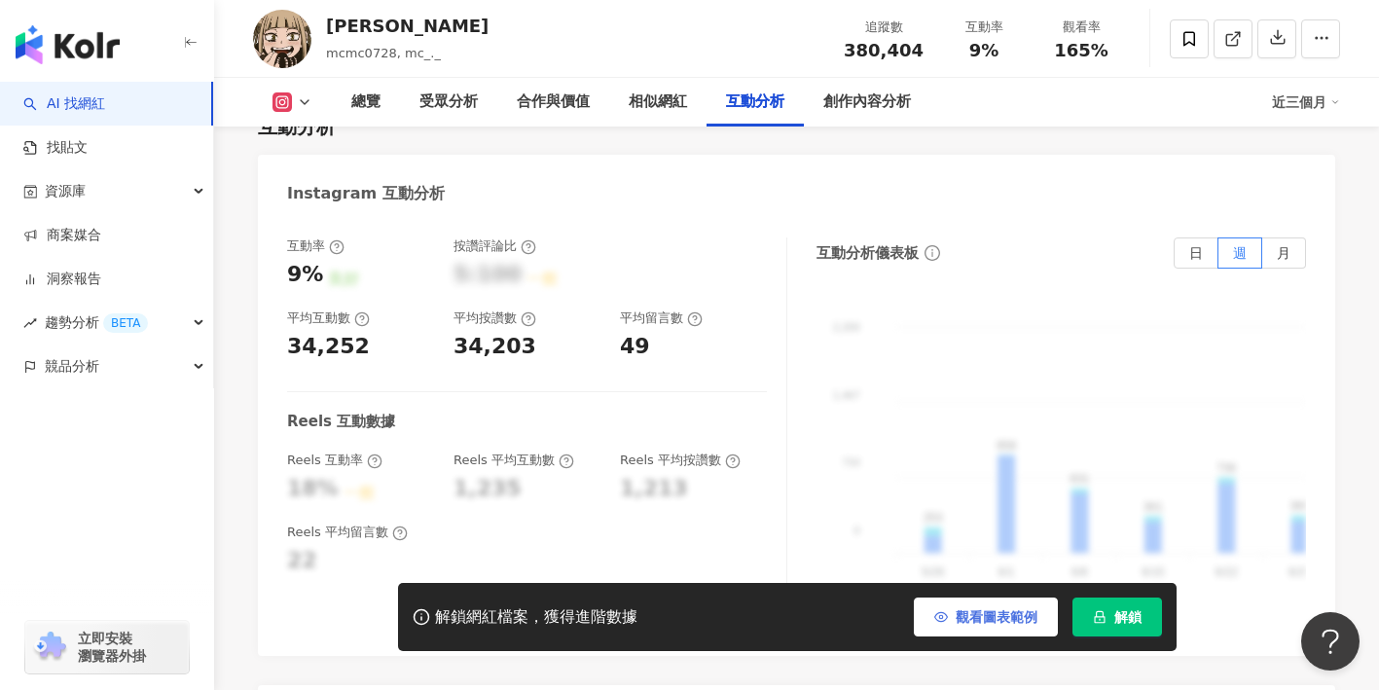
click at [938, 614] on icon "button" at bounding box center [941, 617] width 14 height 14
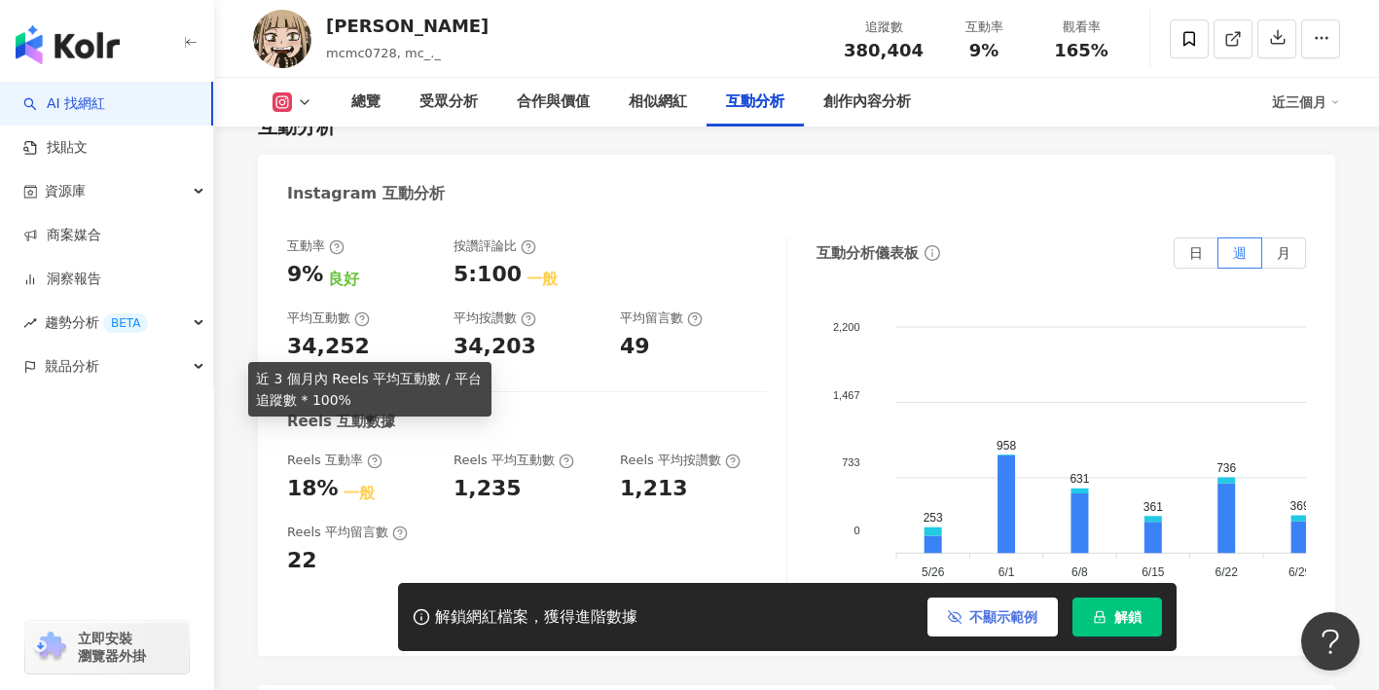
click at [373, 454] on icon at bounding box center [375, 462] width 16 height 16
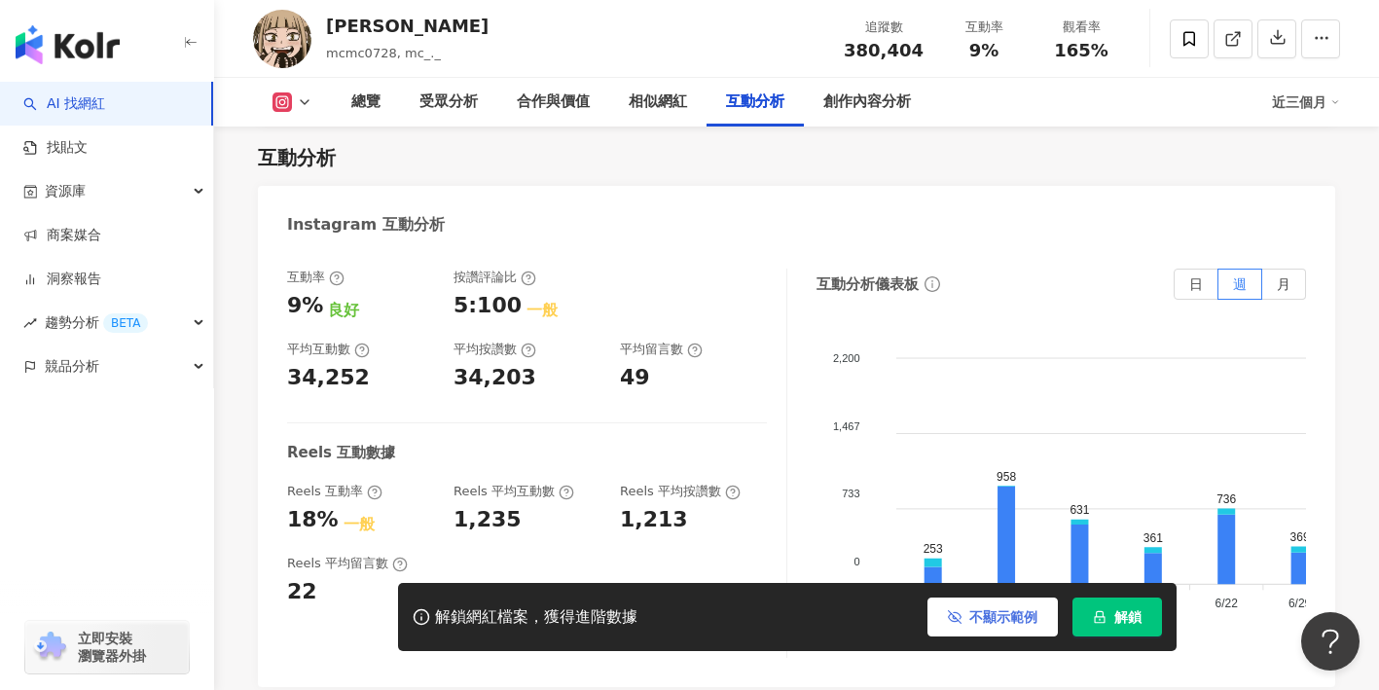
scroll to position [3839, 0]
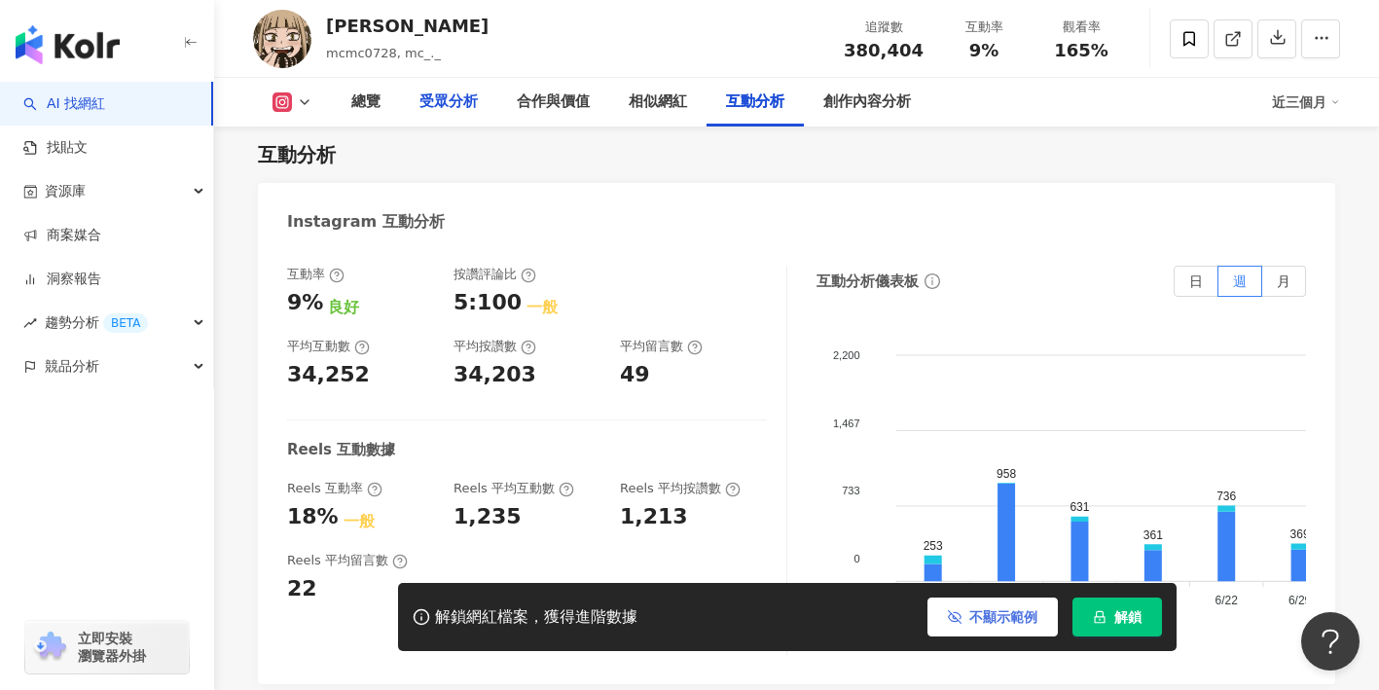
click at [429, 99] on div "受眾分析" at bounding box center [449, 102] width 58 height 23
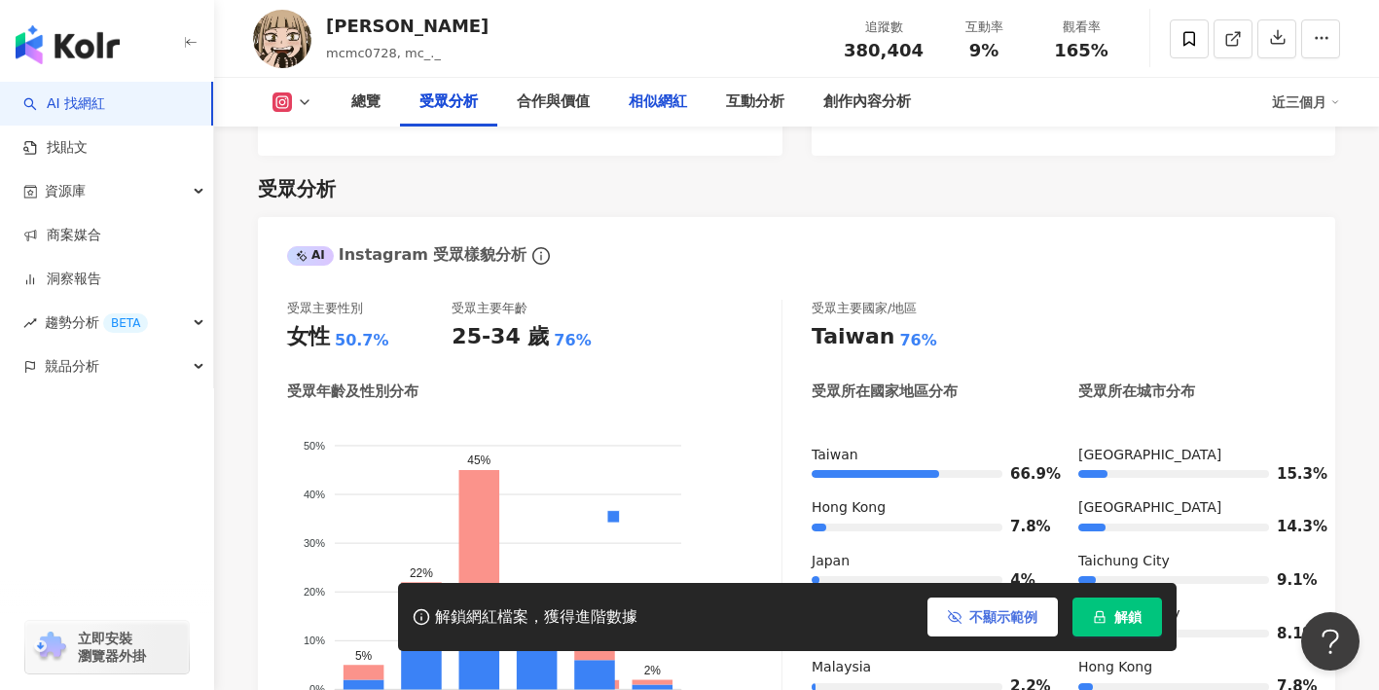
click at [656, 95] on div "相似網紅" at bounding box center [658, 102] width 58 height 23
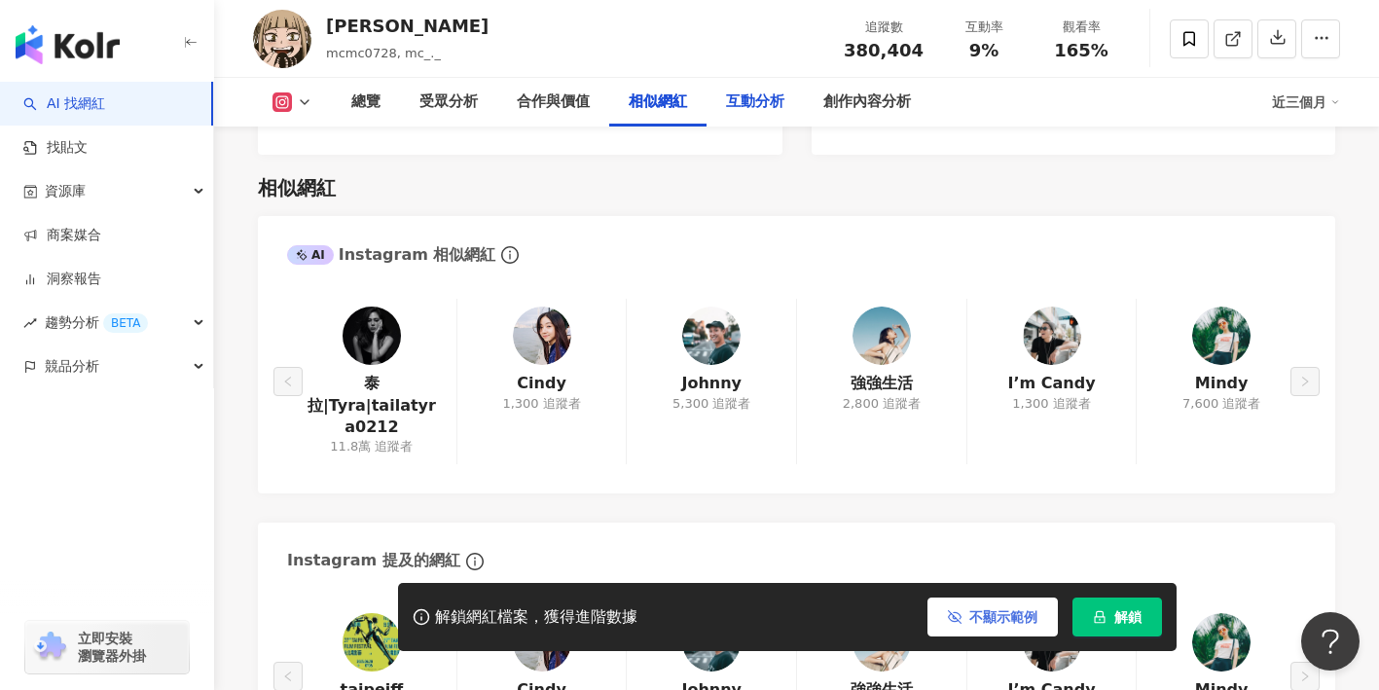
click at [741, 94] on div "互動分析" at bounding box center [755, 102] width 58 height 23
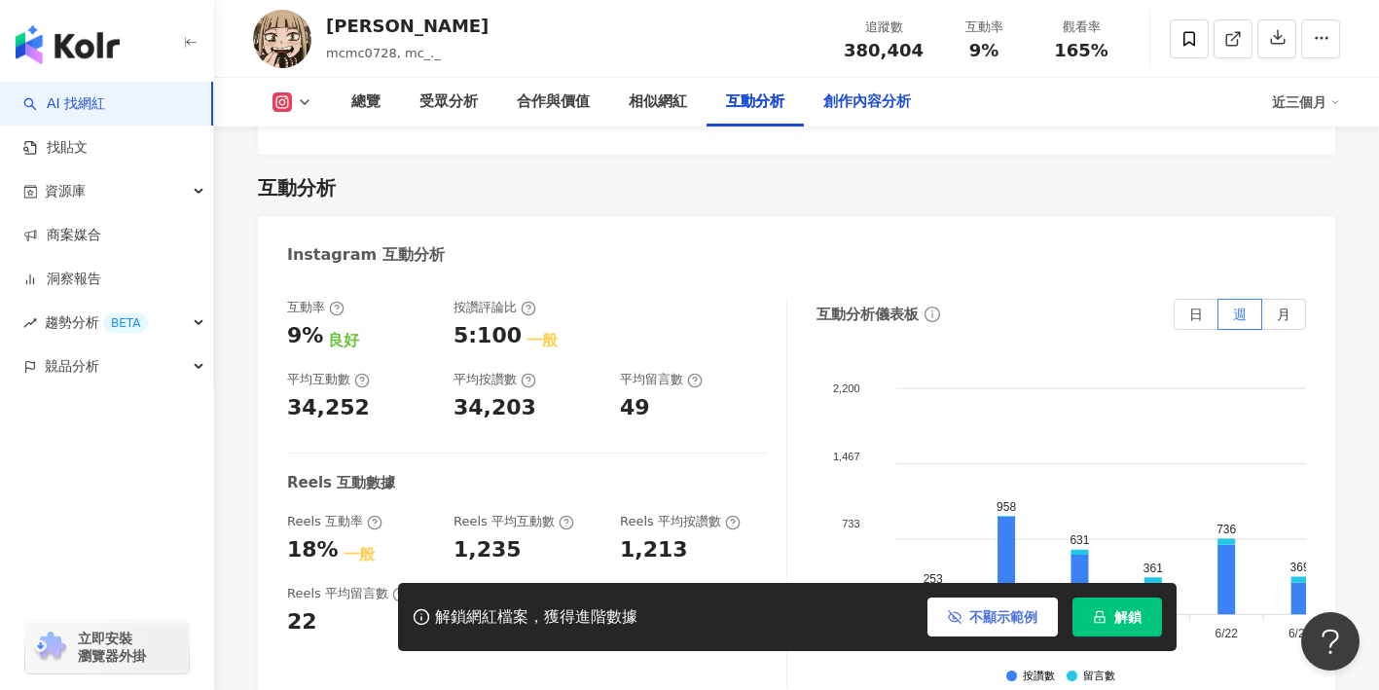
click at [898, 97] on div "創作內容分析" at bounding box center [868, 102] width 88 height 23
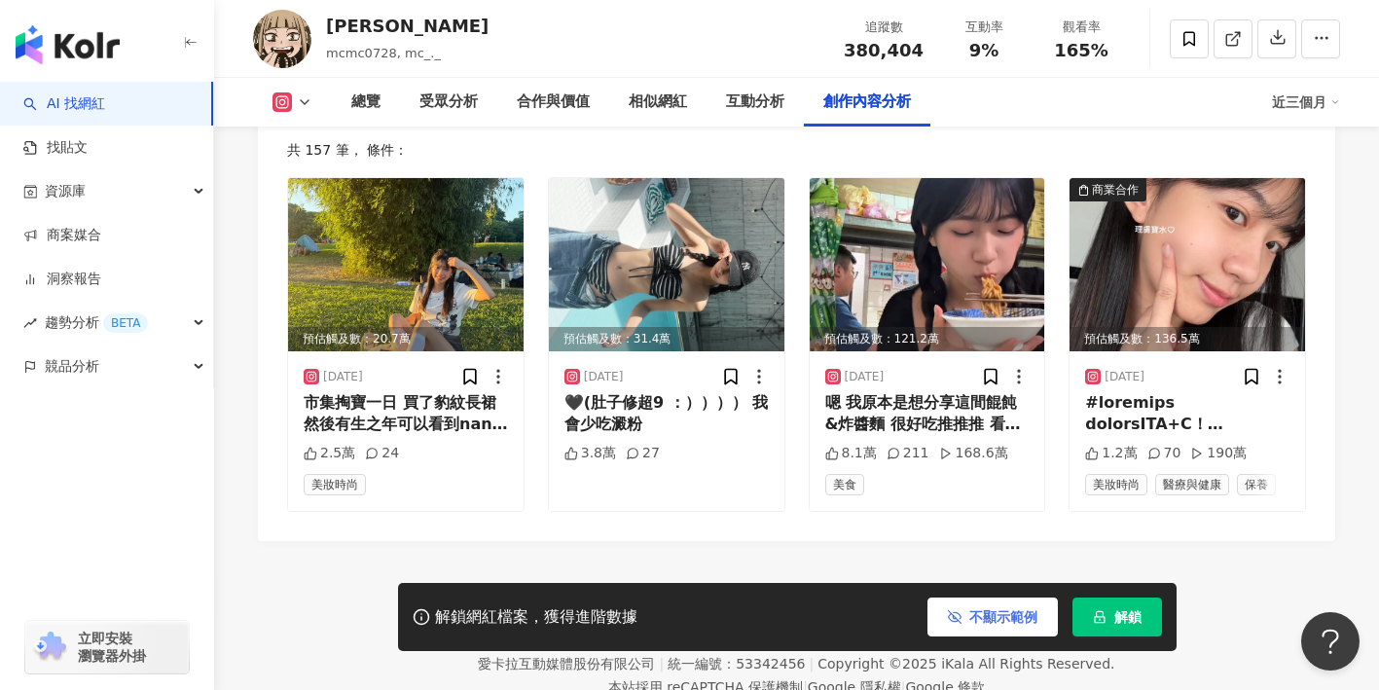
scroll to position [6090, 0]
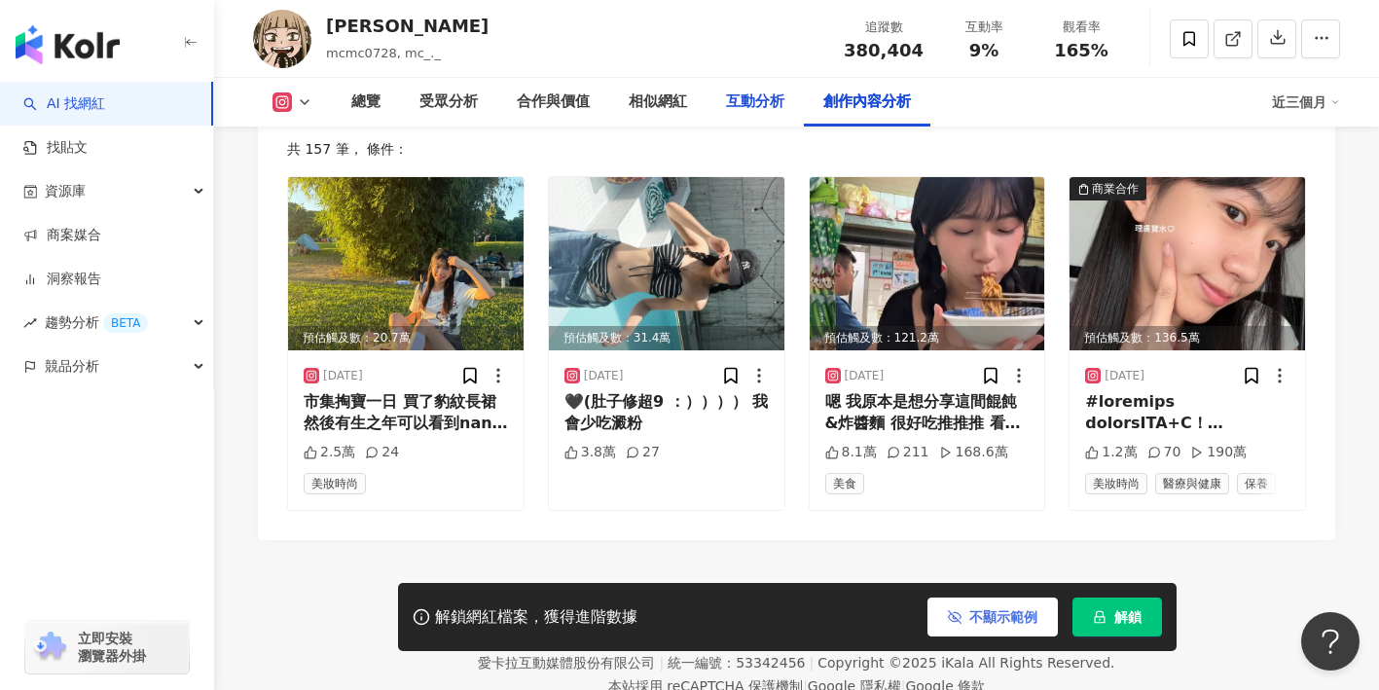
click at [752, 101] on div "互動分析" at bounding box center [755, 102] width 58 height 23
